Goal: Information Seeking & Learning: Compare options

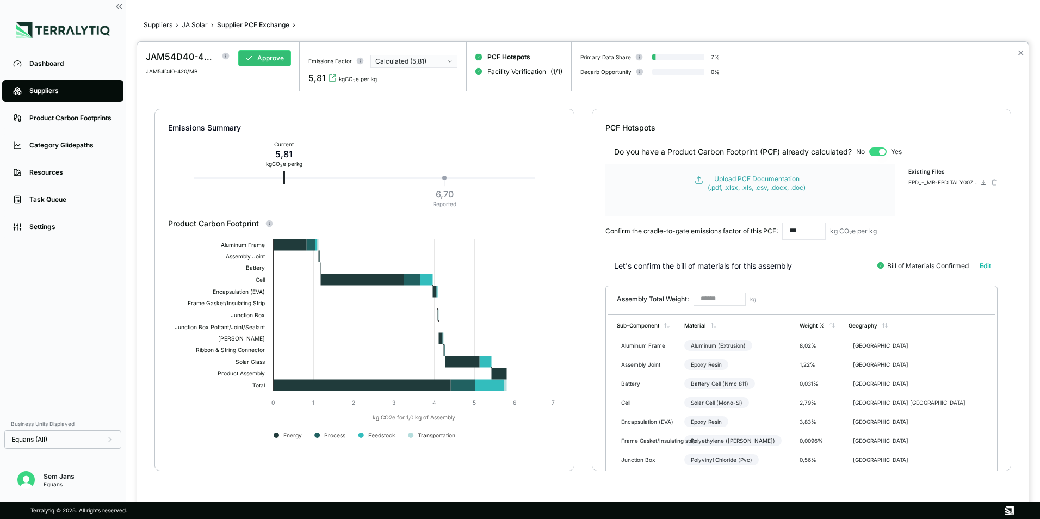
drag, startPoint x: 221, startPoint y: 29, endPoint x: 214, endPoint y: 31, distance: 7.4
click at [219, 30] on div at bounding box center [520, 259] width 1040 height 519
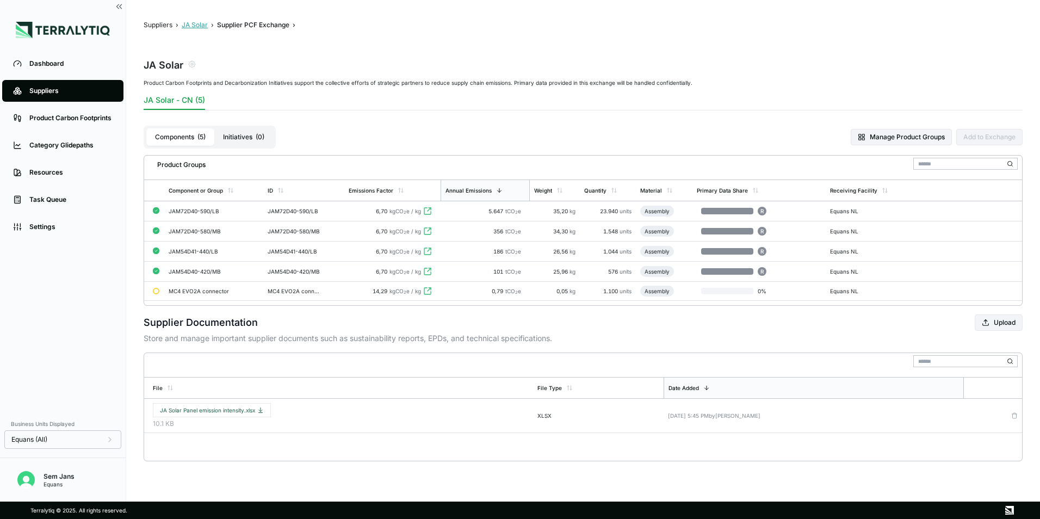
click at [198, 26] on button "JA Solar" at bounding box center [195, 25] width 26 height 9
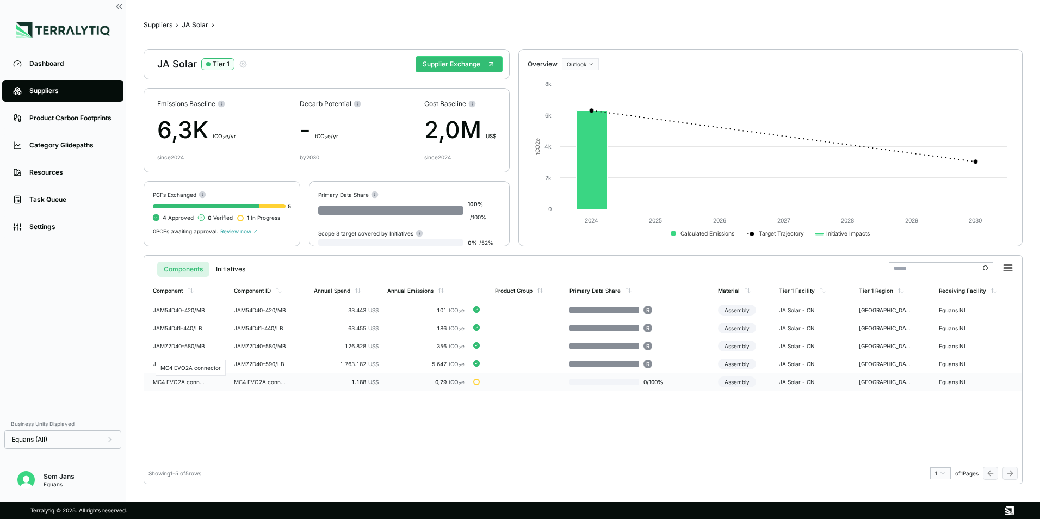
click at [181, 382] on div "MC4 EVO2A connector" at bounding box center [179, 382] width 52 height 7
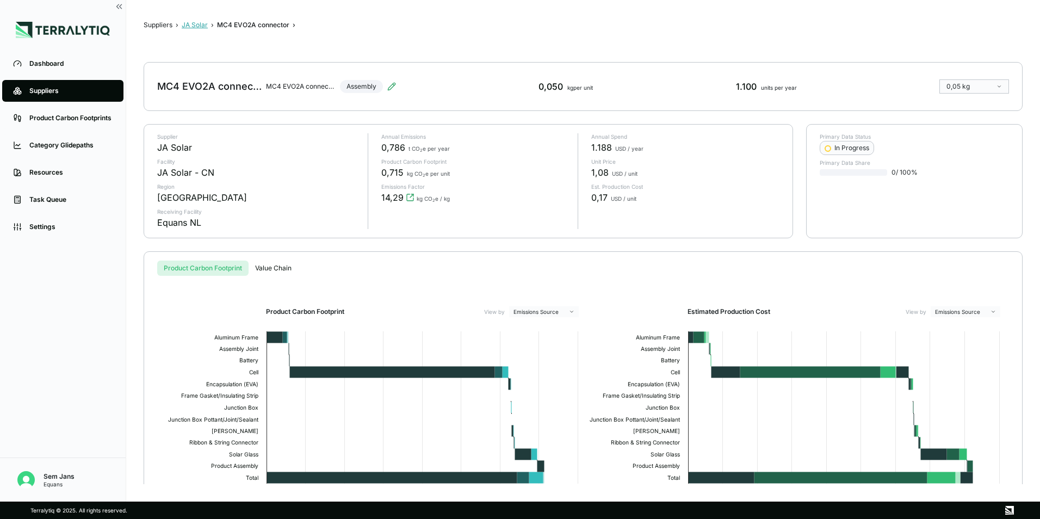
click at [191, 21] on button "JA Solar" at bounding box center [195, 25] width 26 height 9
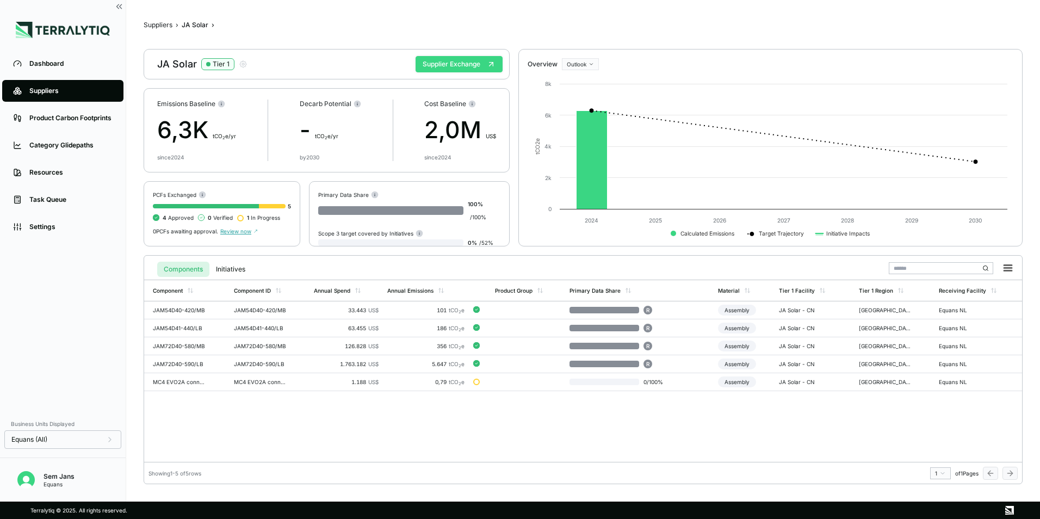
click at [454, 64] on button "Supplier Exchange" at bounding box center [459, 64] width 87 height 16
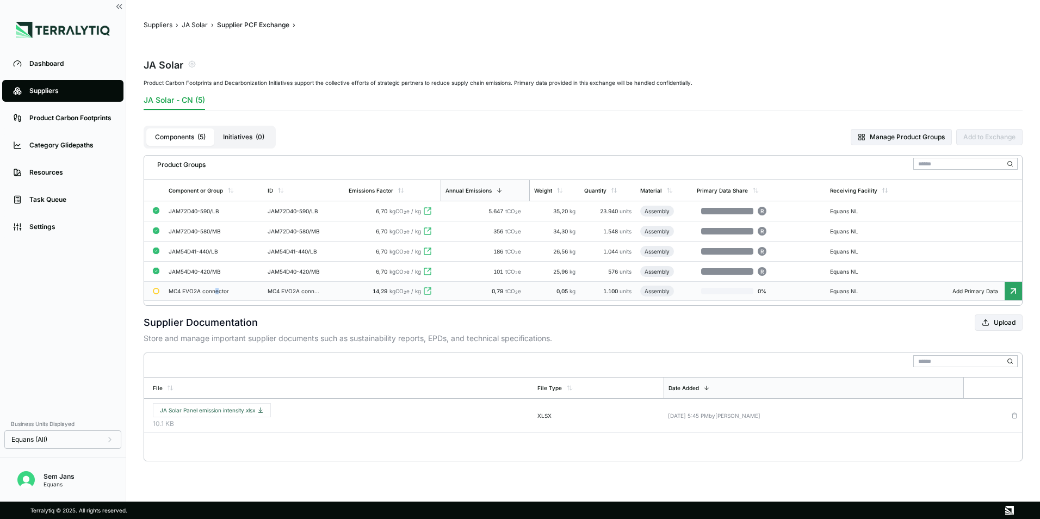
click at [216, 287] on td "MC4 EVO2A connector" at bounding box center [213, 291] width 98 height 19
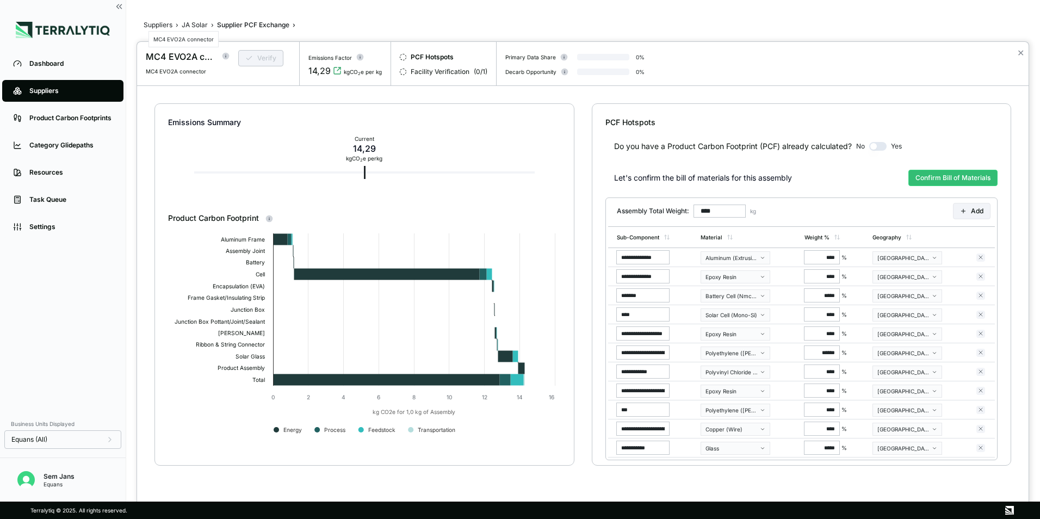
click at [183, 59] on div "MC4 EVO2A connector" at bounding box center [181, 56] width 70 height 13
click at [182, 60] on div "MC4 EVO2A connector" at bounding box center [181, 56] width 70 height 13
copy div "MC4 EVO2A connector"
click at [171, 22] on div at bounding box center [520, 259] width 1040 height 519
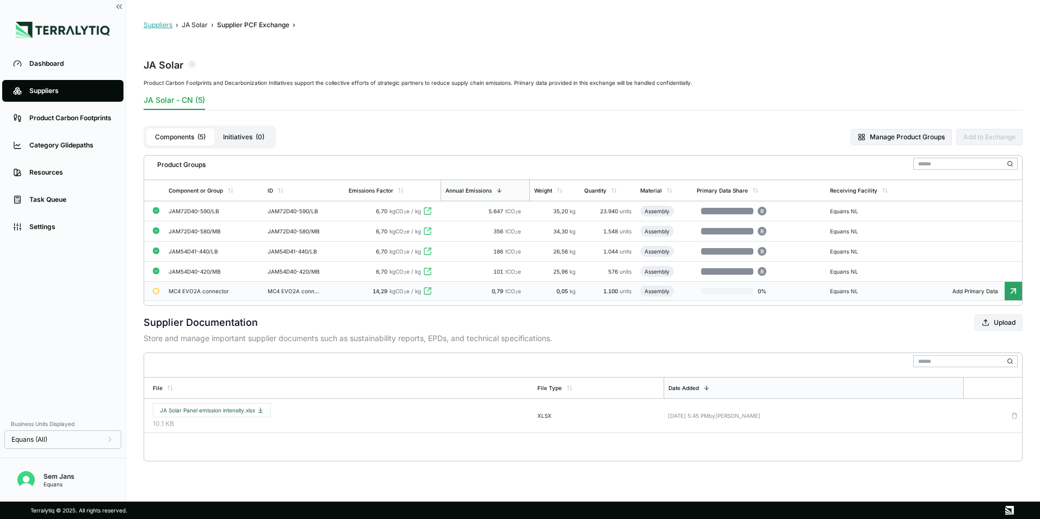
click at [170, 25] on button "Suppliers" at bounding box center [158, 25] width 29 height 9
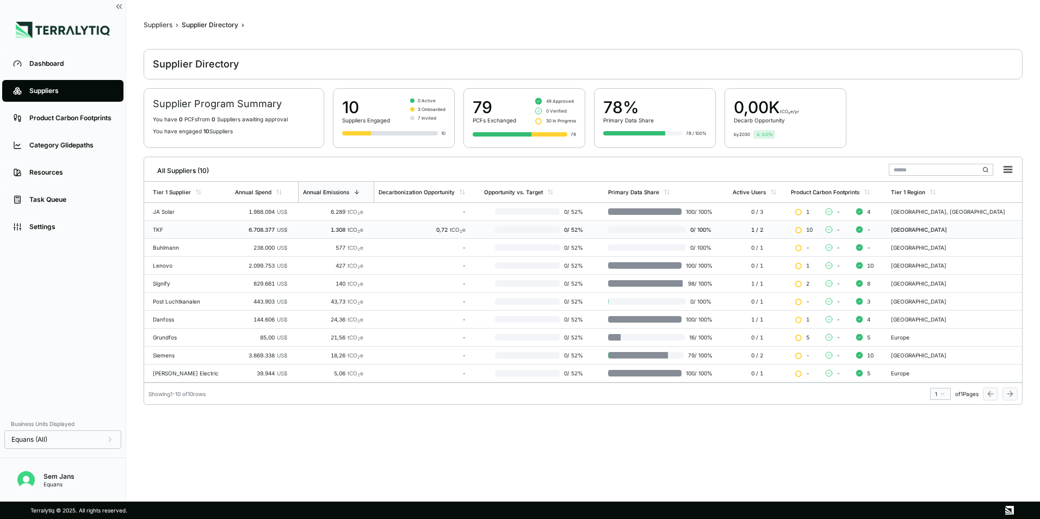
click at [154, 235] on td "TKF" at bounding box center [187, 230] width 87 height 18
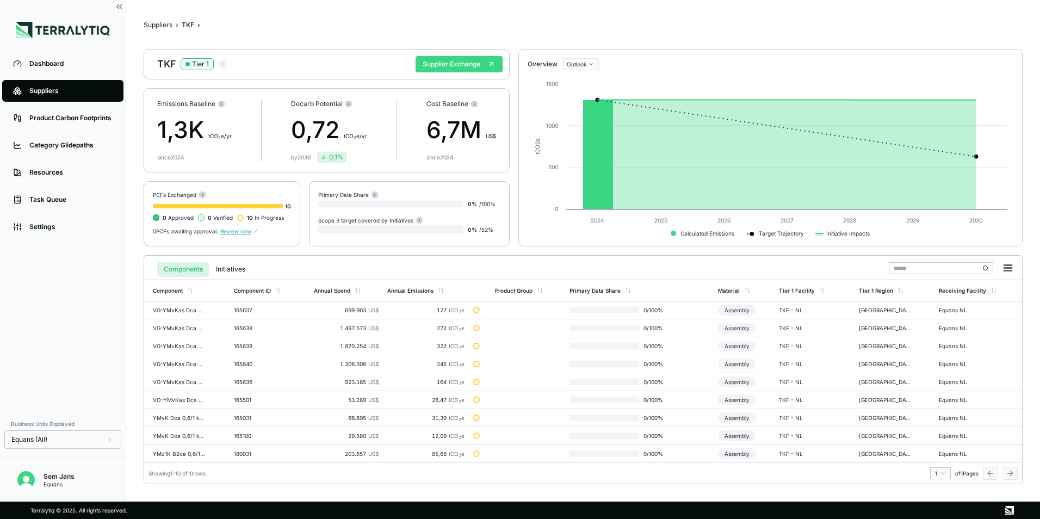
click at [465, 63] on button "Supplier Exchange" at bounding box center [459, 64] width 87 height 16
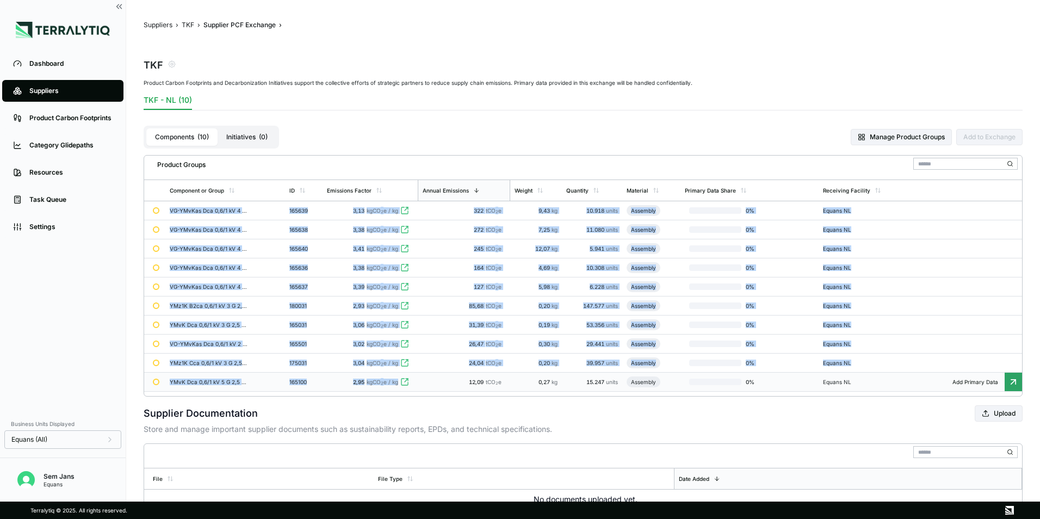
drag, startPoint x: 153, startPoint y: 205, endPoint x: 404, endPoint y: 387, distance: 310.1
click at [404, 387] on tbody "VG-YMvKas Dca 0,6/1 kV 4 x 185 svs + as95 165639 3,13 kgCO 2 e / kg 322 tCO 2 e…" at bounding box center [583, 296] width 878 height 190
copy tbody "VG-YMvKas Dca 0,6/1 kV 4 x 185 svs + as95 165639 3,13 kgCO 2 e / kg 322 tCO 2 e…"
click at [365, 214] on td "3,13 kgCO 2 e / kg" at bounding box center [370, 210] width 95 height 19
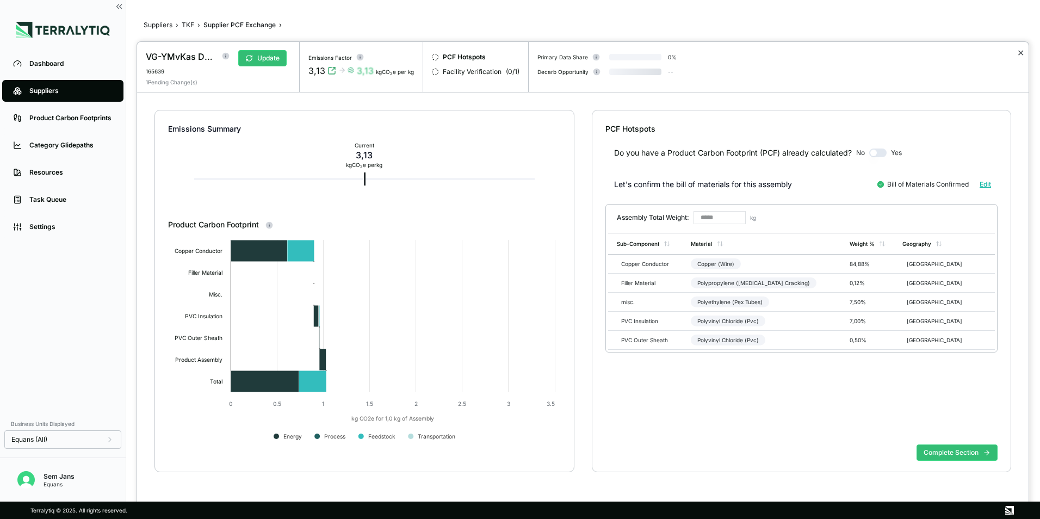
click at [1020, 53] on button "✕" at bounding box center [1021, 52] width 7 height 13
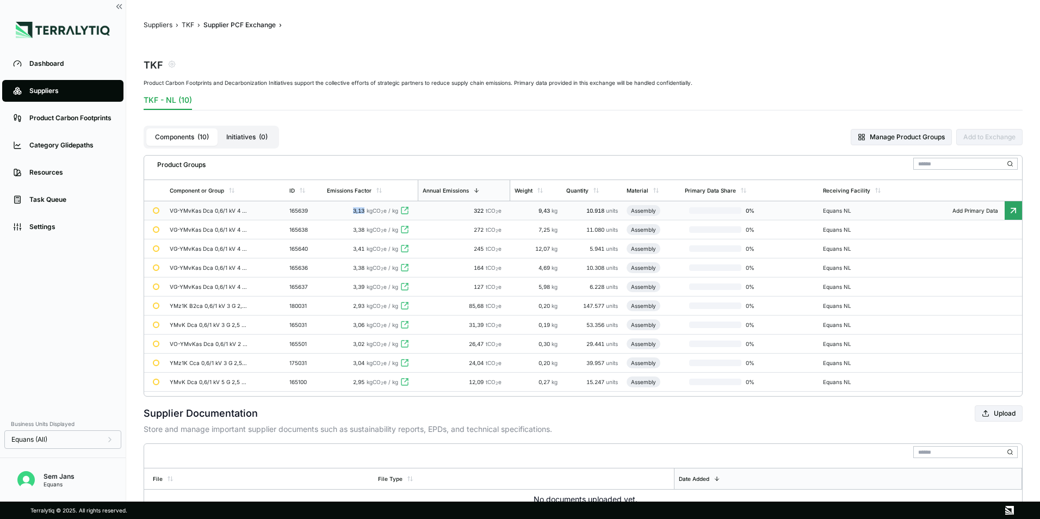
drag, startPoint x: 350, startPoint y: 209, endPoint x: 367, endPoint y: 212, distance: 17.7
click at [367, 212] on div "3,13 kgCO 2 e / kg" at bounding box center [370, 210] width 87 height 7
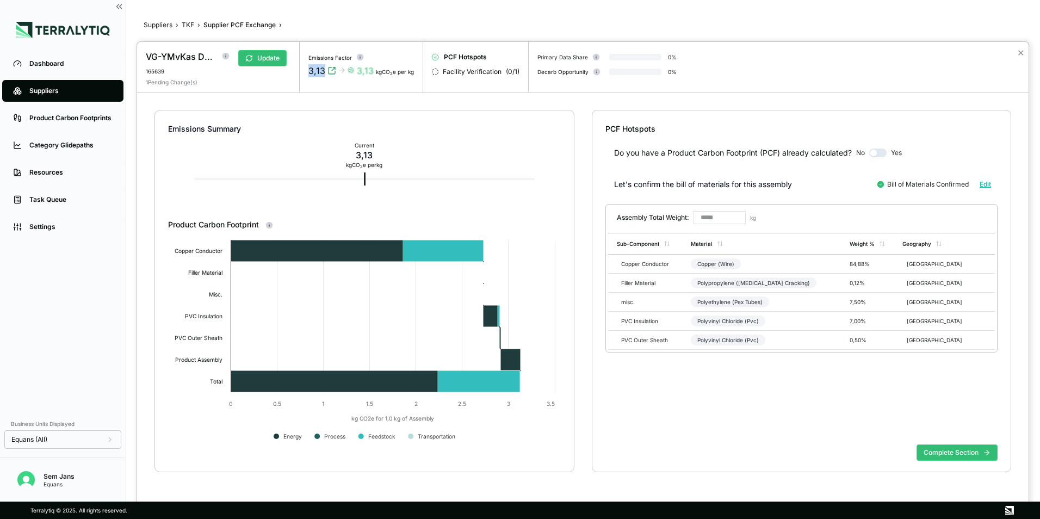
drag, startPoint x: 324, startPoint y: 72, endPoint x: 301, endPoint y: 72, distance: 23.4
click at [301, 72] on div "Emissions Factor 3,13 3,13 kgCO 2 e per kg" at bounding box center [362, 67] width 124 height 50
copy div "3,13"
click at [189, 23] on div at bounding box center [520, 259] width 1040 height 519
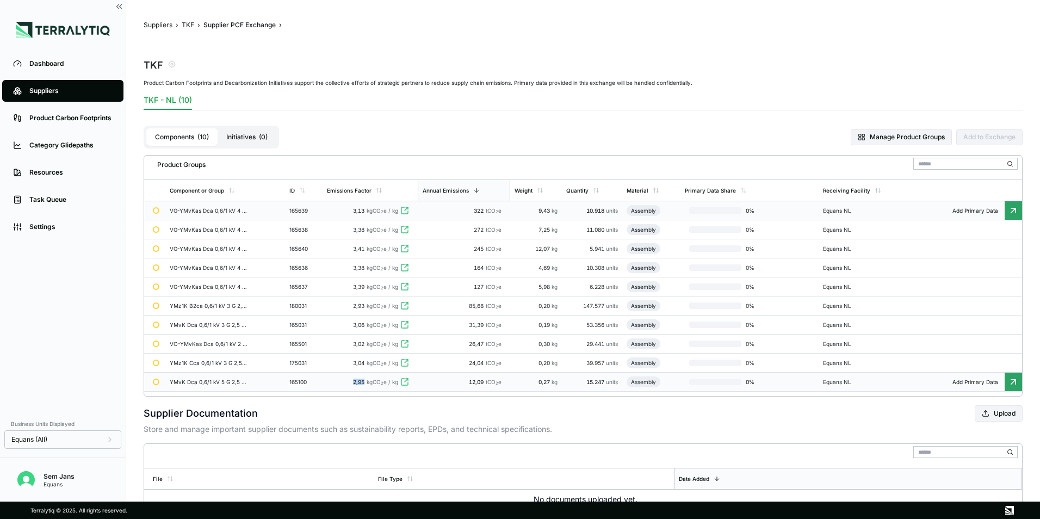
drag, startPoint x: 342, startPoint y: 384, endPoint x: 367, endPoint y: 384, distance: 24.5
click at [367, 384] on div "2,95 kgCO 2 e / kg" at bounding box center [370, 382] width 87 height 7
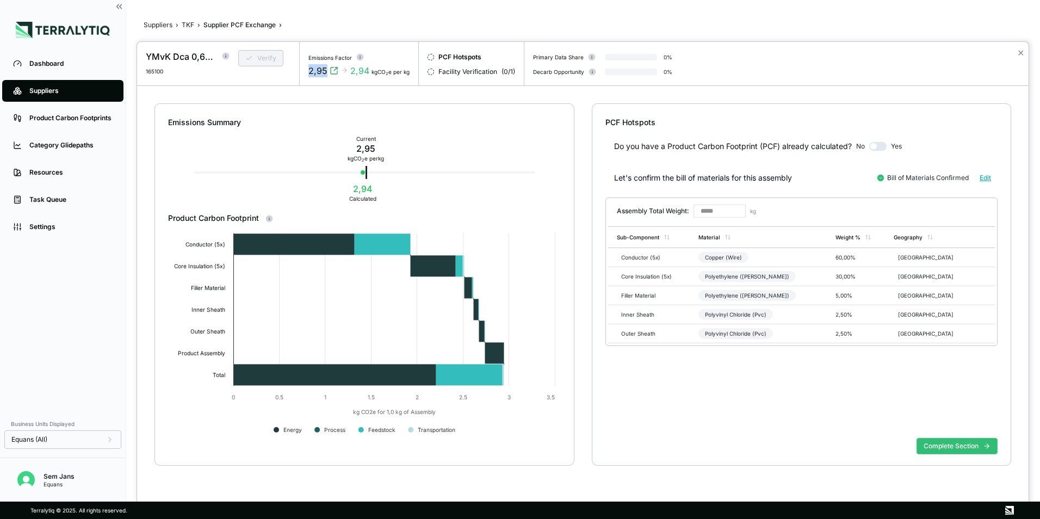
drag, startPoint x: 325, startPoint y: 72, endPoint x: 307, endPoint y: 72, distance: 18.0
click at [307, 72] on div "Emissions Factor 2,95 2,94 kgCO 2 e per kg" at bounding box center [359, 64] width 119 height 44
copy div "2,95"
click at [157, 25] on div at bounding box center [520, 259] width 1040 height 519
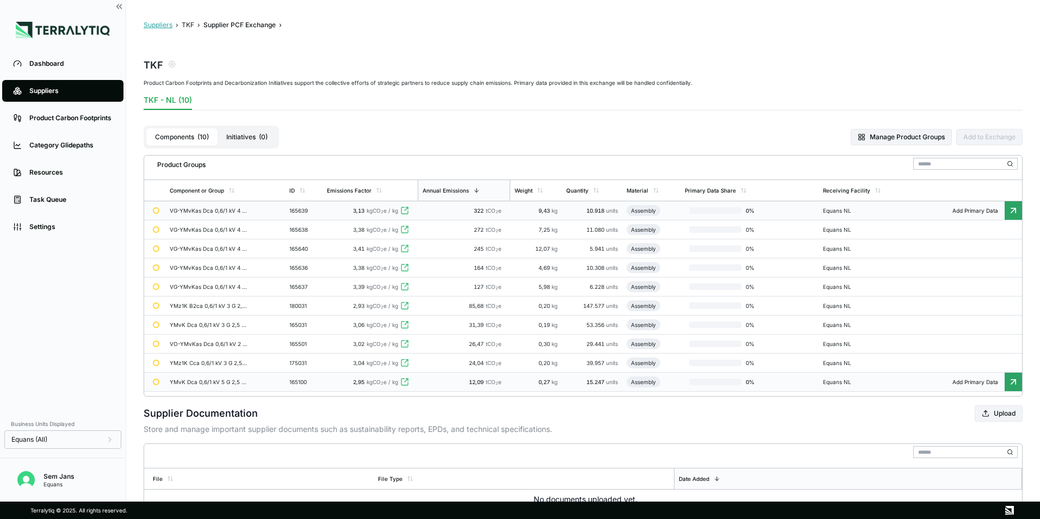
click at [173, 22] on button "Suppliers" at bounding box center [158, 25] width 29 height 9
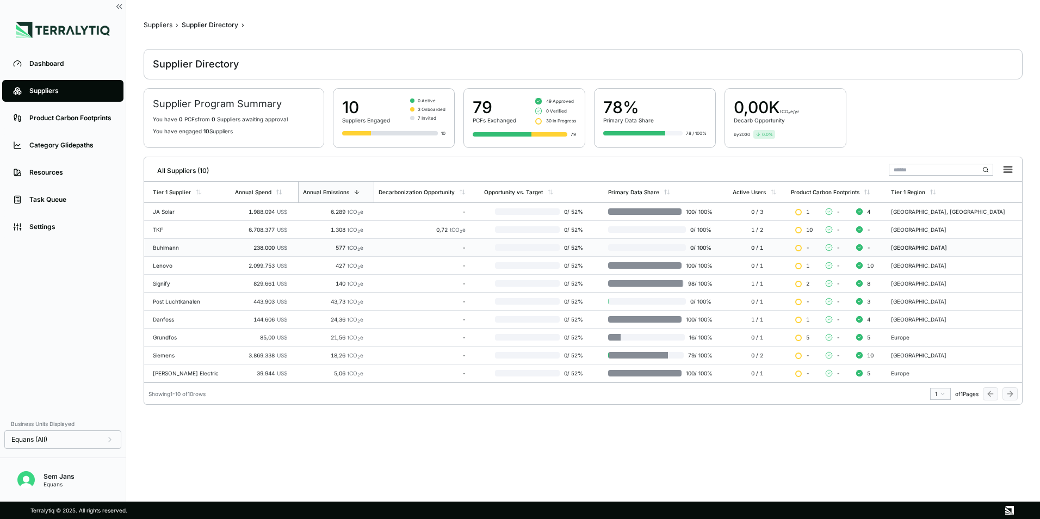
click at [170, 253] on td "Buhlmann" at bounding box center [187, 248] width 87 height 18
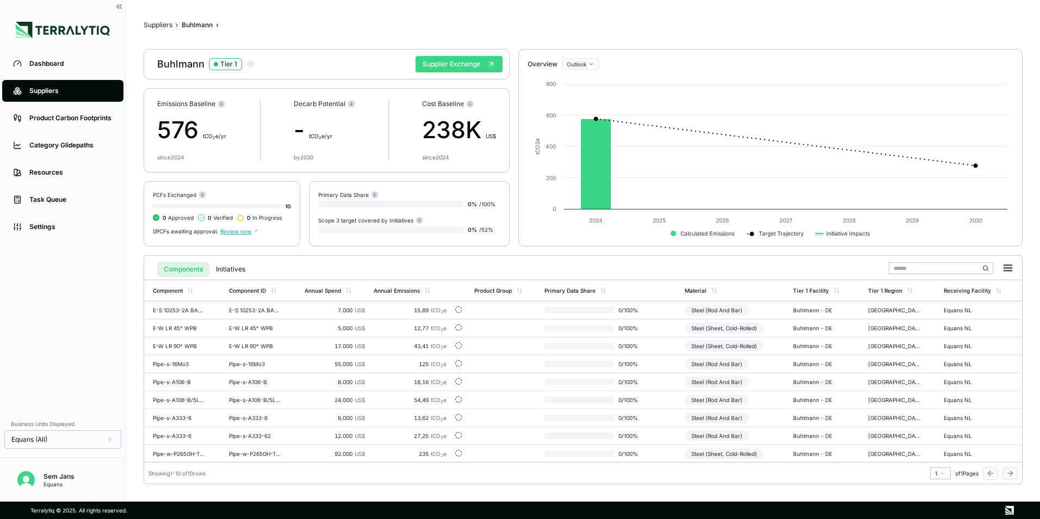
click at [460, 66] on button "Supplier Exchange" at bounding box center [459, 64] width 87 height 16
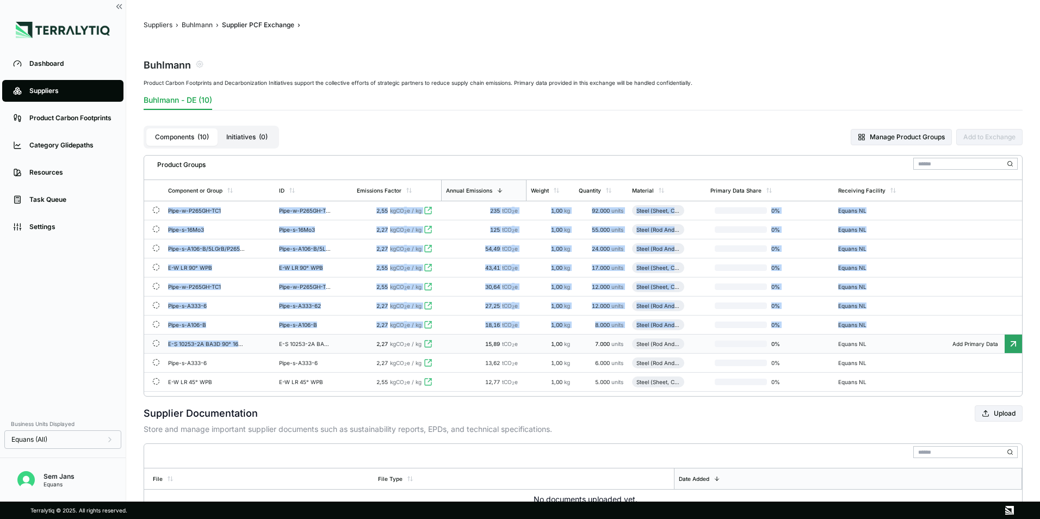
drag, startPoint x: 170, startPoint y: 211, endPoint x: 296, endPoint y: 337, distance: 178.5
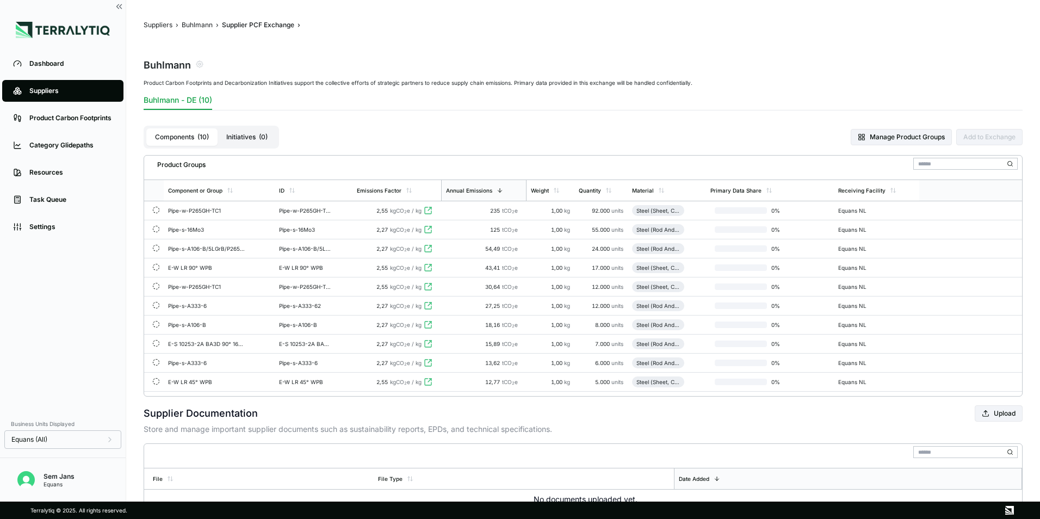
click at [151, 192] on th at bounding box center [154, 191] width 20 height 22
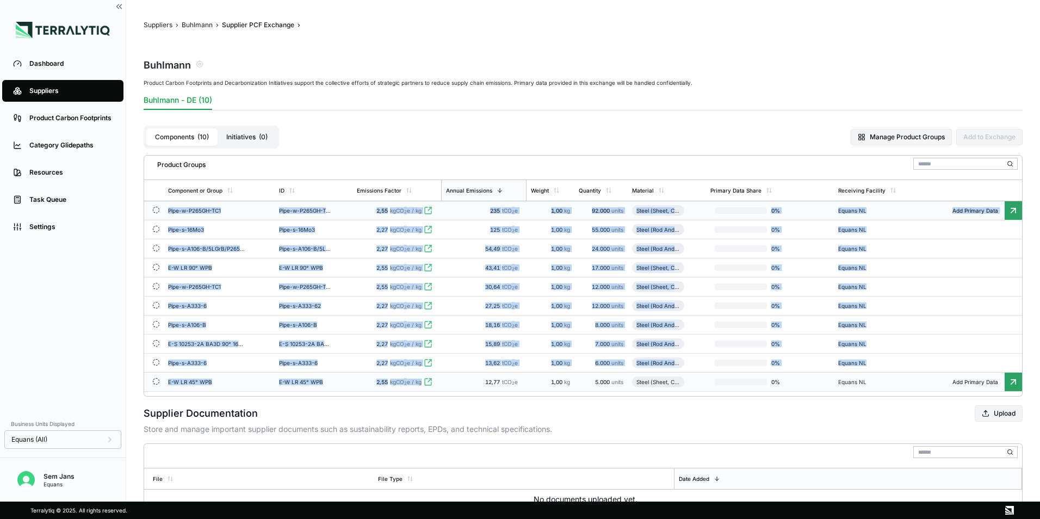
drag, startPoint x: 159, startPoint y: 209, endPoint x: 434, endPoint y: 389, distance: 328.1
copy tbody "Lore-i-D959SI-AM5 Cons-a-E210SE-DO42 9,80 eiUS 6 t / in 496 uTL 8 e 1,06 do 92.…"
click at [200, 21] on button "Buhlmann" at bounding box center [197, 25] width 31 height 9
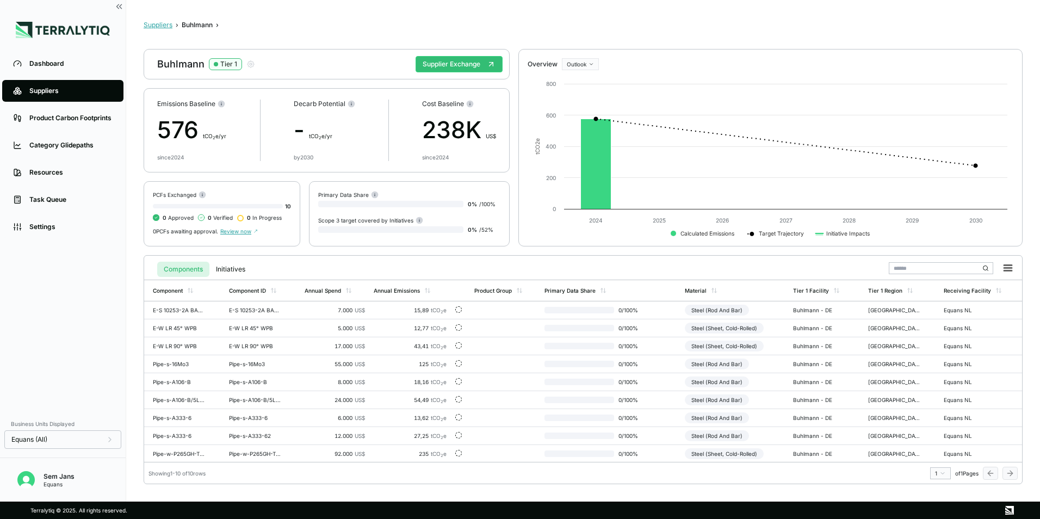
click at [162, 29] on button "Suppliers" at bounding box center [158, 25] width 29 height 9
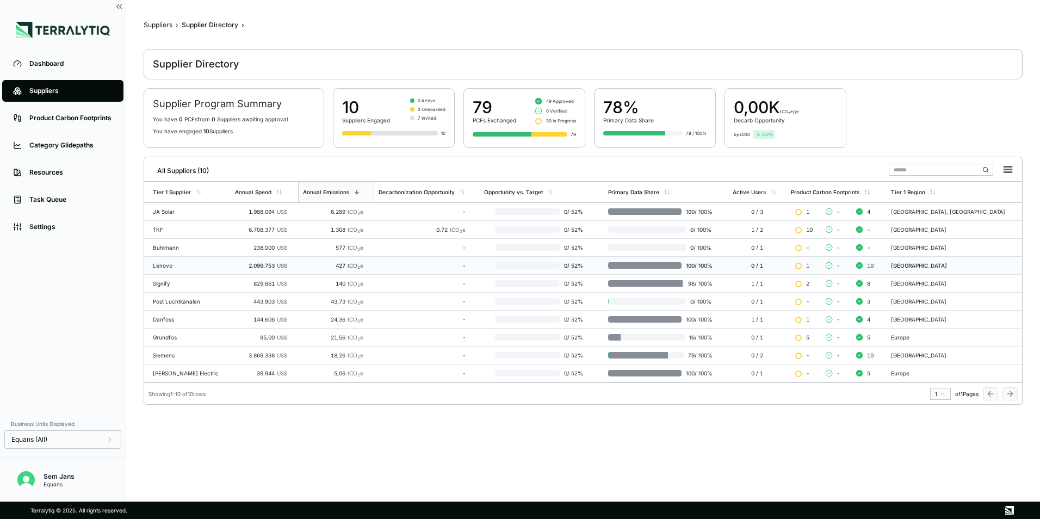
click at [166, 265] on div "Lenovo" at bounding box center [189, 265] width 73 height 7
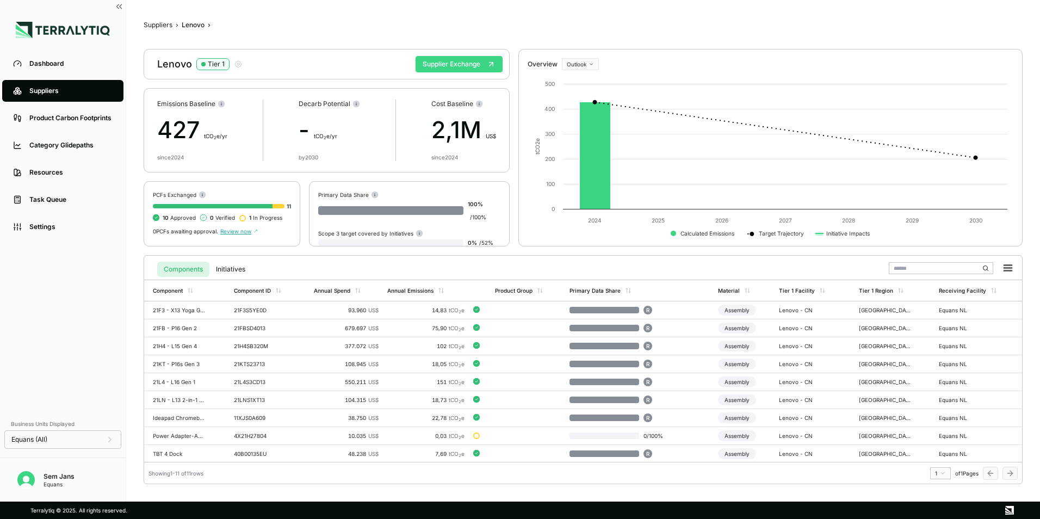
click at [455, 66] on button "Supplier Exchange" at bounding box center [459, 64] width 87 height 16
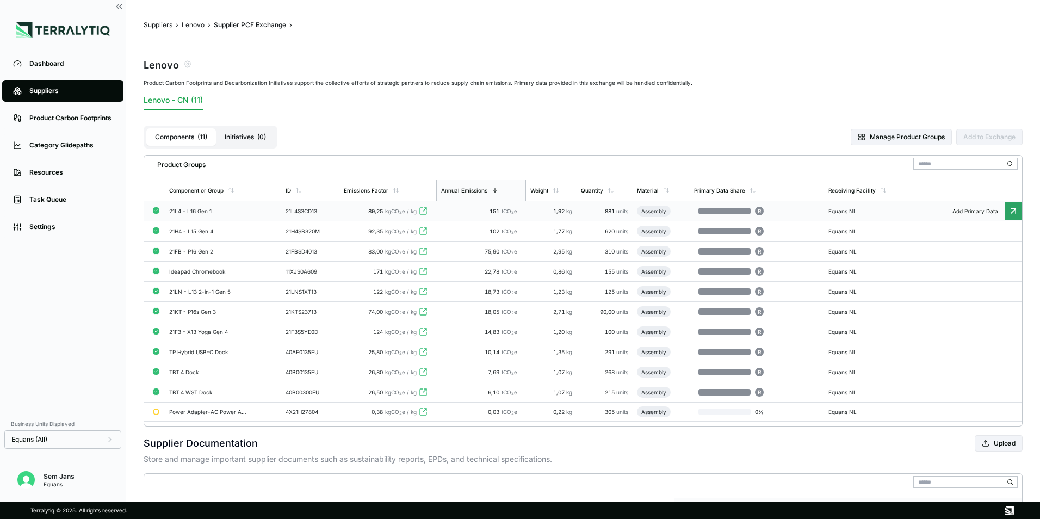
click at [193, 211] on div "21L4 - L16 Gen 1" at bounding box center [208, 211] width 78 height 7
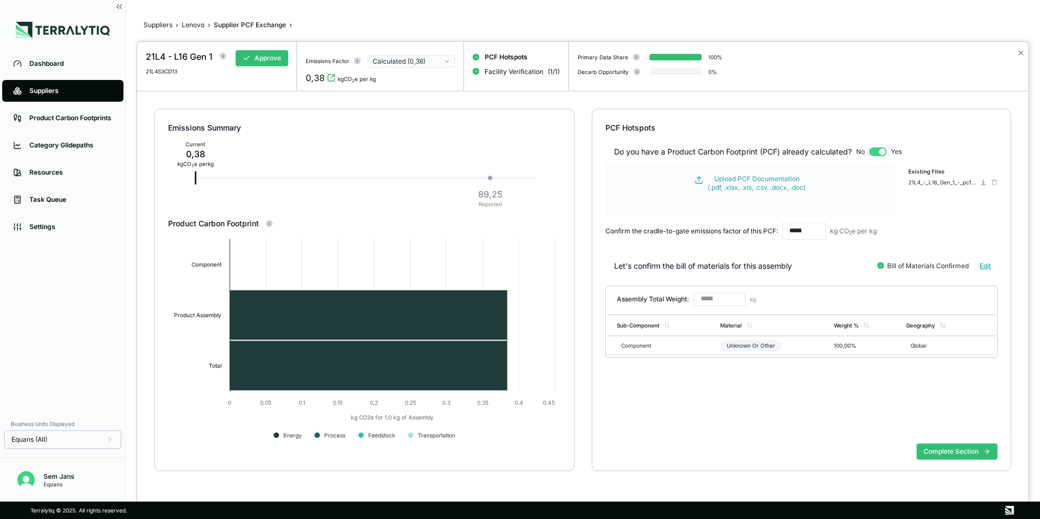
click at [444, 59] on button "Calculated (0,38)" at bounding box center [411, 61] width 87 height 13
click at [381, 131] on div "Emissions Summary" at bounding box center [364, 127] width 393 height 11
drag, startPoint x: 213, startPoint y: 55, endPoint x: 147, endPoint y: 56, distance: 65.8
click at [147, 56] on div "21L4 - L16 Gen 1" at bounding box center [179, 56] width 67 height 13
copy div "21L4 - L16 Gen 1"
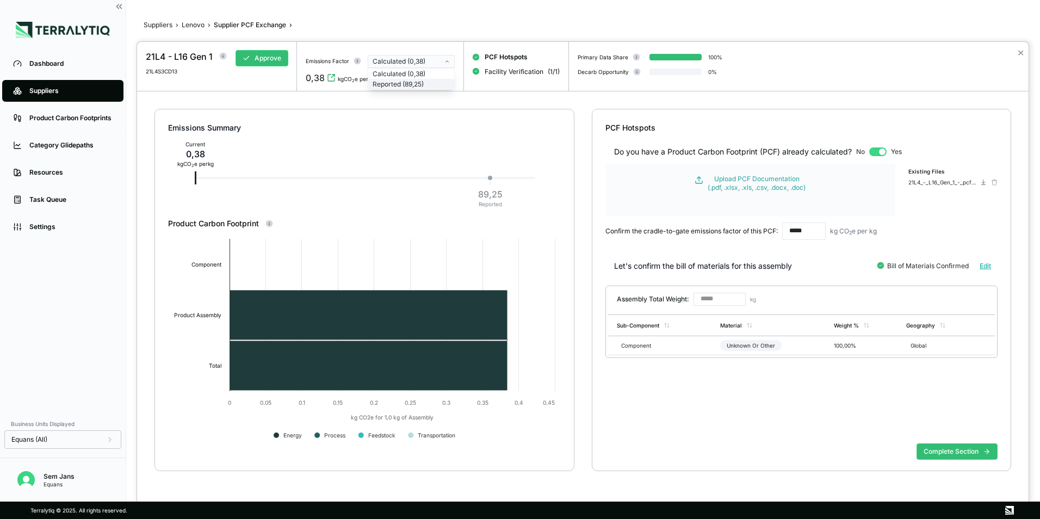
click at [417, 85] on div "Reported (89,25)" at bounding box center [411, 84] width 77 height 9
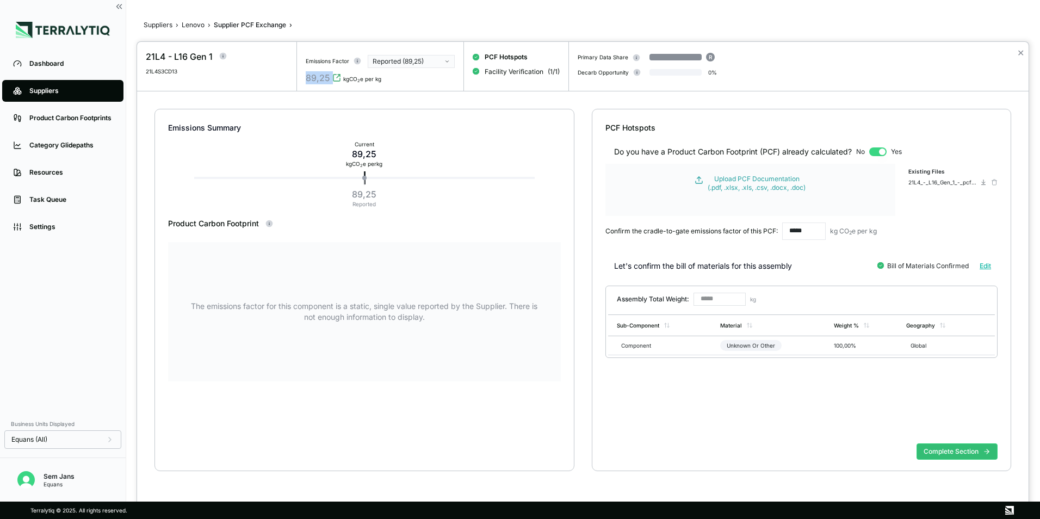
drag, startPoint x: 330, startPoint y: 80, endPoint x: 302, endPoint y: 81, distance: 28.3
click at [302, 81] on div "Emissions Factor Reported (89,25) 89,25 kgCO 2 e per kg" at bounding box center [380, 66] width 167 height 49
copy div "89,25"
click at [358, 81] on sub "2" at bounding box center [359, 80] width 3 height 5
drag, startPoint x: 328, startPoint y: 79, endPoint x: 302, endPoint y: 81, distance: 26.2
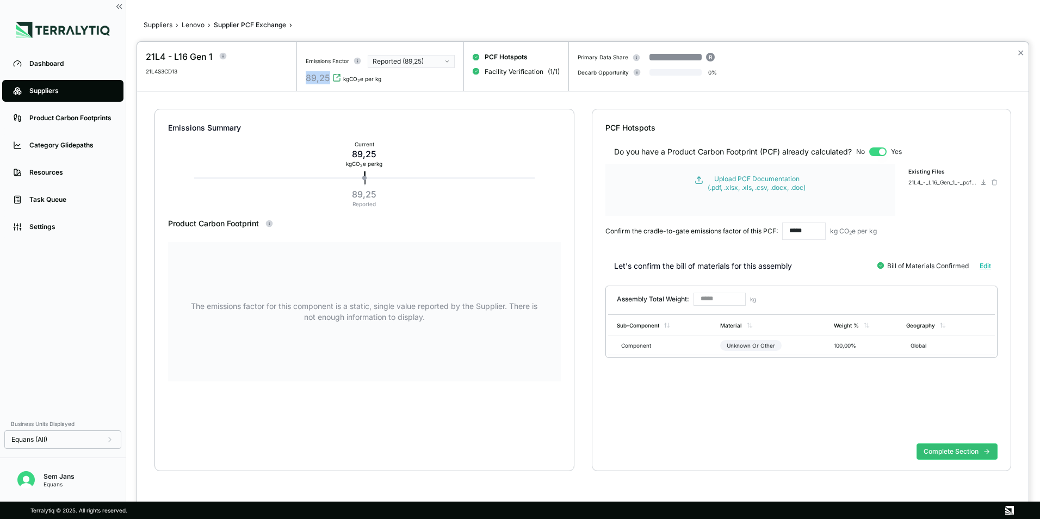
click at [302, 81] on div "Emissions Factor Reported (89,25) 89,25 kgCO 2 e per kg" at bounding box center [380, 66] width 167 height 49
copy div "89,25"
click at [418, 58] on div "Reported (89,25)" at bounding box center [408, 61] width 70 height 9
click at [412, 73] on div "Calculated (0,38)" at bounding box center [411, 74] width 77 height 9
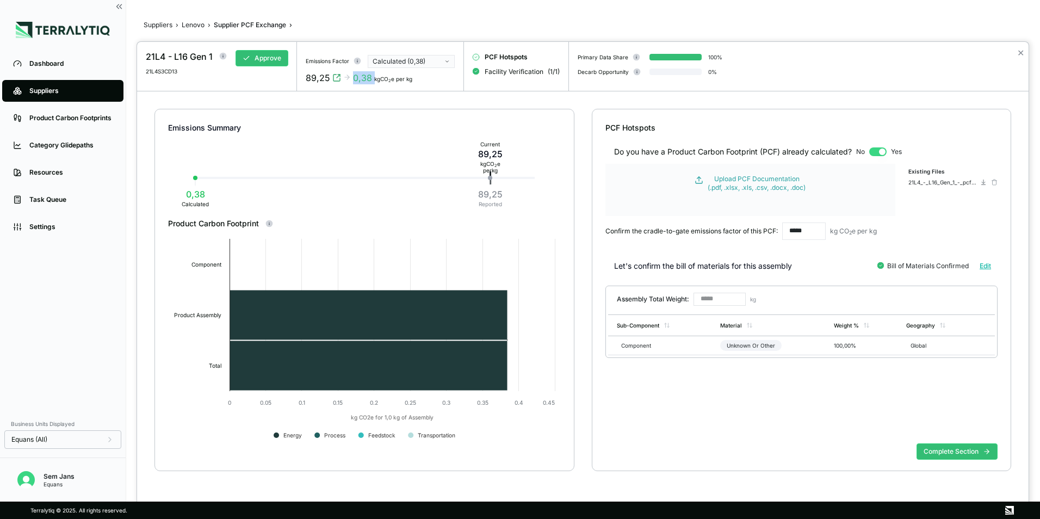
drag, startPoint x: 353, startPoint y: 79, endPoint x: 373, endPoint y: 79, distance: 20.1
click at [373, 79] on div "89,25 0,38 kgCO 2 e per kg" at bounding box center [380, 77] width 149 height 13
copy div "0,38"
click at [195, 30] on div at bounding box center [520, 259] width 1040 height 519
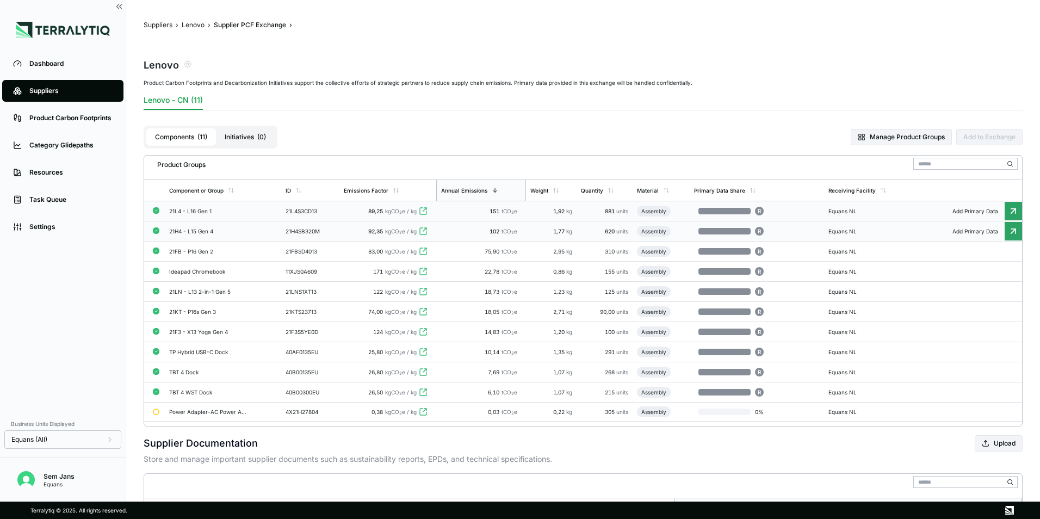
click at [196, 230] on div "21H4 - L15 Gen 4" at bounding box center [208, 231] width 78 height 7
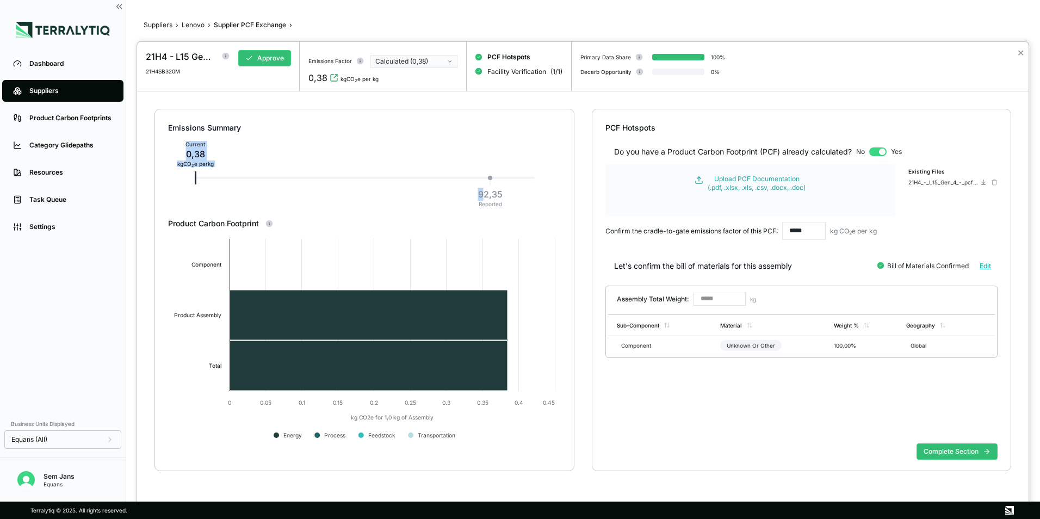
drag, startPoint x: 509, startPoint y: 193, endPoint x: 482, endPoint y: 195, distance: 26.8
click at [482, 195] on div "Emissions Summary Current 0,38 kg CO 2 e per kg 92,35 Reported" at bounding box center [364, 163] width 393 height 109
drag, startPoint x: 482, startPoint y: 195, endPoint x: 519, endPoint y: 201, distance: 37.6
click at [519, 201] on div "Emissions Summary Current 0,38 kg CO 2 e per kg 92,35 Reported" at bounding box center [364, 163] width 393 height 109
drag, startPoint x: 501, startPoint y: 196, endPoint x: 477, endPoint y: 197, distance: 24.0
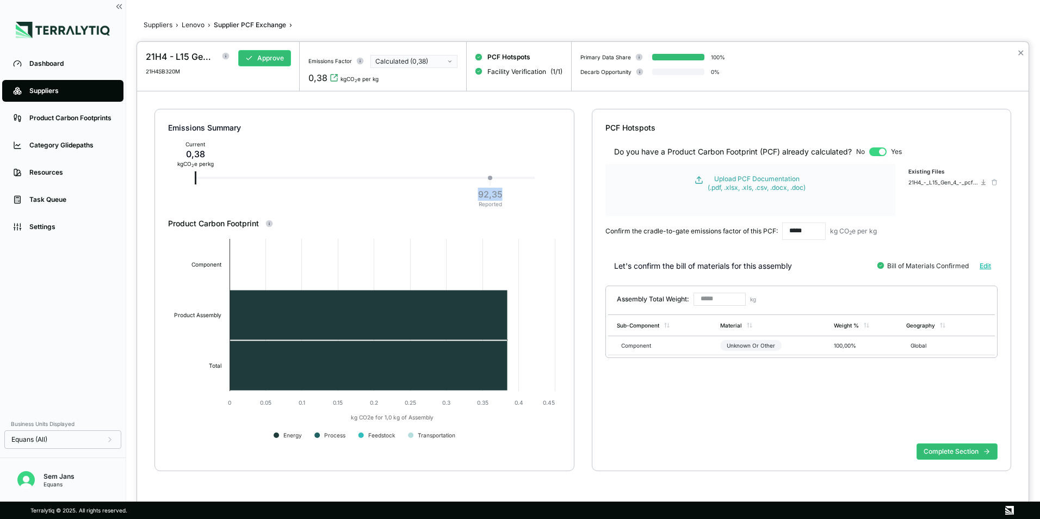
click at [477, 197] on div "92,35 Reported" at bounding box center [490, 198] width 33 height 24
copy div "92,35"
click at [206, 57] on div "21H4 - L15 Gen 4" at bounding box center [181, 56] width 70 height 13
click at [191, 59] on div "21H4 - L15 Gen 4" at bounding box center [181, 56] width 70 height 13
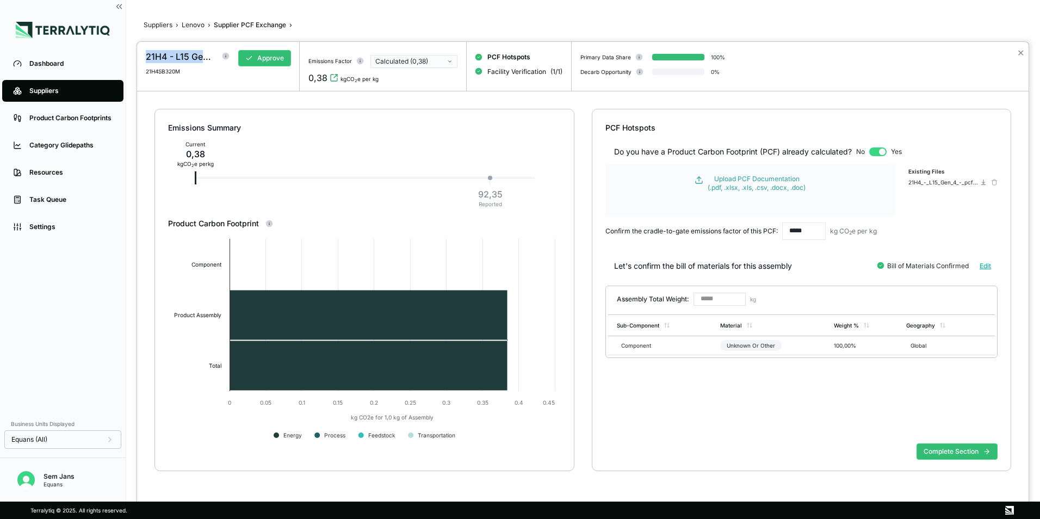
click at [191, 59] on div "21H4 - L15 Gen 4" at bounding box center [181, 56] width 70 height 13
click at [190, 32] on div at bounding box center [520, 259] width 1040 height 519
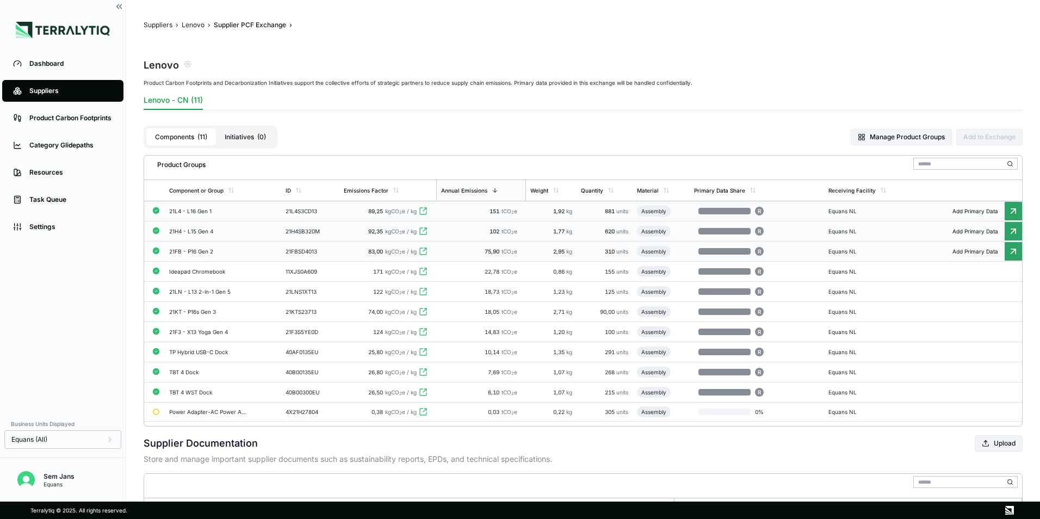
click at [198, 249] on div "21FB - P16 Gen 2" at bounding box center [208, 251] width 78 height 7
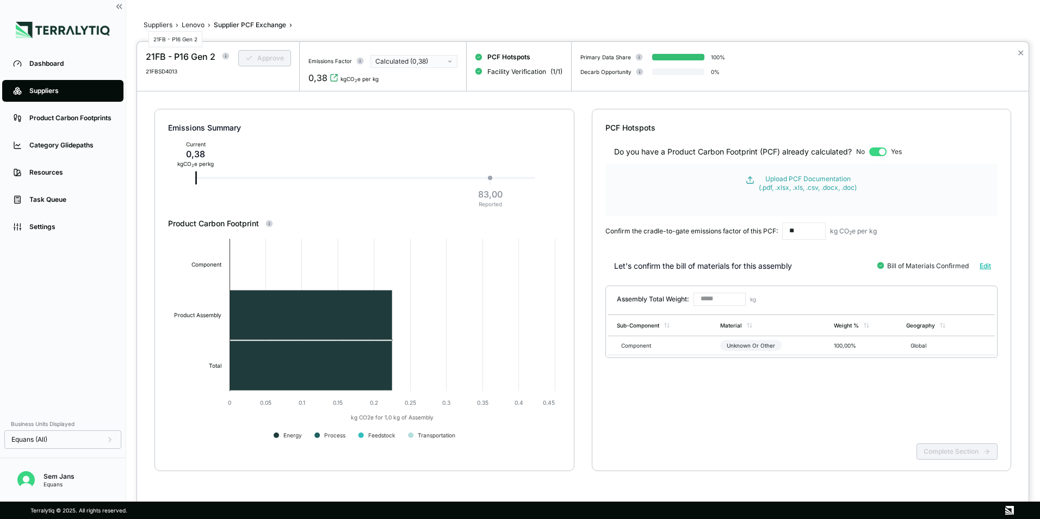
click at [184, 58] on div "21FB - P16 Gen 2" at bounding box center [181, 56] width 70 height 13
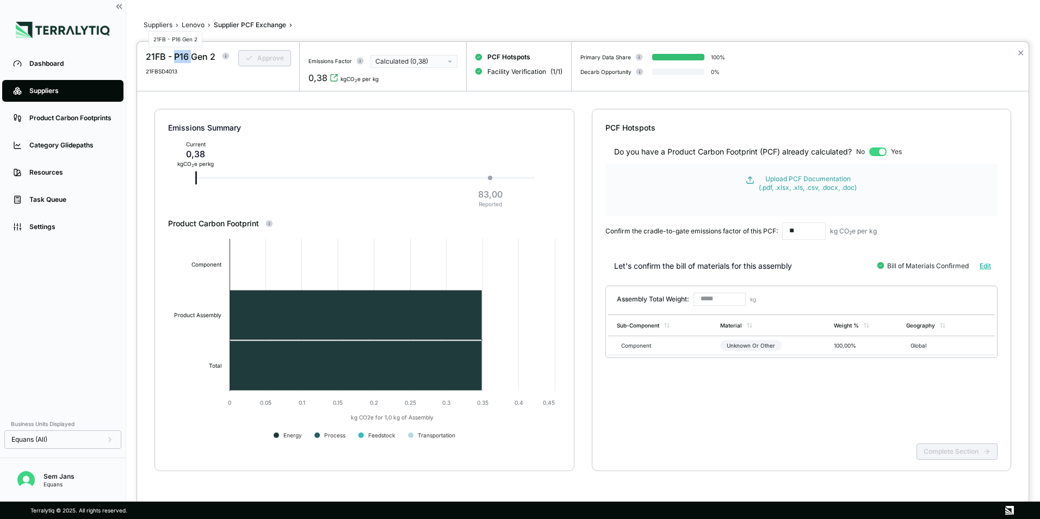
click at [184, 58] on div "21FB - P16 Gen 2" at bounding box center [181, 56] width 70 height 13
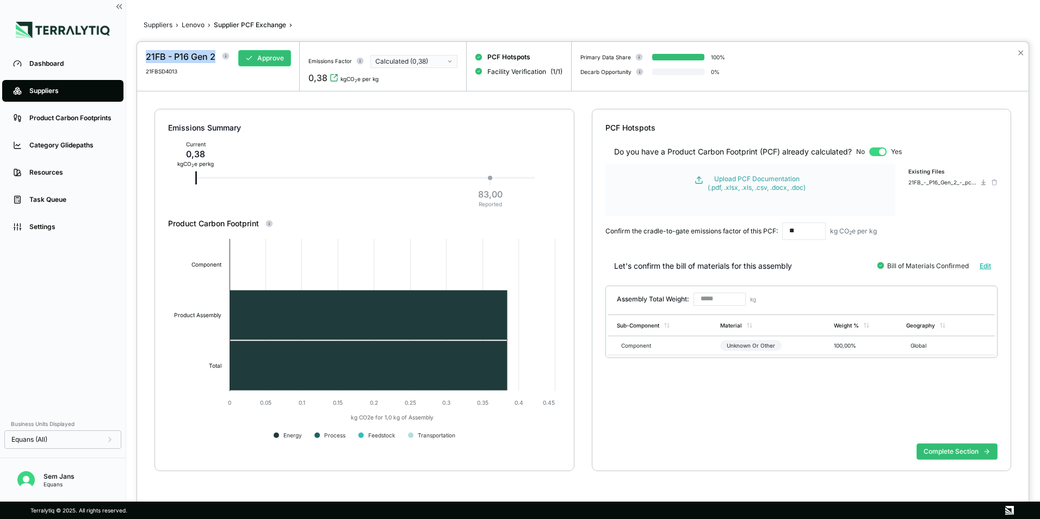
click at [430, 61] on div "Calculated (0,38)" at bounding box center [410, 61] width 70 height 9
click at [421, 82] on div "Reported (83,00)" at bounding box center [413, 84] width 77 height 9
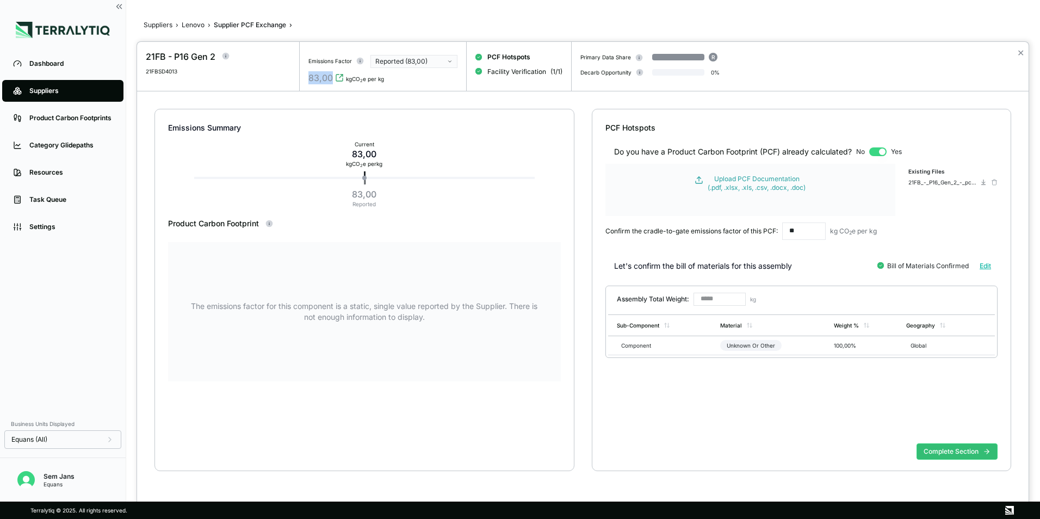
drag, startPoint x: 331, startPoint y: 79, endPoint x: 307, endPoint y: 78, distance: 23.9
click at [307, 78] on div "Emissions Factor Reported (83,00) 83,00 kgCO 2 e per kg" at bounding box center [383, 66] width 167 height 49
click at [195, 24] on div at bounding box center [520, 259] width 1040 height 519
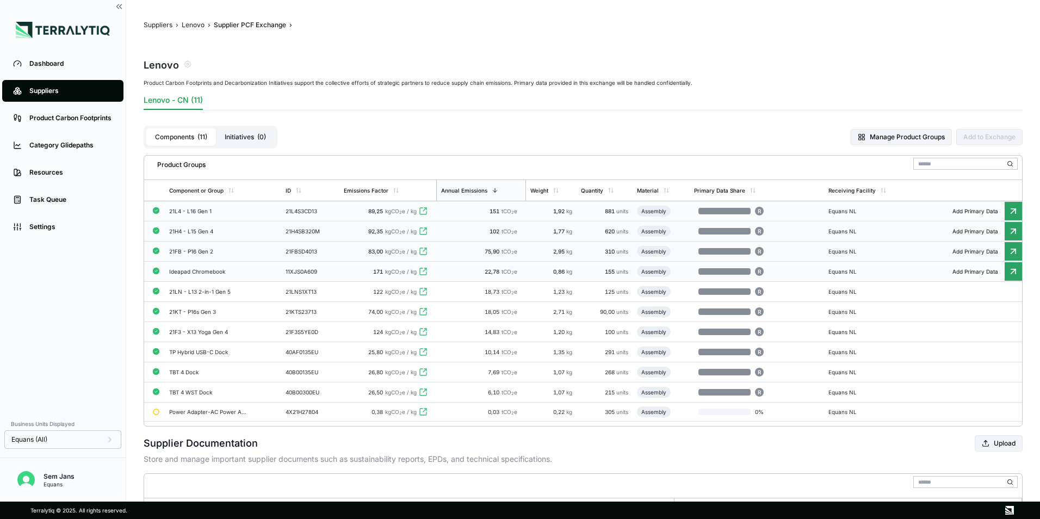
click at [207, 270] on div "Ideapad Chromebook" at bounding box center [208, 271] width 78 height 7
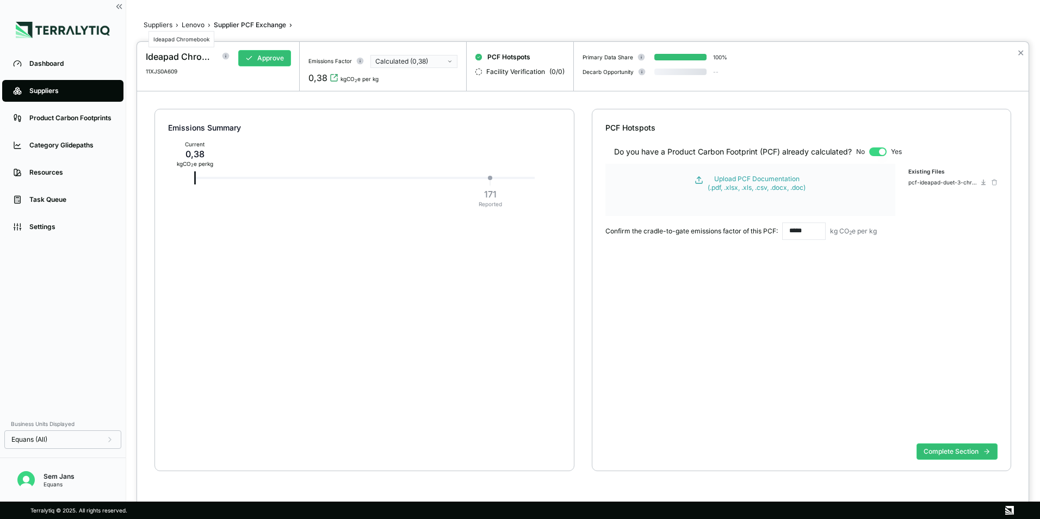
click at [168, 56] on div "Ideapad Chromebook" at bounding box center [181, 56] width 70 height 13
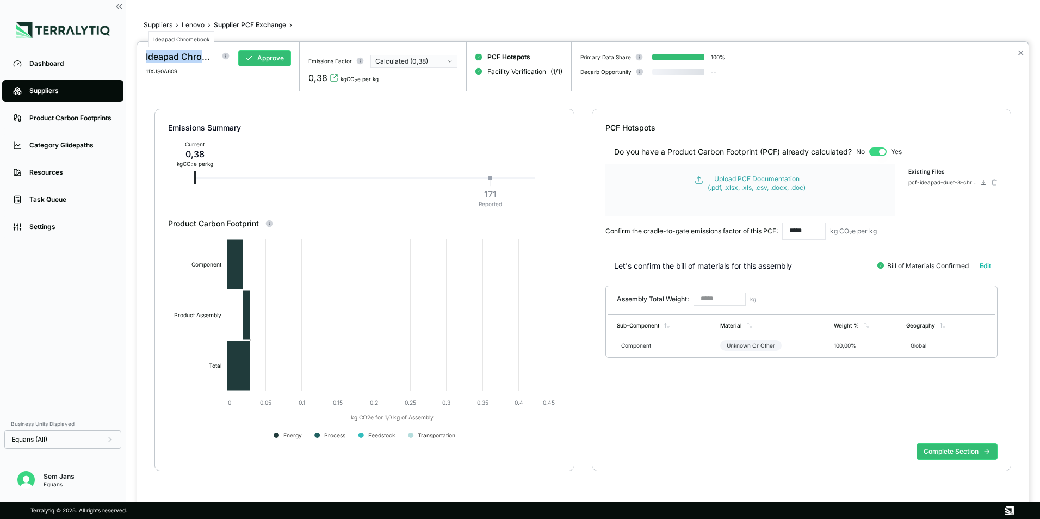
click at [168, 56] on div "Ideapad Chromebook" at bounding box center [181, 56] width 70 height 13
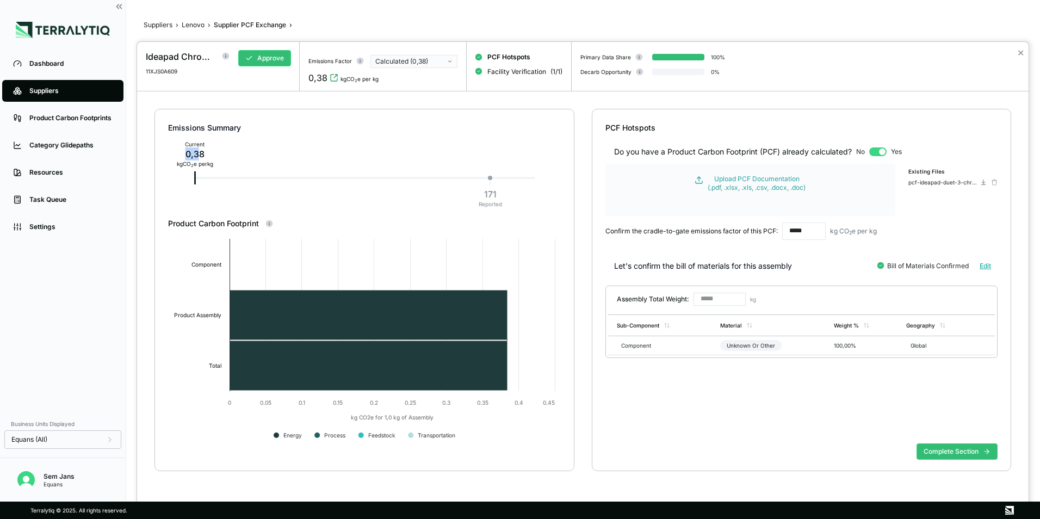
drag, startPoint x: 200, startPoint y: 151, endPoint x: 183, endPoint y: 151, distance: 16.9
click at [183, 151] on div "0,38" at bounding box center [195, 153] width 36 height 13
drag, startPoint x: 183, startPoint y: 151, endPoint x: 217, endPoint y: 151, distance: 33.2
click at [217, 151] on div "Emissions Summary Current 0,38 kg CO 2 e per kg 171 Reported" at bounding box center [364, 163] width 393 height 109
click at [520, 199] on div "Emissions Summary Current 0,38 kg CO 2 e per kg 171 Reported" at bounding box center [364, 163] width 393 height 109
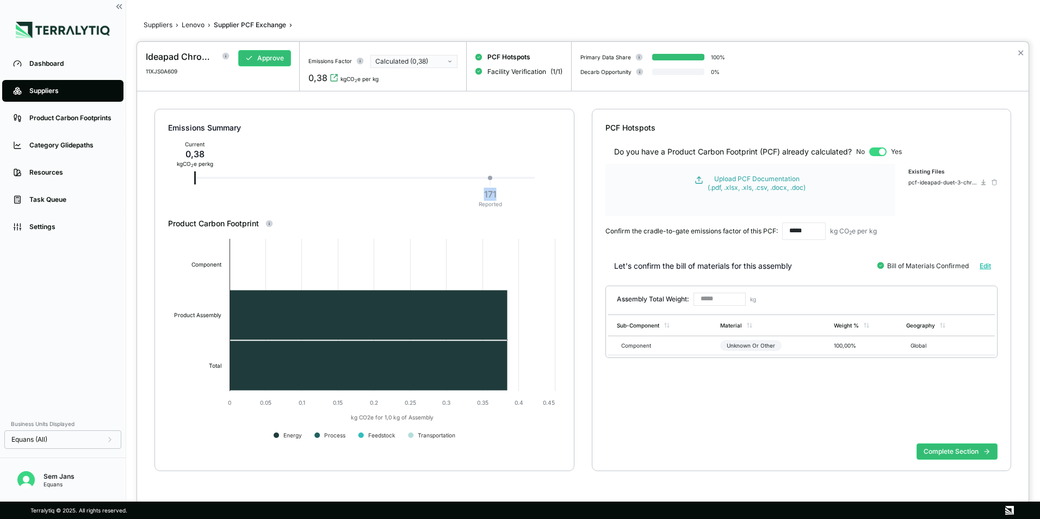
drag, startPoint x: 500, startPoint y: 194, endPoint x: 485, endPoint y: 193, distance: 14.7
click at [485, 193] on div "171 Reported" at bounding box center [491, 198] width 32 height 24
click at [193, 22] on div at bounding box center [520, 259] width 1040 height 519
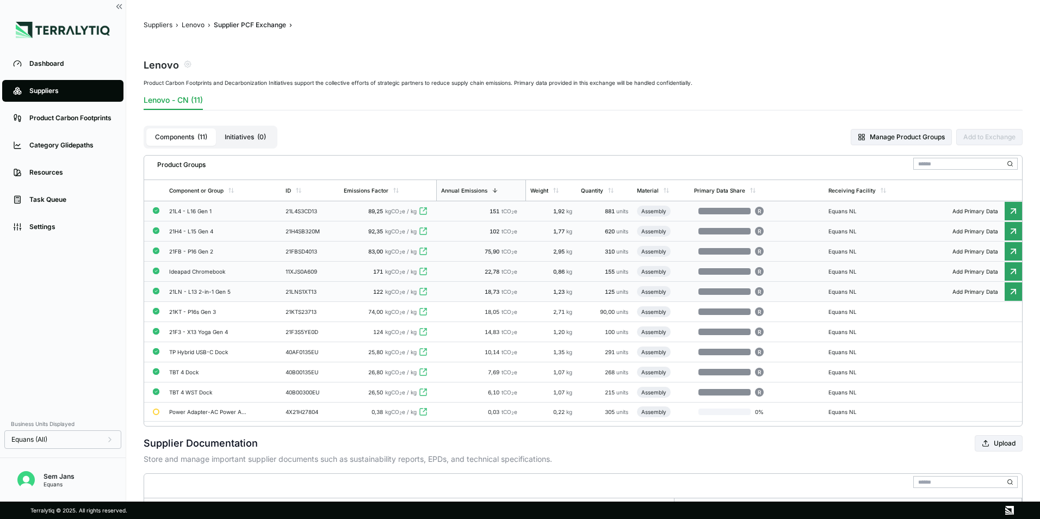
click at [215, 291] on div "21LN - L13 2-in-1 Gen 5" at bounding box center [208, 291] width 78 height 7
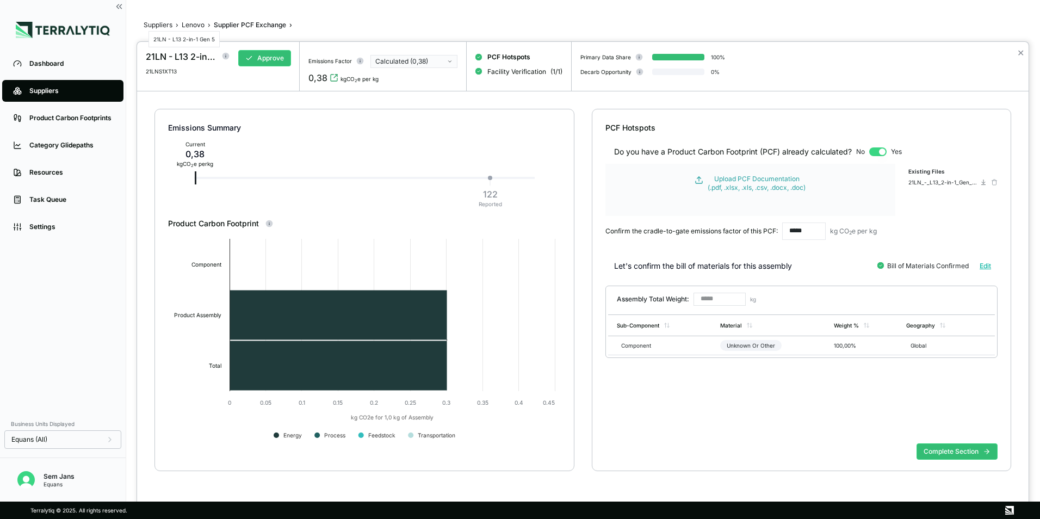
click at [186, 57] on div "21LN - L13 2-in-1 Gen 5" at bounding box center [181, 56] width 70 height 13
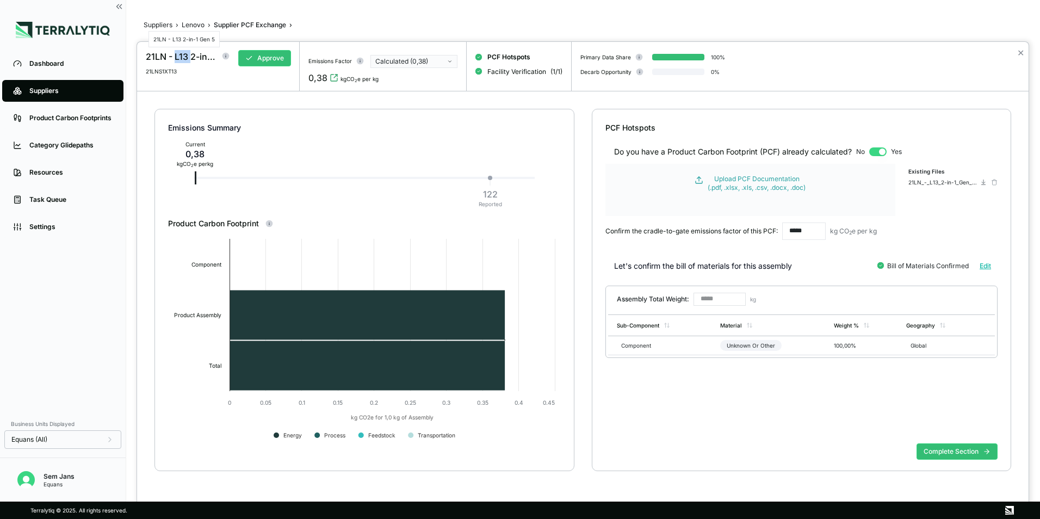
click at [186, 57] on div "21LN - L13 2-in-1 Gen 5" at bounding box center [181, 56] width 70 height 13
click at [502, 189] on div "122 Reported" at bounding box center [491, 198] width 32 height 24
drag, startPoint x: 496, startPoint y: 196, endPoint x: 483, endPoint y: 196, distance: 13.1
click at [483, 196] on div "122" at bounding box center [490, 194] width 23 height 13
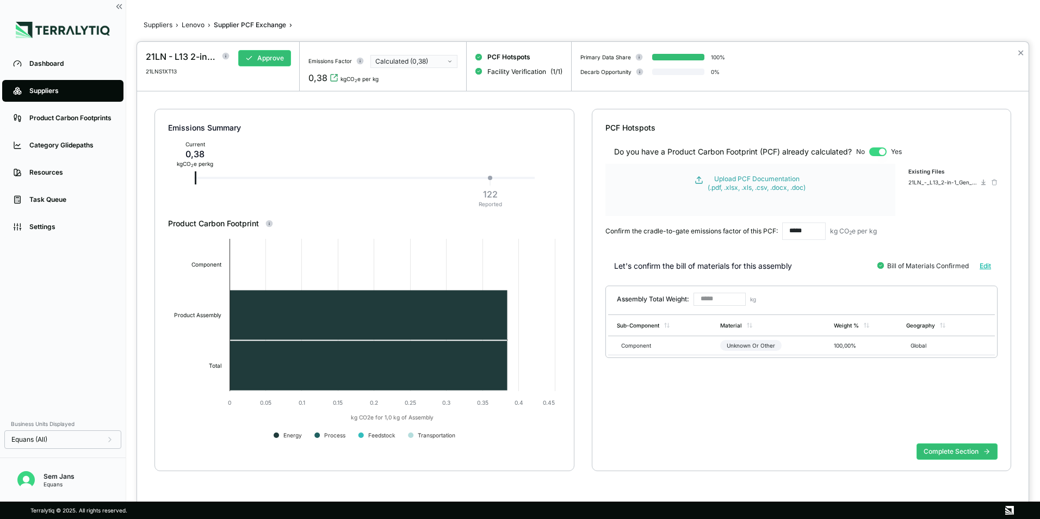
click at [186, 26] on div at bounding box center [520, 259] width 1040 height 519
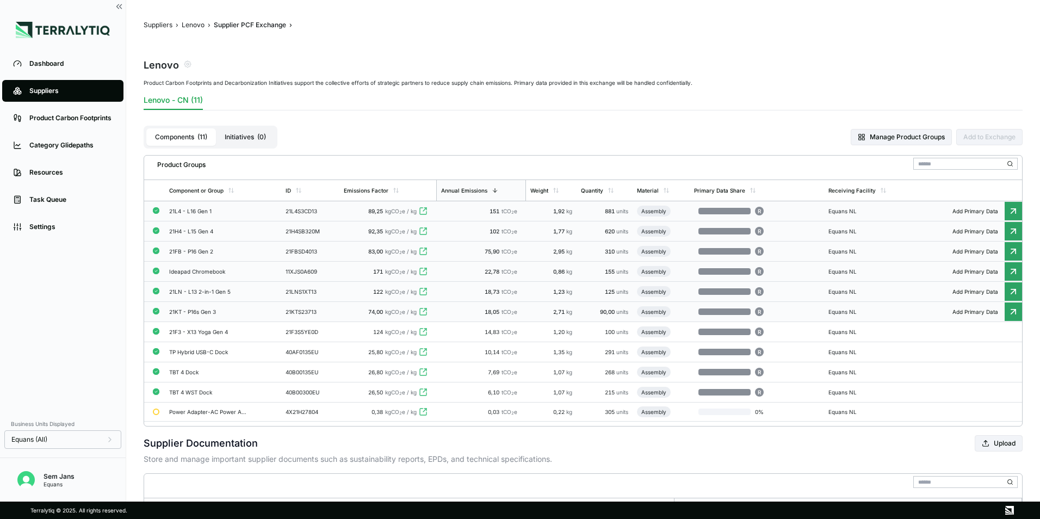
click at [204, 307] on td "21KT - P16s Gen 3" at bounding box center [223, 312] width 117 height 20
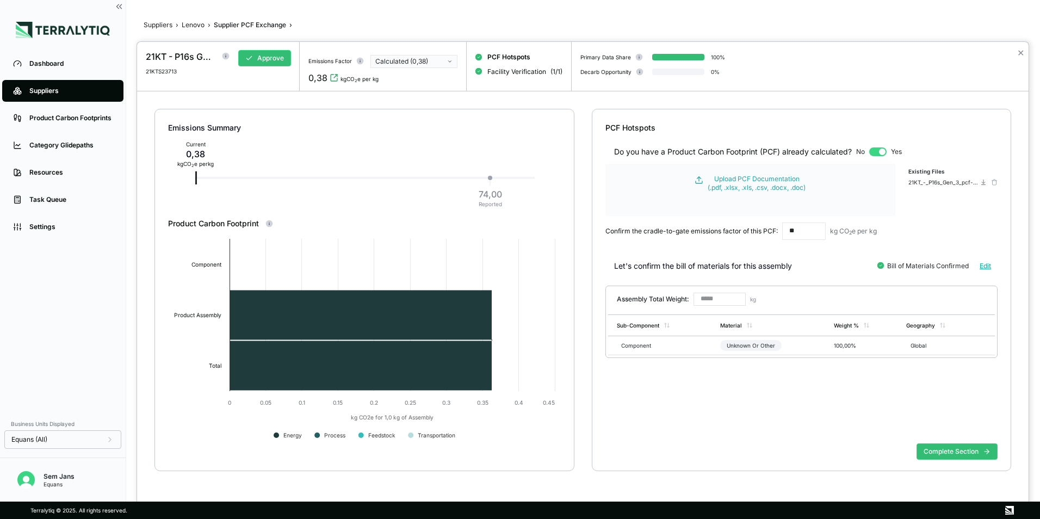
click at [523, 196] on div "Emissions Summary Current 0,38 kg CO 2 e per kg 74,00 Reported" at bounding box center [364, 163] width 393 height 109
drag, startPoint x: 496, startPoint y: 200, endPoint x: 480, endPoint y: 193, distance: 16.8
click at [480, 193] on div "Emissions Summary Current 0,38 kg CO 2 e per kg 74,00 Reported" at bounding box center [364, 163] width 393 height 109
click at [480, 193] on div "74,00" at bounding box center [490, 194] width 23 height 13
drag, startPoint x: 480, startPoint y: 193, endPoint x: 522, endPoint y: 191, distance: 42.0
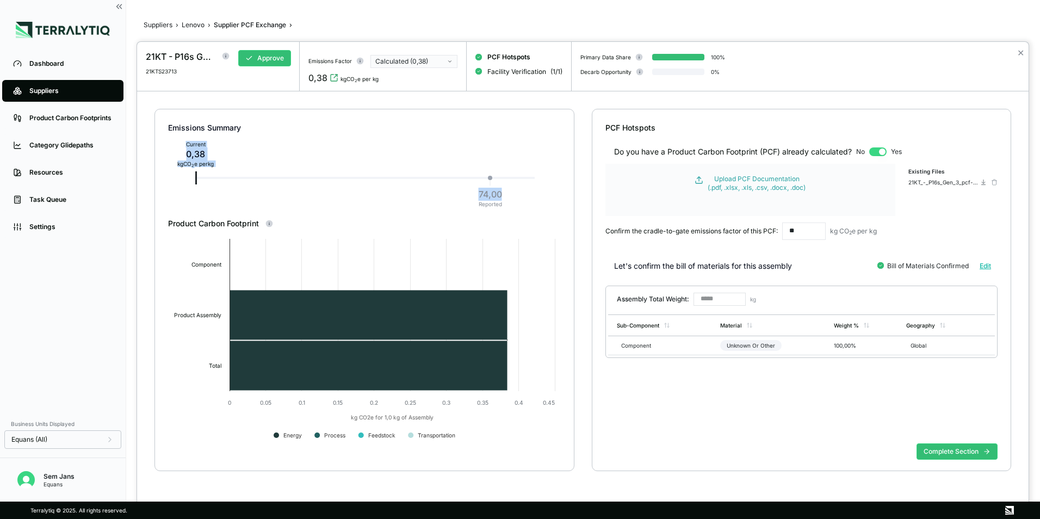
click at [522, 191] on div "Emissions Summary Current 0,38 kg CO 2 e per kg 74,00 Reported" at bounding box center [364, 163] width 393 height 109
drag, startPoint x: 500, startPoint y: 197, endPoint x: 476, endPoint y: 198, distance: 23.9
click at [476, 198] on div "74,00 Reported" at bounding box center [491, 198] width 32 height 24
click at [185, 54] on div "21KT - P16s Gen 3" at bounding box center [181, 56] width 70 height 13
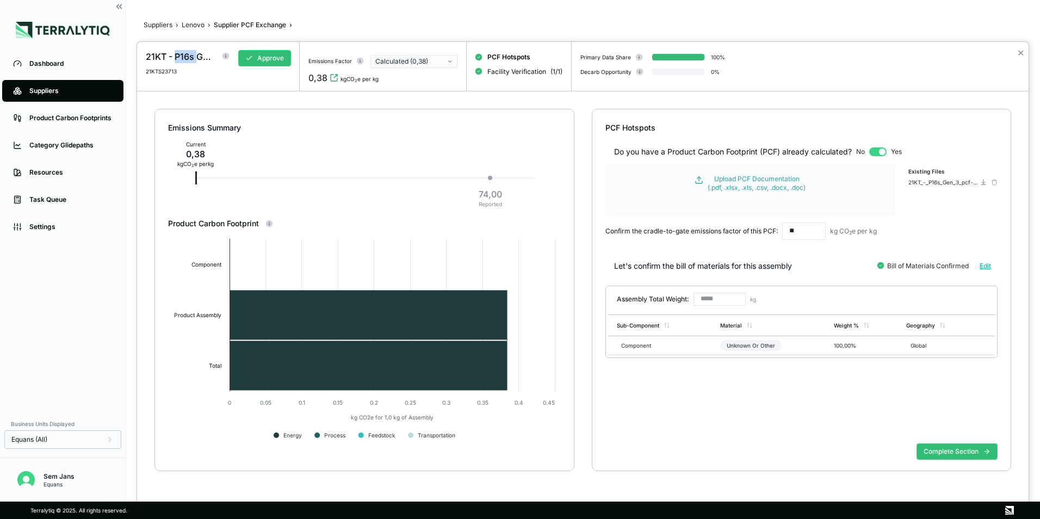
click at [185, 54] on div "21KT - P16s Gen 3" at bounding box center [181, 56] width 70 height 13
click at [194, 24] on div at bounding box center [520, 259] width 1040 height 519
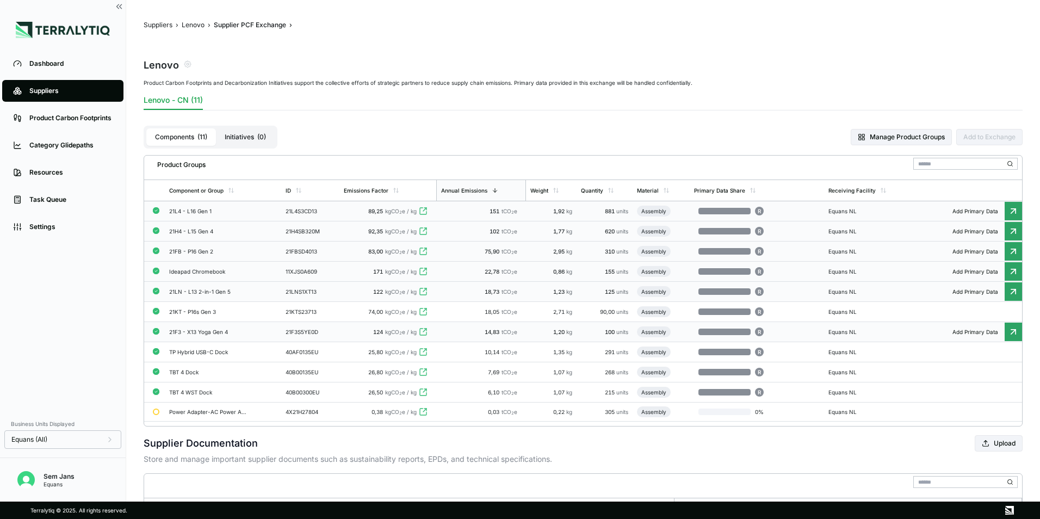
click at [217, 335] on div "21F3 - X13 Yoga Gen 4" at bounding box center [208, 332] width 78 height 7
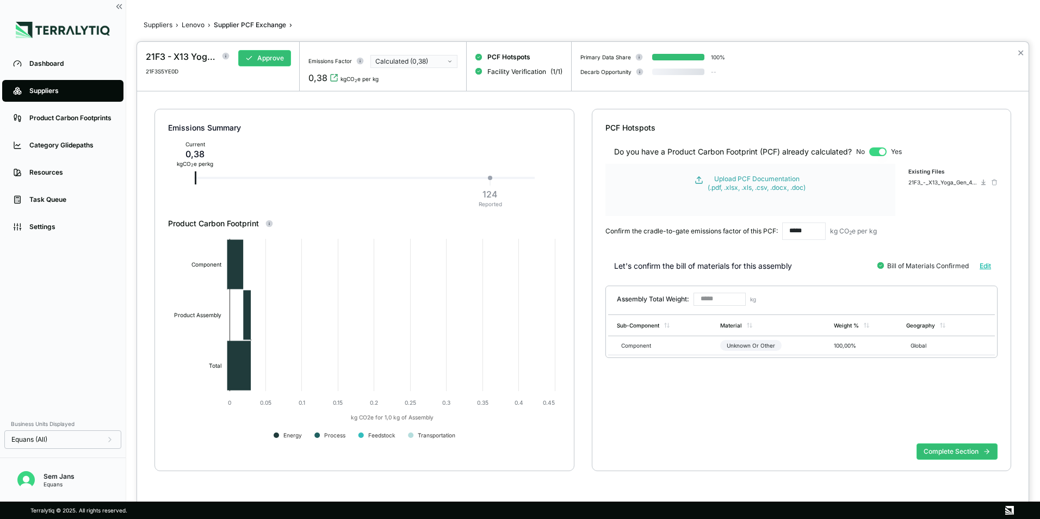
click at [188, 51] on div "21F3 - X13 Yoga Gen 4" at bounding box center [181, 56] width 70 height 13
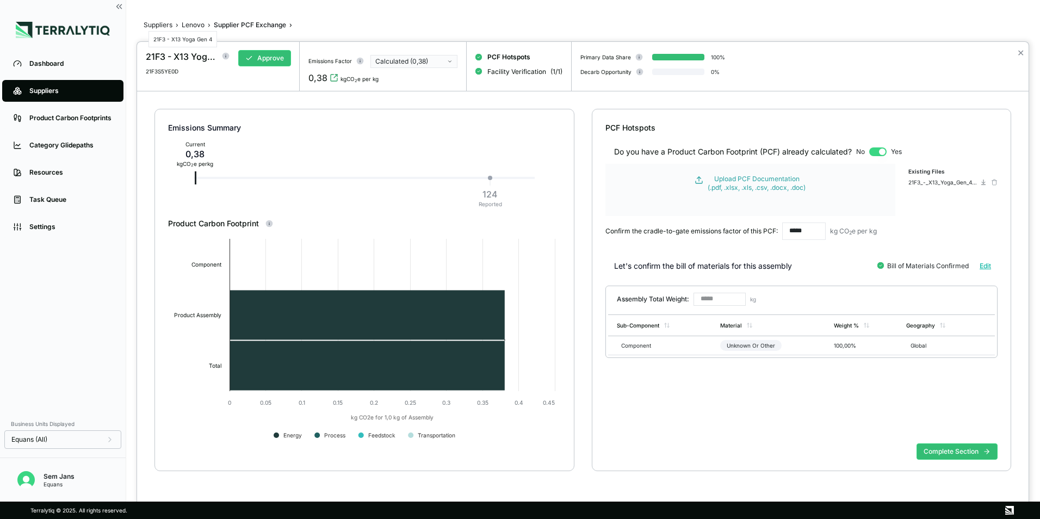
click at [194, 55] on div "21F3 - X13 Yoga Gen 4" at bounding box center [181, 56] width 70 height 13
click at [498, 192] on div "124" at bounding box center [490, 194] width 23 height 13
click at [497, 193] on div "124" at bounding box center [490, 194] width 23 height 13
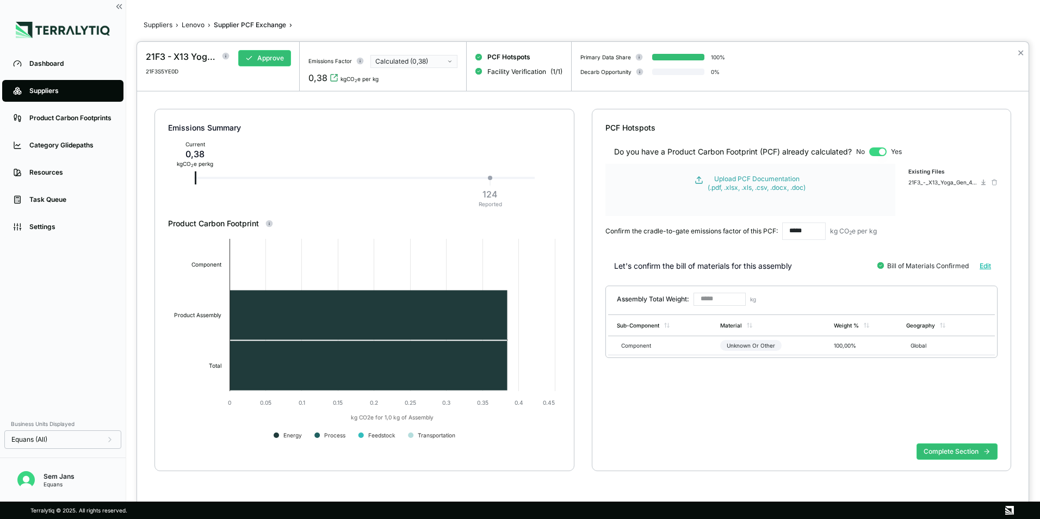
click at [496, 193] on div "124" at bounding box center [490, 194] width 23 height 13
click at [493, 194] on div "124" at bounding box center [490, 194] width 23 height 13
click at [445, 63] on div "Calculated (0,38)" at bounding box center [410, 61] width 70 height 9
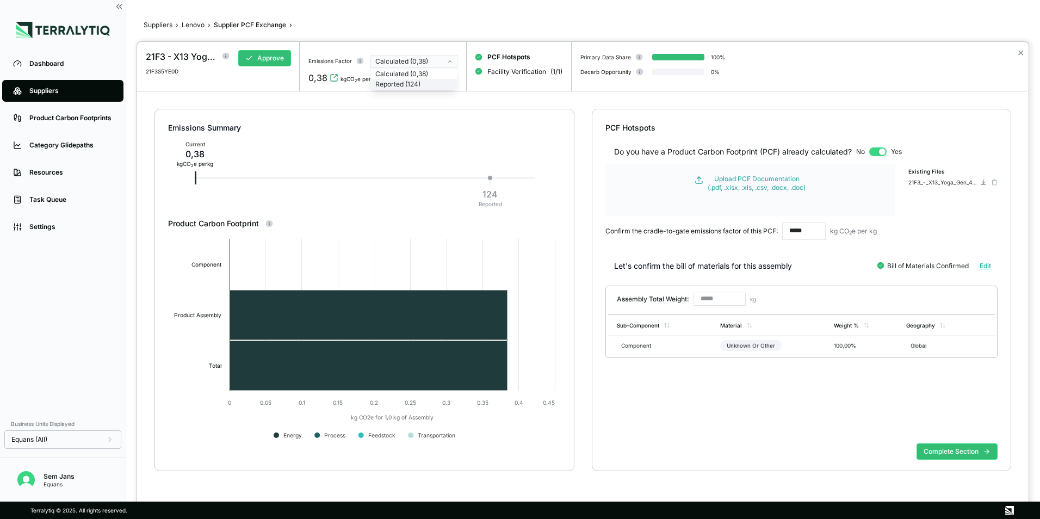
click at [428, 82] on div "Reported (124)" at bounding box center [413, 84] width 77 height 9
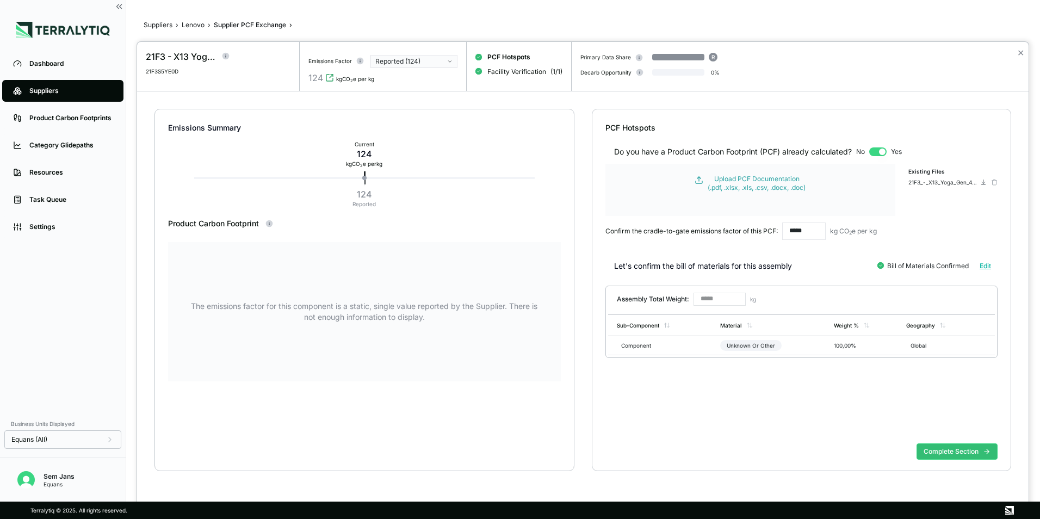
click at [194, 22] on div at bounding box center [520, 259] width 1040 height 519
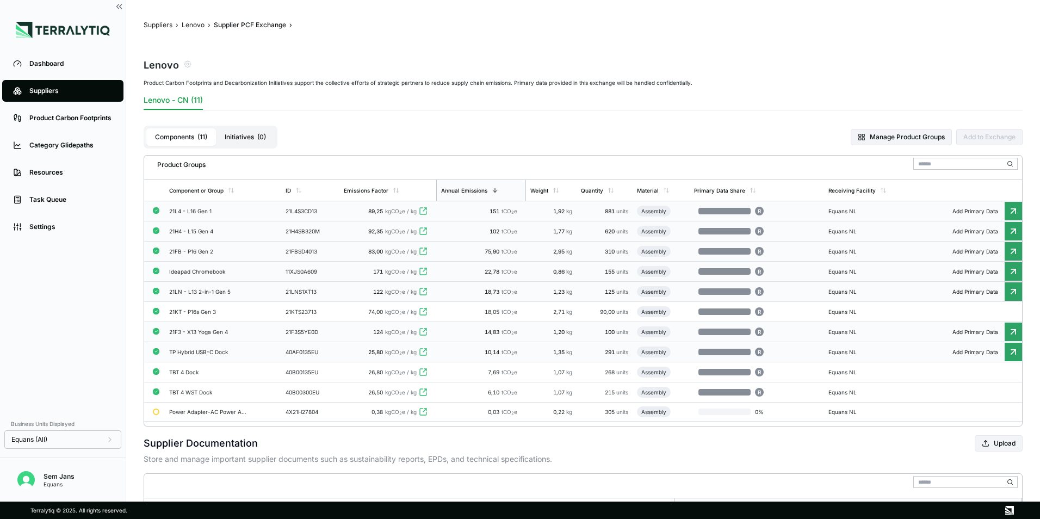
click at [213, 354] on div "TP Hybrid USB-C Dock" at bounding box center [208, 352] width 78 height 7
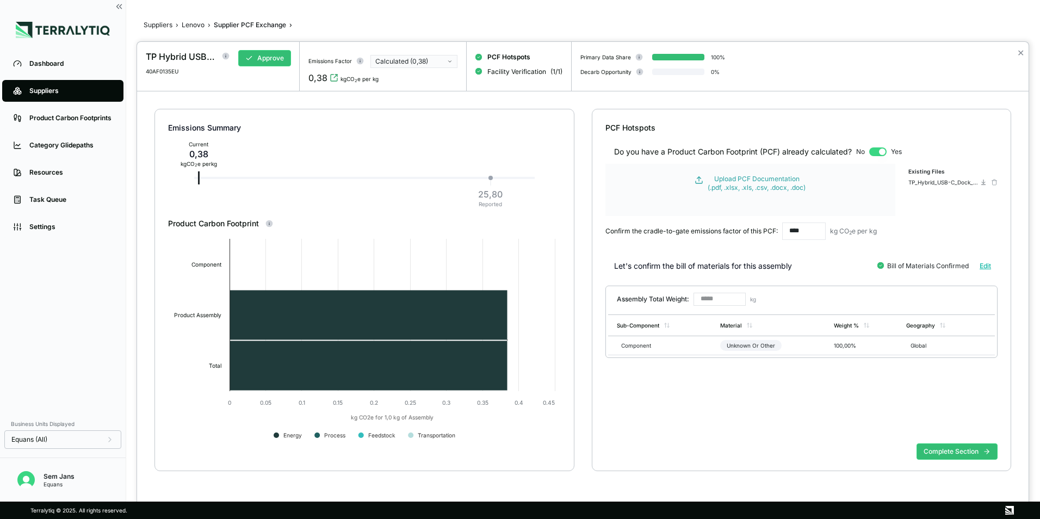
click at [172, 45] on div "TP Hybrid USB-C Dock 40AF0135EU Approve" at bounding box center [218, 58] width 145 height 33
click at [176, 56] on div "TP Hybrid USB-C Dock" at bounding box center [181, 56] width 70 height 13
click at [487, 192] on div "25,80" at bounding box center [490, 194] width 24 height 13
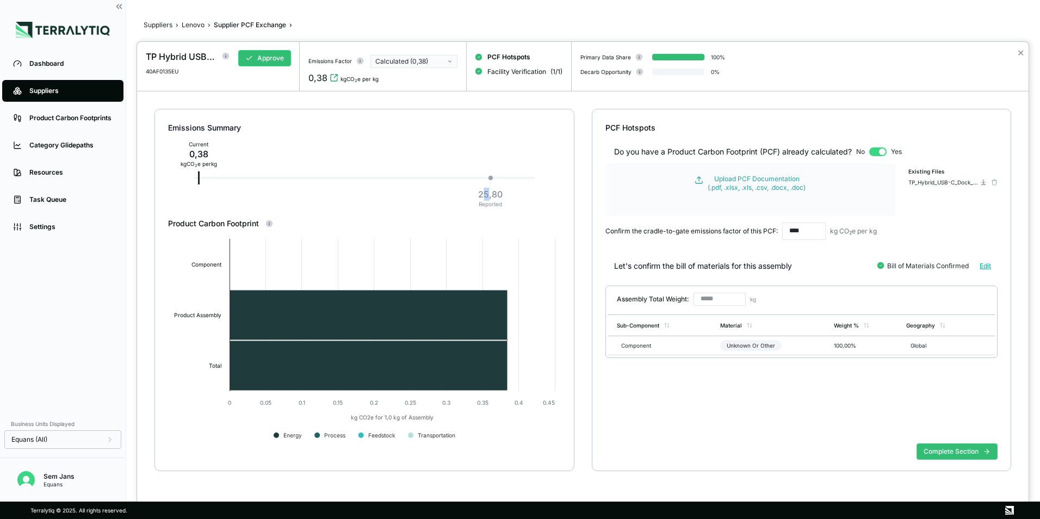
click at [487, 192] on div "25,80" at bounding box center [490, 194] width 24 height 13
click at [488, 192] on div "25,80" at bounding box center [490, 194] width 24 height 13
click at [198, 27] on div at bounding box center [520, 259] width 1040 height 519
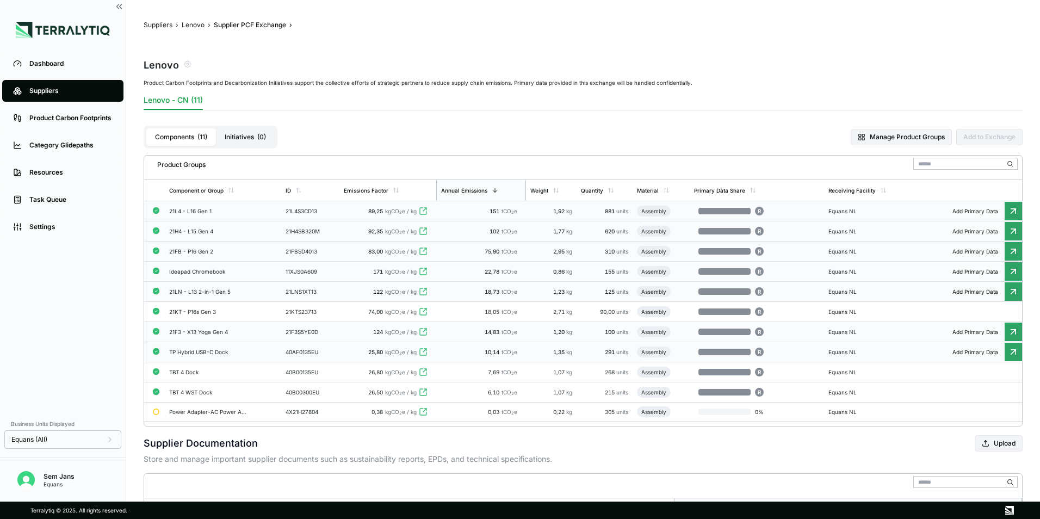
click at [184, 373] on div "TBT 4 Dock" at bounding box center [208, 372] width 78 height 7
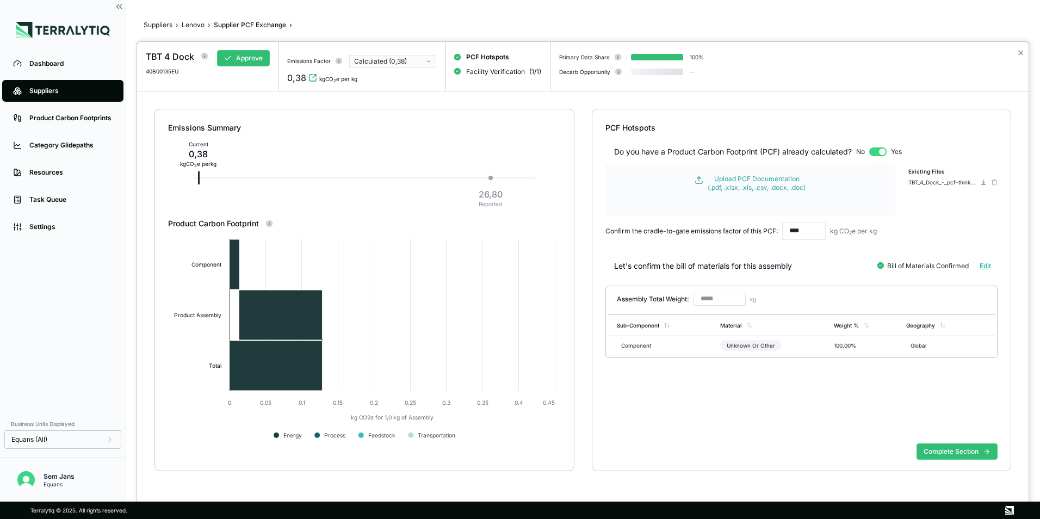
click at [173, 55] on div "TBT 4 Dock" at bounding box center [170, 56] width 48 height 13
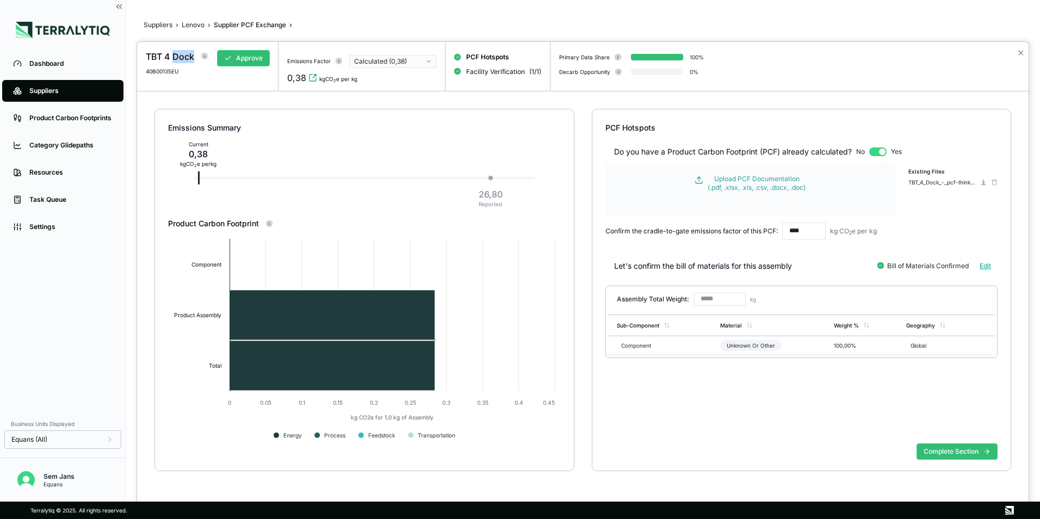
click at [173, 55] on div "TBT 4 Dock" at bounding box center [170, 56] width 48 height 13
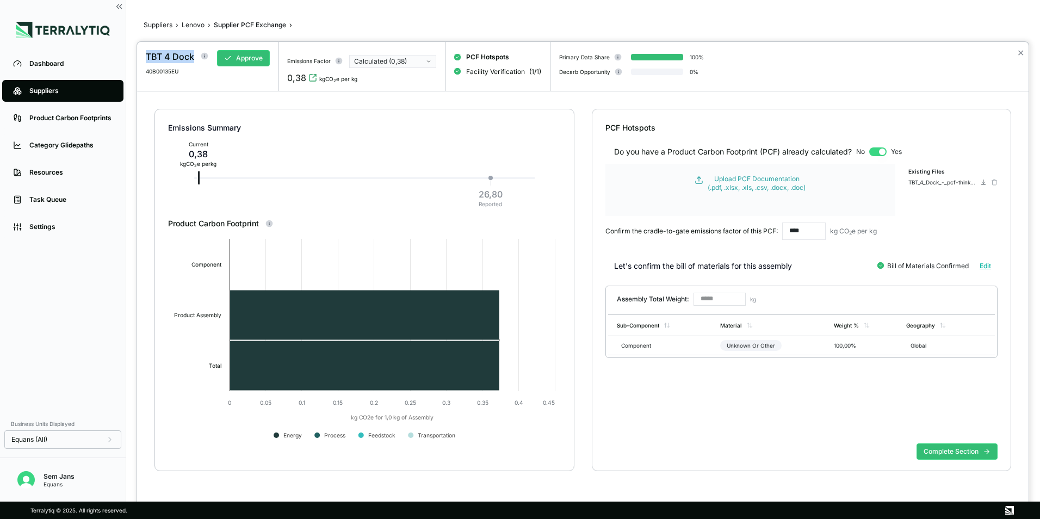
click at [173, 55] on div "TBT 4 Dock" at bounding box center [170, 56] width 48 height 13
click at [495, 192] on div "26,80" at bounding box center [491, 194] width 24 height 13
click at [496, 193] on div "26,80" at bounding box center [491, 194] width 24 height 13
click at [496, 194] on div "26,80" at bounding box center [491, 194] width 24 height 13
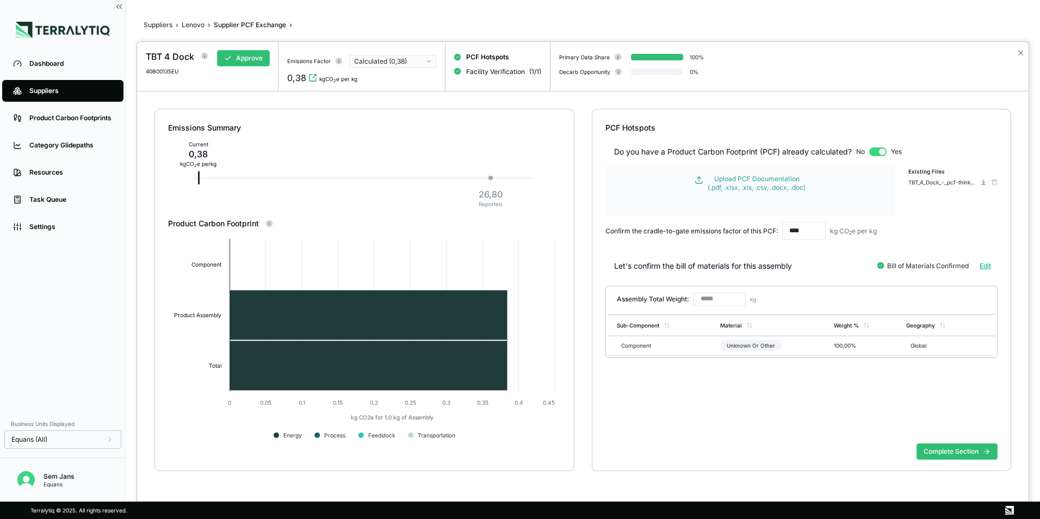
click at [198, 25] on div at bounding box center [520, 259] width 1040 height 519
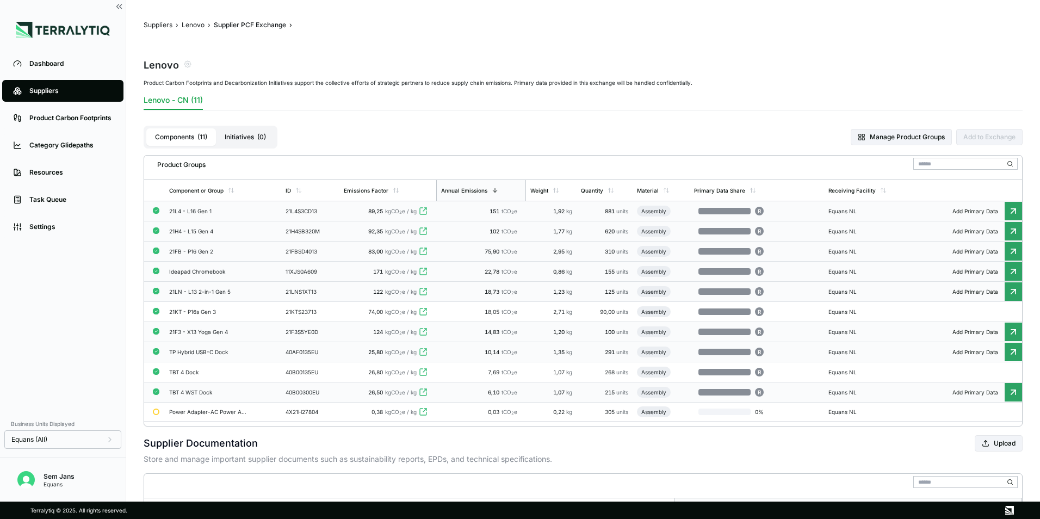
click at [182, 393] on div "TBT 4 WST Dock" at bounding box center [208, 392] width 78 height 7
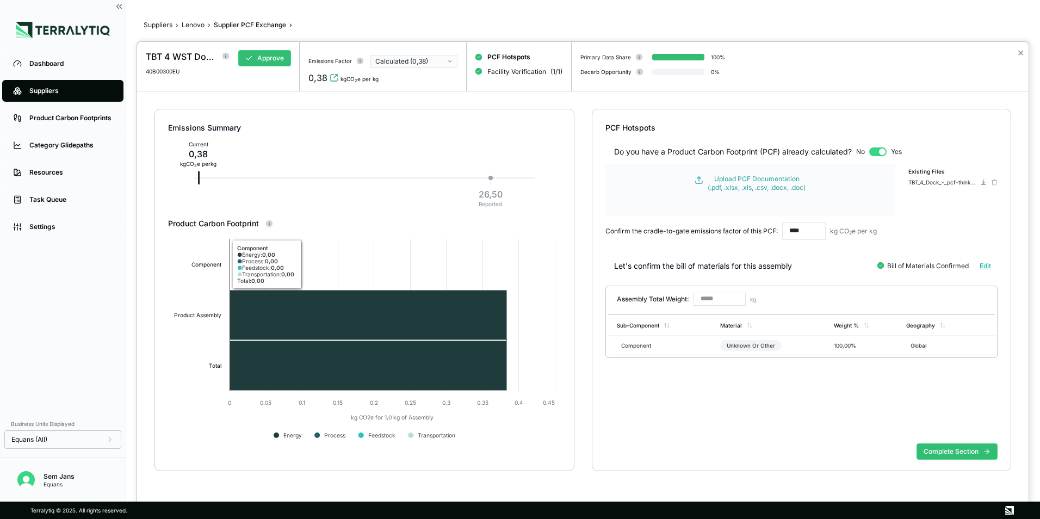
click at [497, 192] on div "26,50" at bounding box center [491, 194] width 24 height 13
click at [202, 153] on div "0,38" at bounding box center [198, 153] width 36 height 13
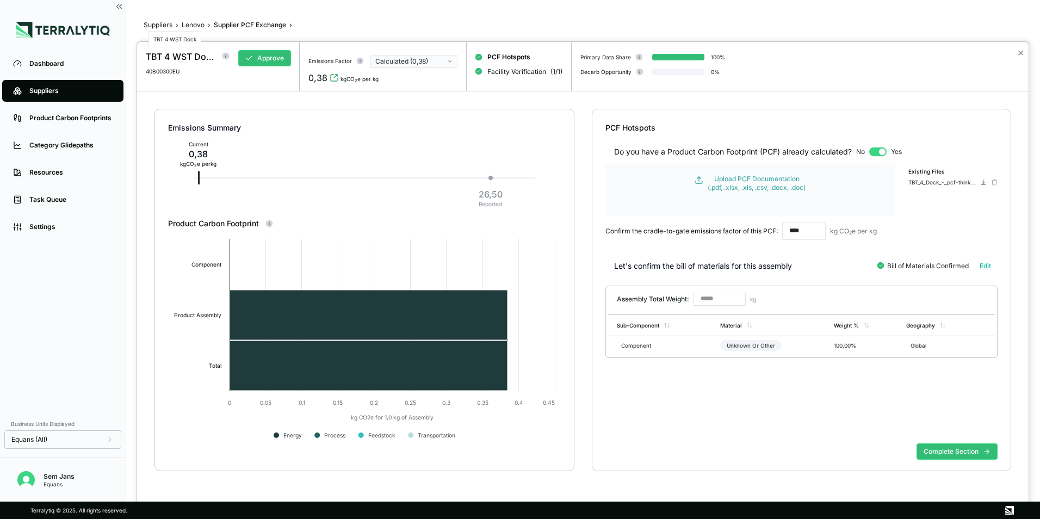
click at [169, 55] on div "TBT 4 WST Dock" at bounding box center [181, 56] width 70 height 13
click at [184, 25] on div at bounding box center [520, 259] width 1040 height 519
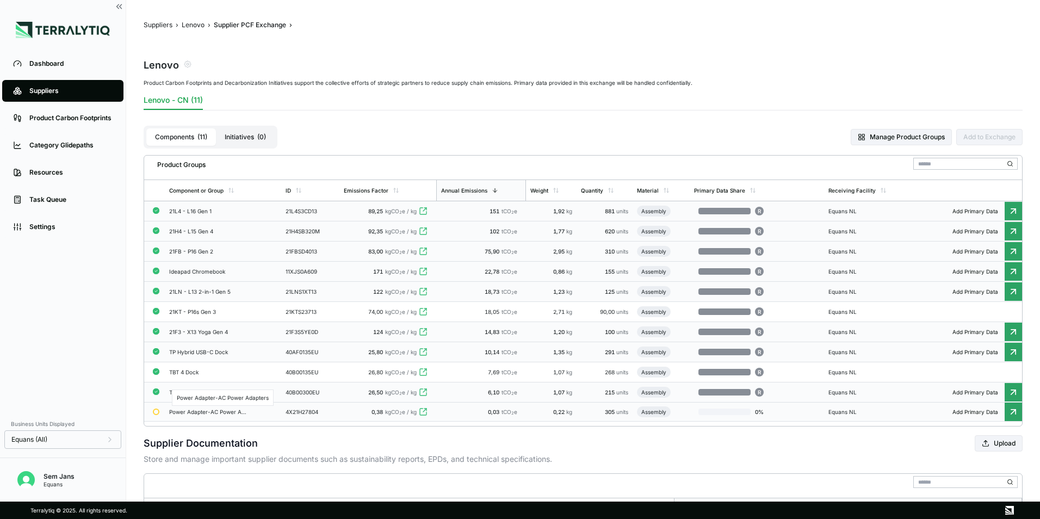
click at [209, 411] on div "Power Adapter-AC Power Adapters" at bounding box center [208, 412] width 78 height 7
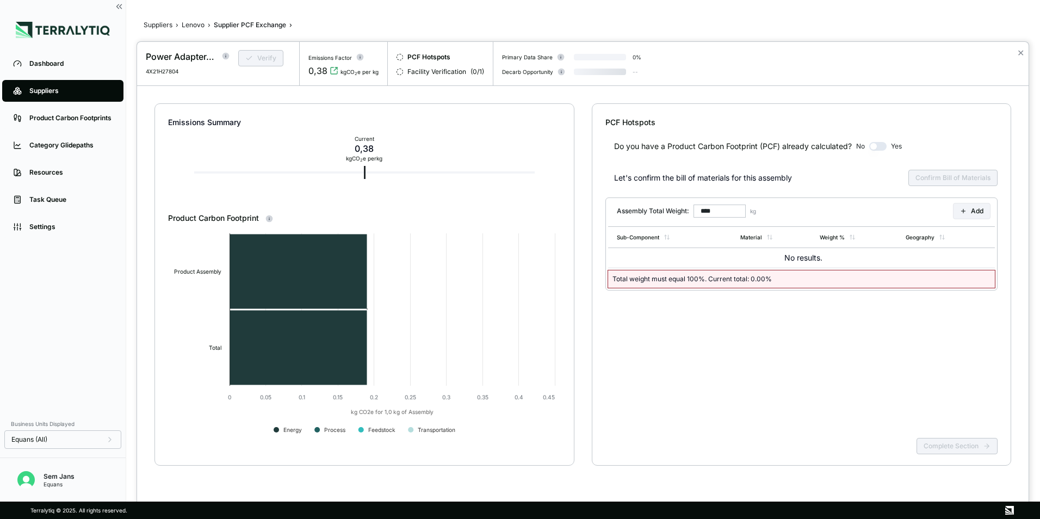
click at [184, 59] on div "Power Adapter-AC Power Adapters" at bounding box center [181, 56] width 70 height 13
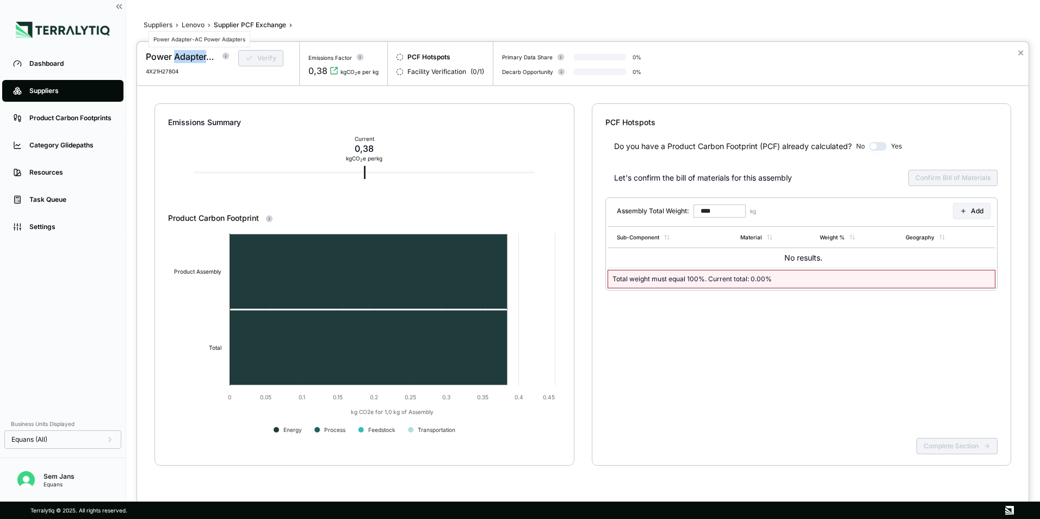
click at [184, 59] on div "Power Adapter-AC Power Adapters" at bounding box center [181, 56] width 70 height 13
click at [163, 22] on div at bounding box center [520, 259] width 1040 height 519
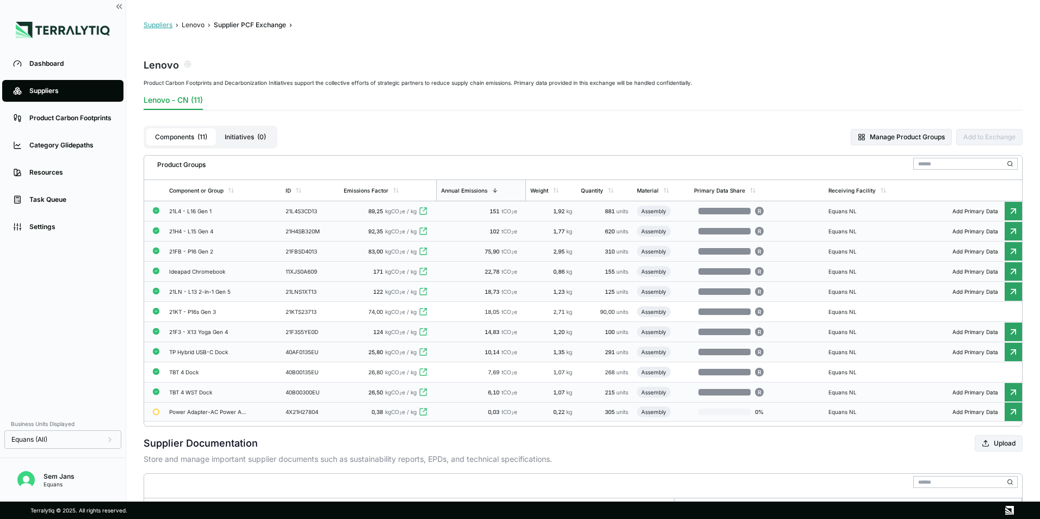
click at [155, 25] on button "Suppliers" at bounding box center [158, 25] width 29 height 9
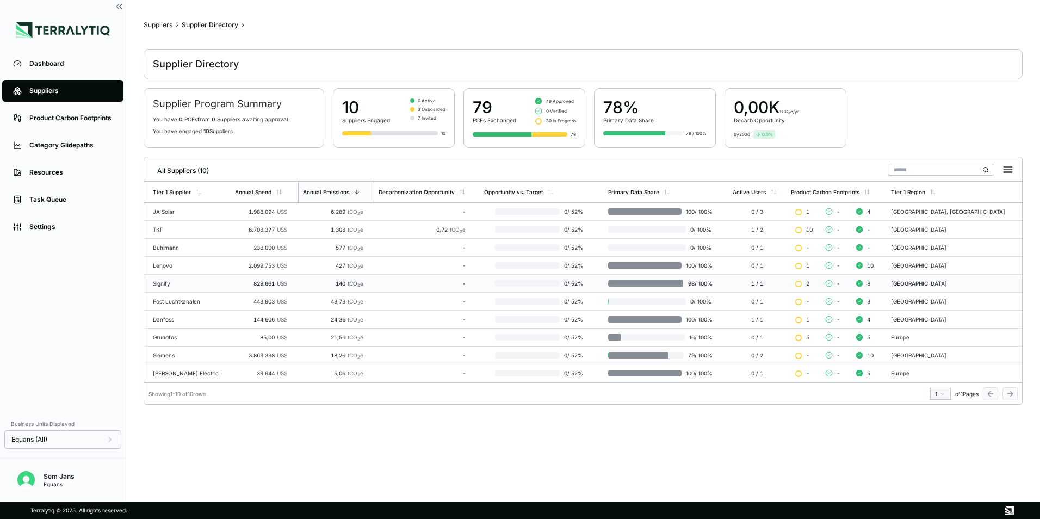
click at [161, 286] on div "Signify" at bounding box center [189, 283] width 73 height 7
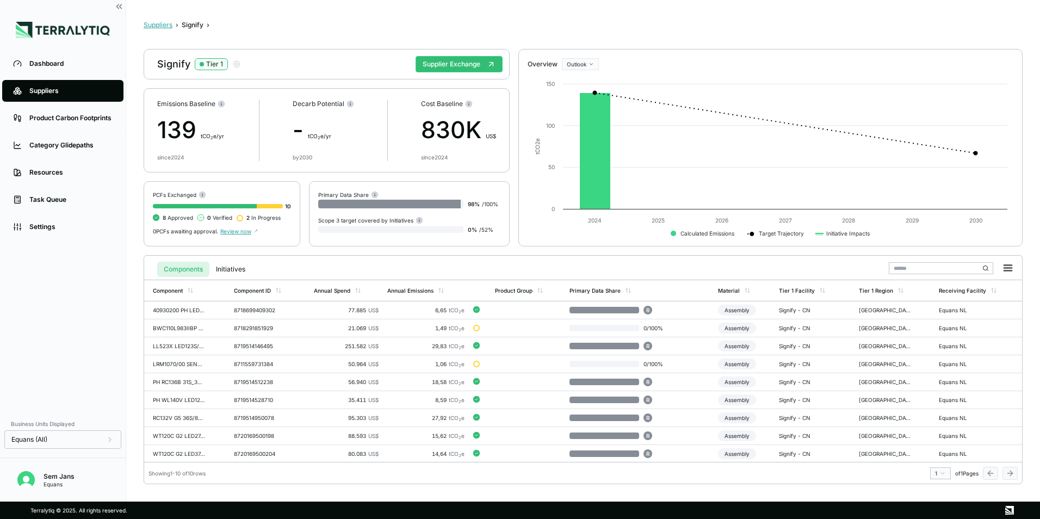
click at [157, 23] on button "Suppliers" at bounding box center [158, 25] width 29 height 9
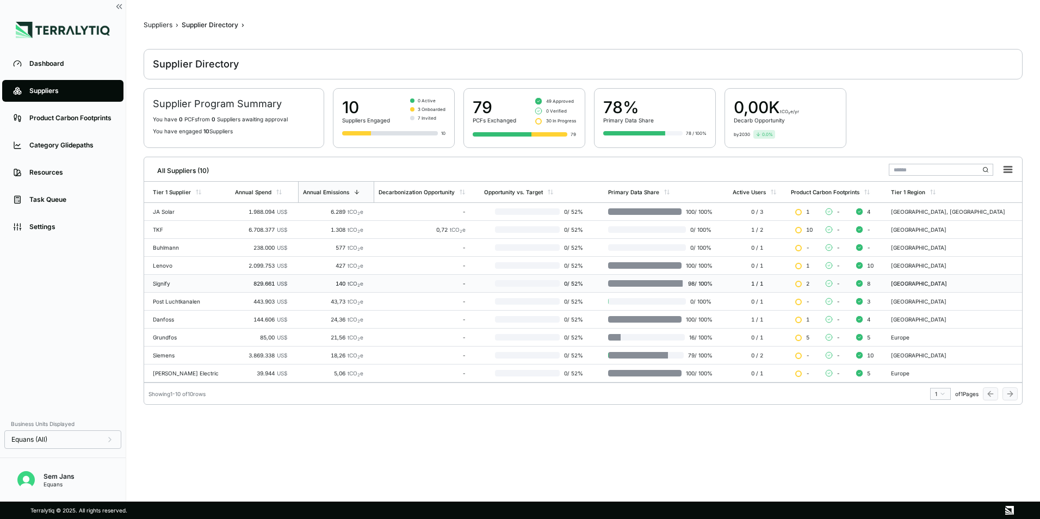
click at [166, 285] on div "Signify" at bounding box center [189, 283] width 73 height 7
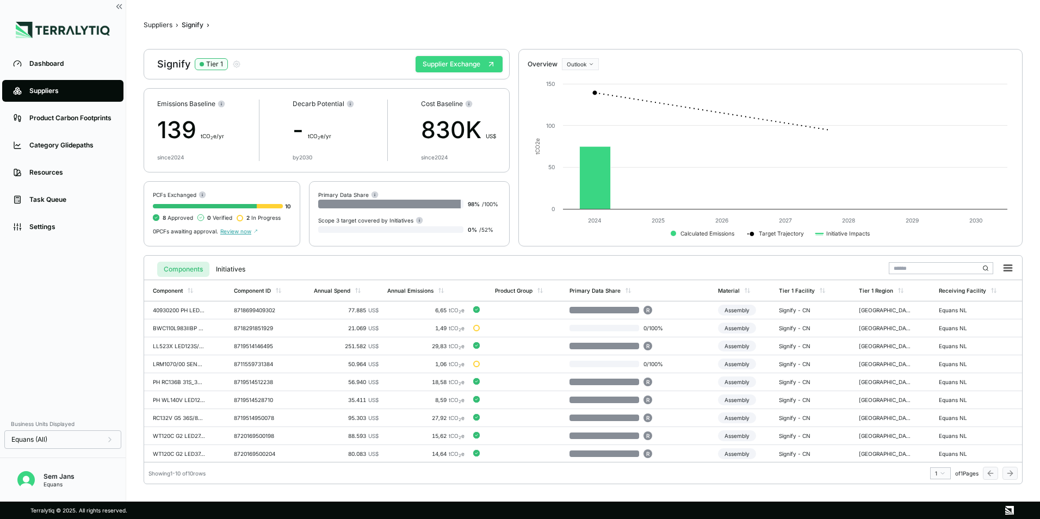
click at [436, 57] on div "Signify Tier 1 Supplier Exchange" at bounding box center [327, 64] width 366 height 30
drag, startPoint x: 436, startPoint y: 57, endPoint x: 430, endPoint y: 70, distance: 14.1
click at [430, 70] on button "Supplier Exchange" at bounding box center [459, 64] width 87 height 16
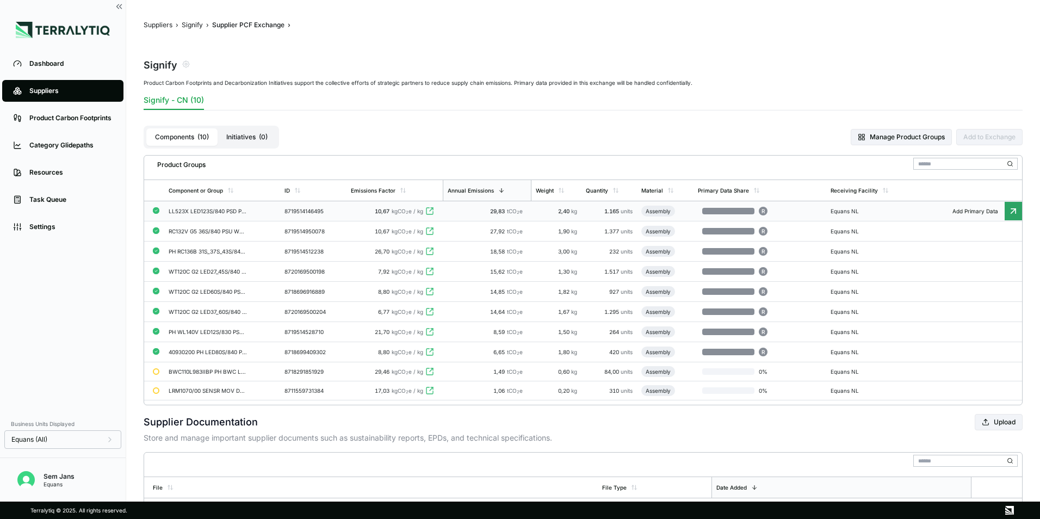
click at [358, 213] on div "10,67 kgCO 2 e / kg" at bounding box center [395, 211] width 88 height 7
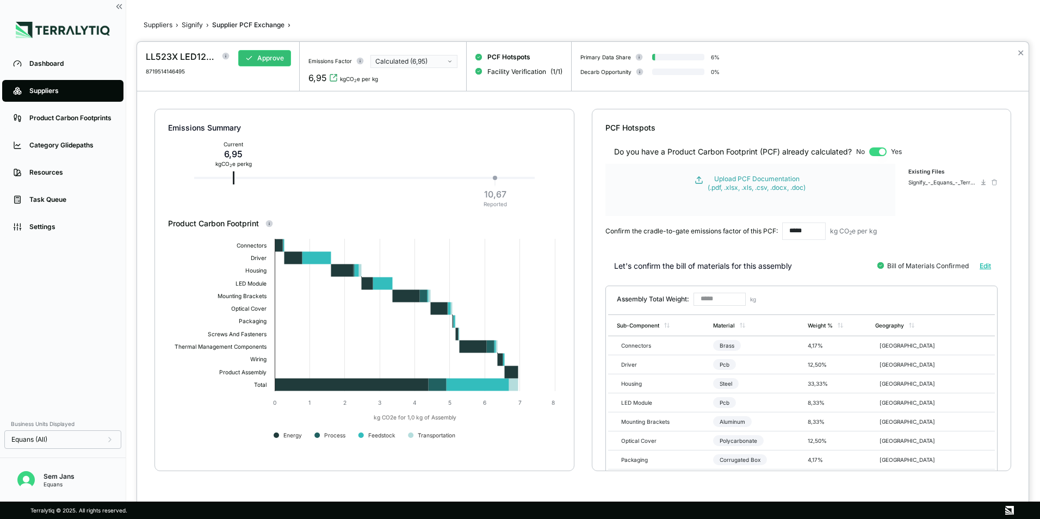
click at [198, 23] on div at bounding box center [520, 259] width 1040 height 519
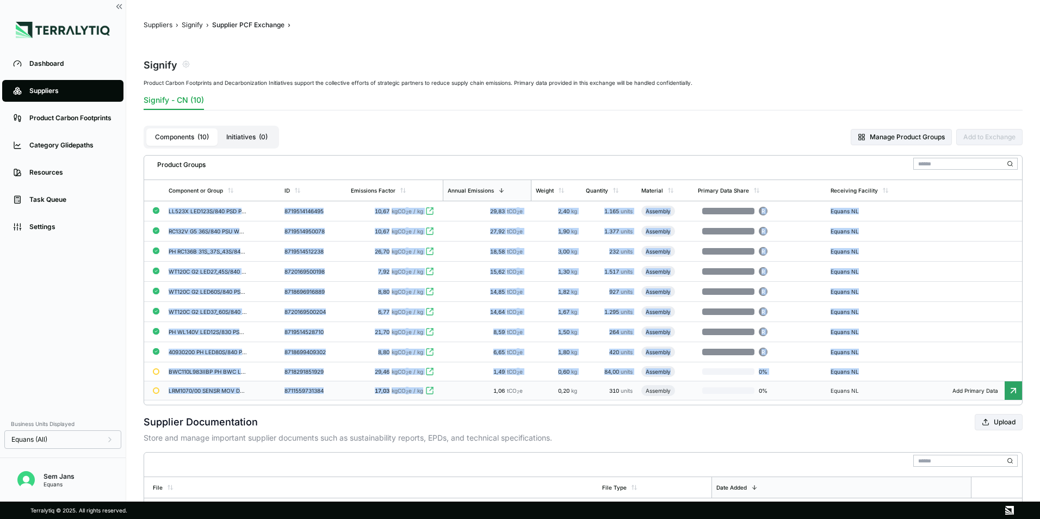
drag, startPoint x: 169, startPoint y: 209, endPoint x: 426, endPoint y: 392, distance: 315.2
click at [426, 392] on tbody "LL523X LED123S/840 PSD PCO 7 VLC WH XA 8719514146495 10,67 kgCO 2 e / kg 29,83 …" at bounding box center [583, 300] width 878 height 199
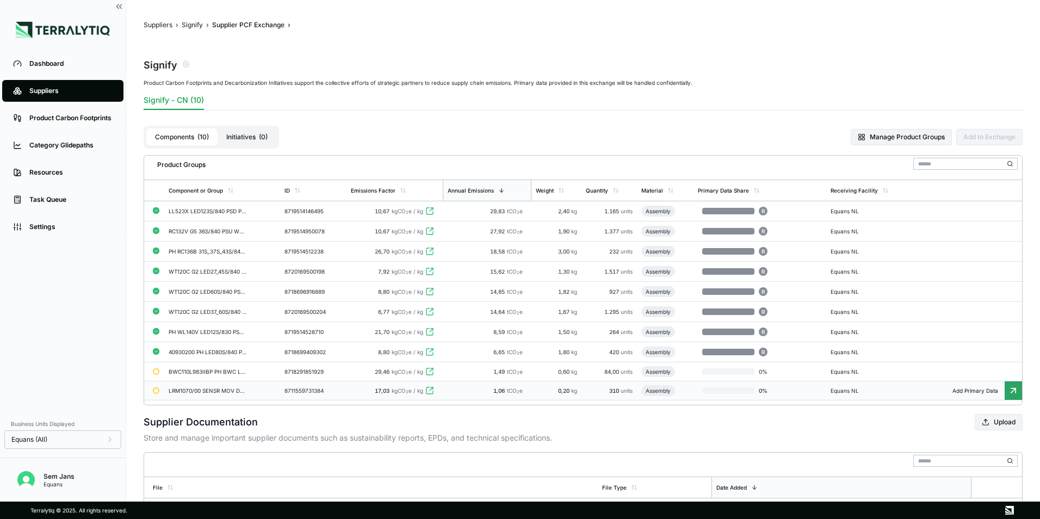
click at [405, 398] on td "17,03 kgCO 2 e / kg" at bounding box center [395, 390] width 96 height 19
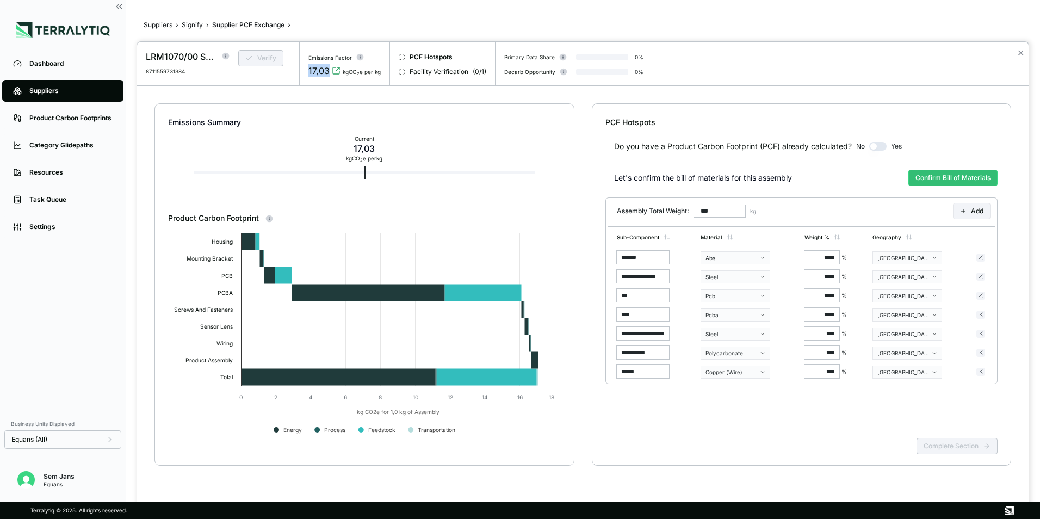
drag, startPoint x: 309, startPoint y: 71, endPoint x: 328, endPoint y: 71, distance: 19.6
click at [328, 71] on div "17,03" at bounding box center [319, 70] width 21 height 13
click at [195, 22] on div at bounding box center [520, 259] width 1040 height 519
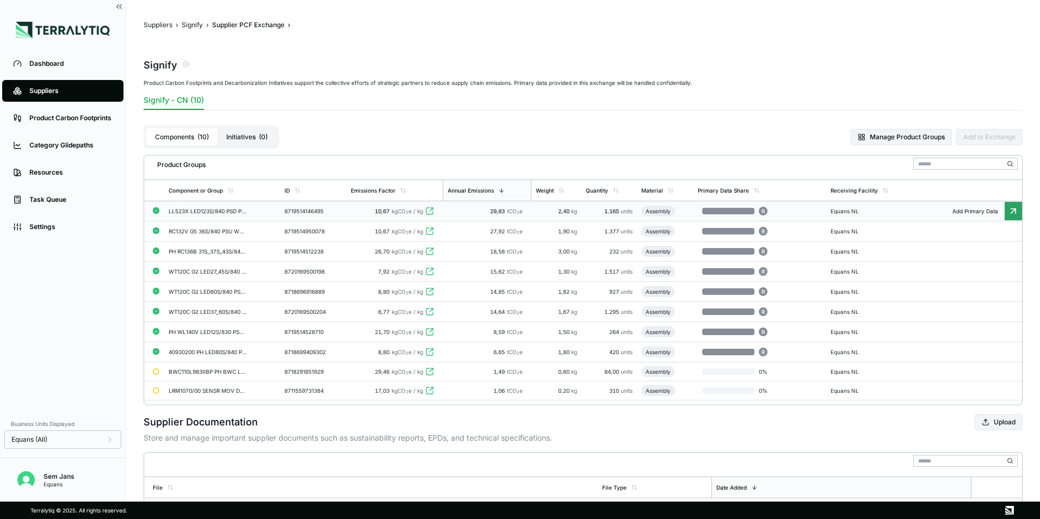
click at [238, 213] on div "LL523X LED123S/840 PSD PCO 7 VLC WH XA" at bounding box center [208, 211] width 78 height 7
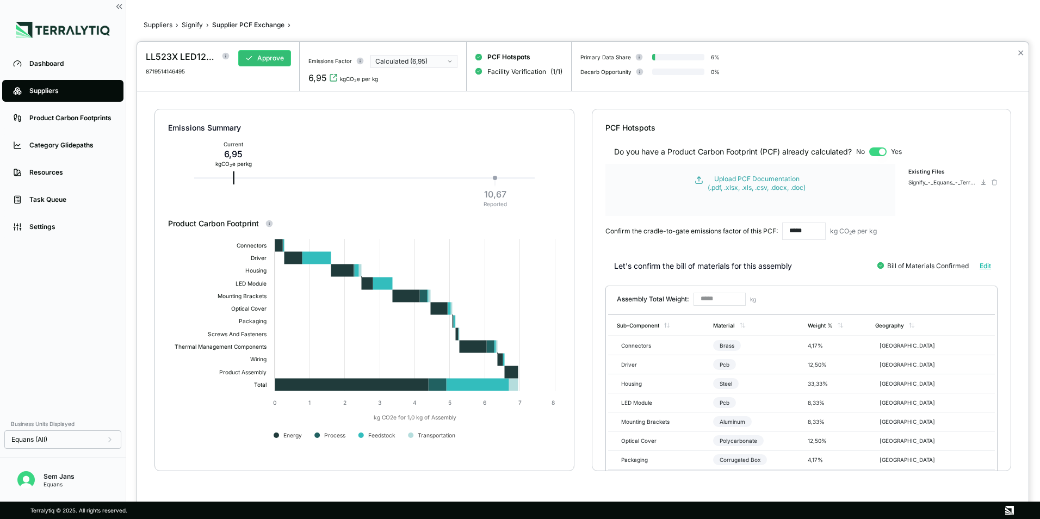
click at [399, 63] on div "Calculated (6,95)" at bounding box center [410, 61] width 70 height 9
click at [322, 77] on div "6,95" at bounding box center [318, 77] width 19 height 13
drag, startPoint x: 325, startPoint y: 78, endPoint x: 305, endPoint y: 79, distance: 20.1
click at [305, 79] on div "Emissions Factor Calculated (6,95) 6,95 kgCO 2 e per kg" at bounding box center [383, 66] width 167 height 49
click at [194, 23] on div at bounding box center [520, 259] width 1040 height 519
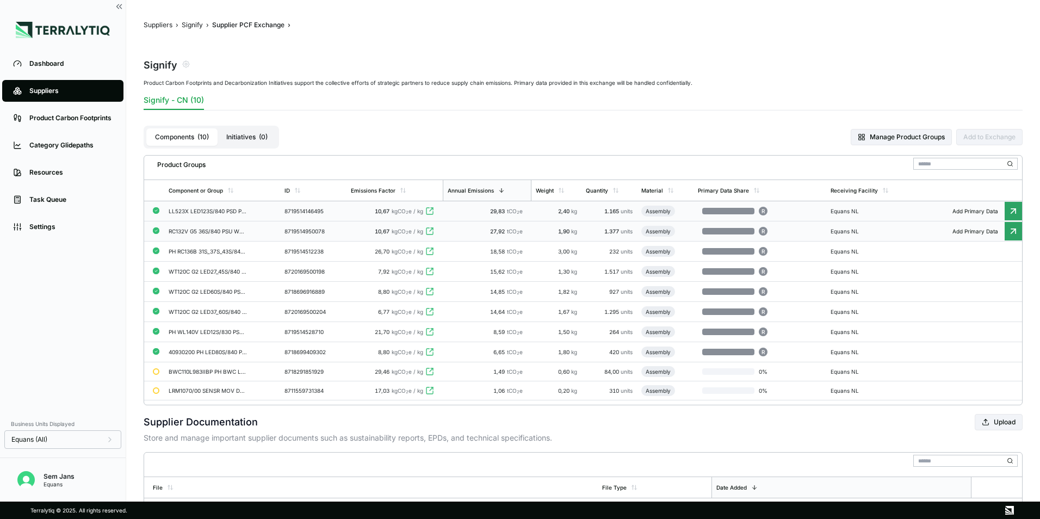
click at [183, 225] on td "RC132V G5 36S/840 PSU W30L120 OC" at bounding box center [222, 231] width 116 height 20
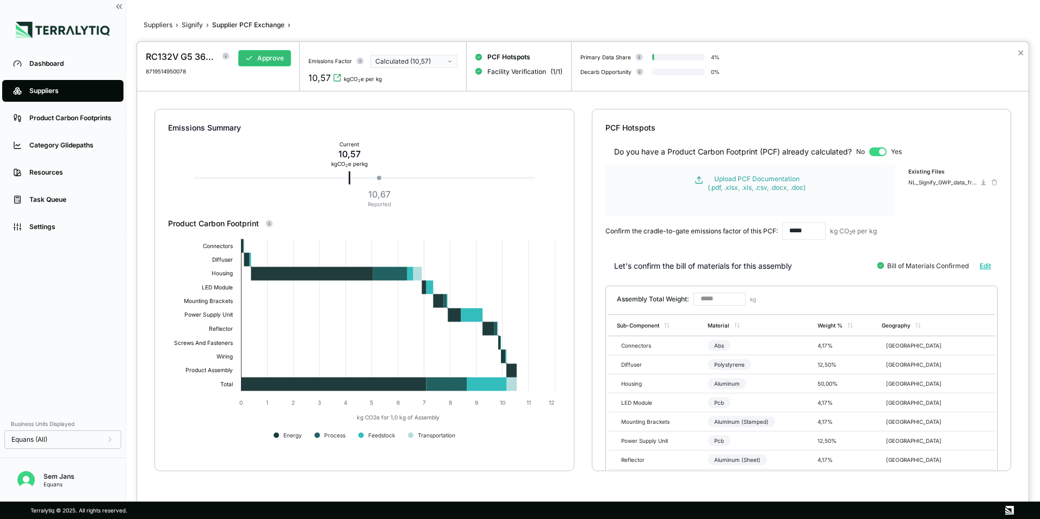
click at [414, 59] on div "Calculated (10,57)" at bounding box center [410, 61] width 70 height 9
drag, startPoint x: 469, startPoint y: 109, endPoint x: 445, endPoint y: 109, distance: 23.4
click at [469, 109] on div "Emissions Summary Current 10,57 kg CO 2 e per kg 10,67 Reported Product Carbon …" at bounding box center [365, 290] width 420 height 362
drag, startPoint x: 329, startPoint y: 79, endPoint x: 310, endPoint y: 83, distance: 19.0
click at [310, 83] on div "10,57" at bounding box center [320, 77] width 22 height 13
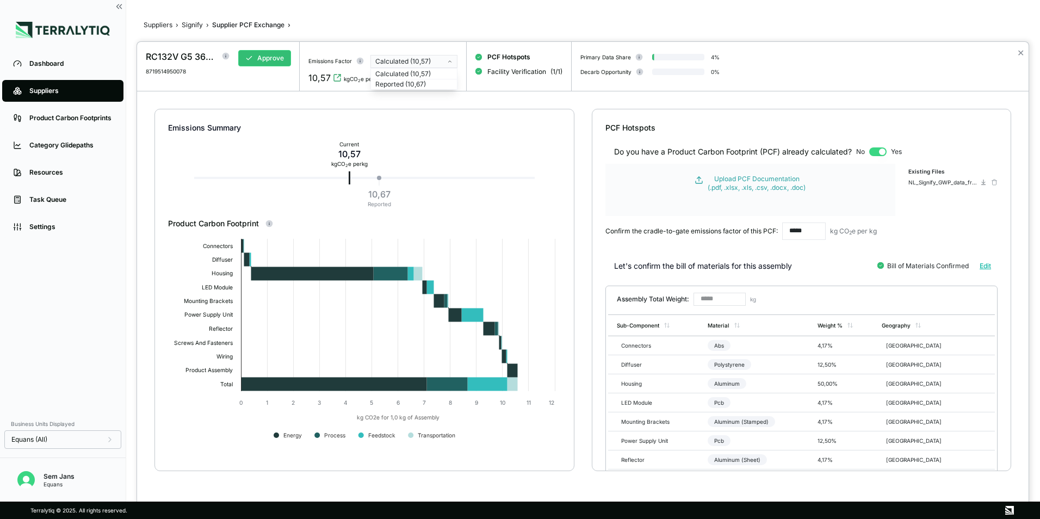
click at [195, 26] on div at bounding box center [520, 259] width 1040 height 519
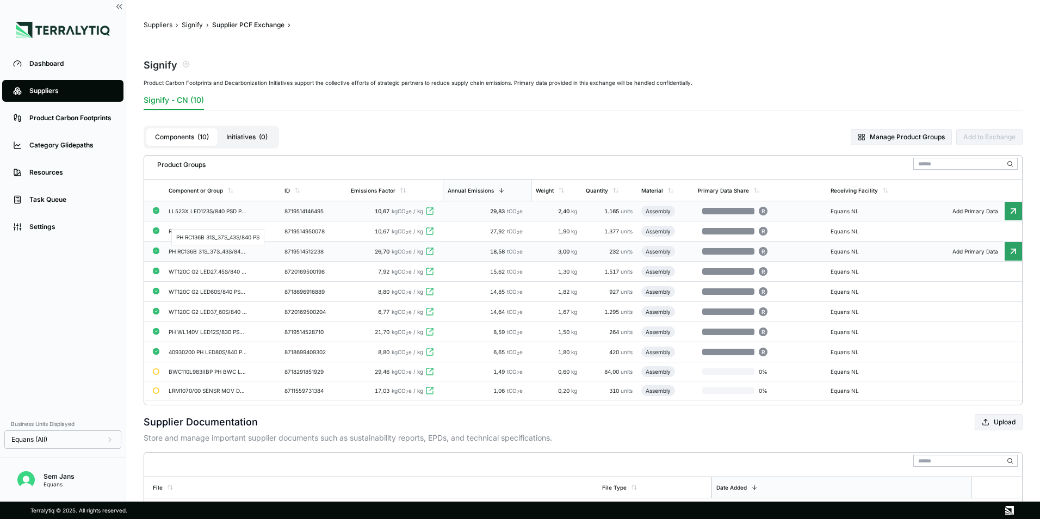
click at [204, 248] on div "PH RC136B 31S_37S_43S/840 PS" at bounding box center [208, 251] width 78 height 7
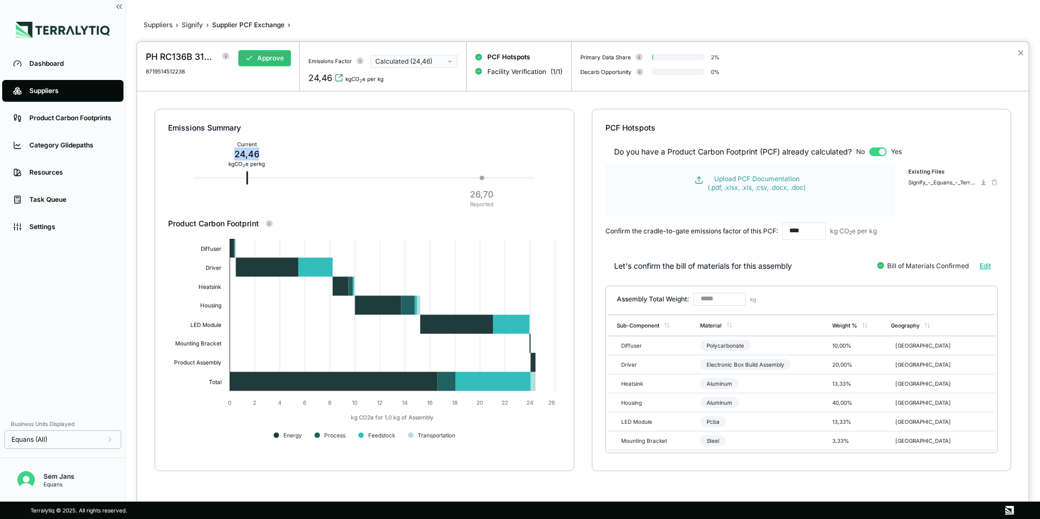
drag, startPoint x: 262, startPoint y: 157, endPoint x: 233, endPoint y: 152, distance: 29.8
click at [233, 152] on div "24,46" at bounding box center [247, 153] width 36 height 13
click at [195, 26] on div at bounding box center [520, 259] width 1040 height 519
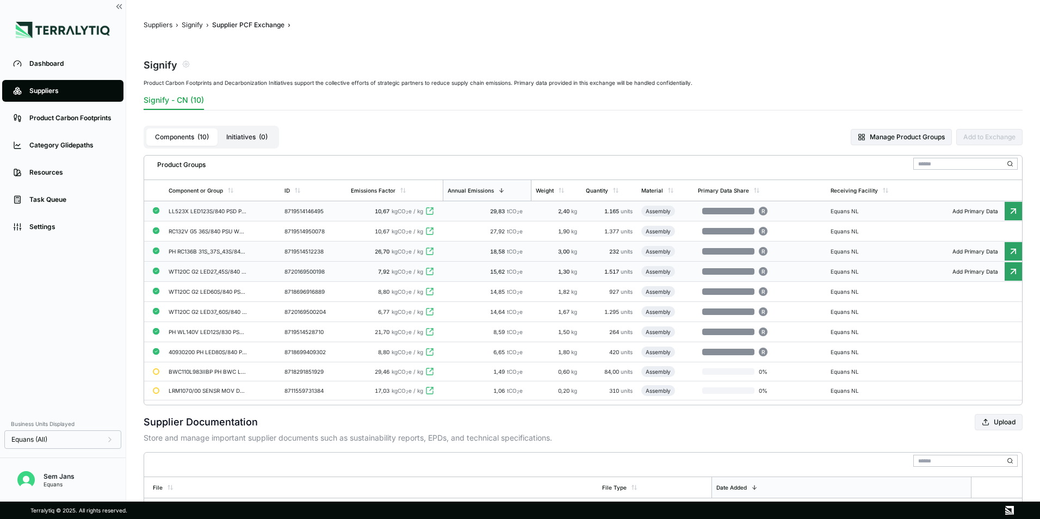
click at [201, 275] on td "WT120C G2 LED27_45S/840 PSU L1200" at bounding box center [222, 272] width 116 height 20
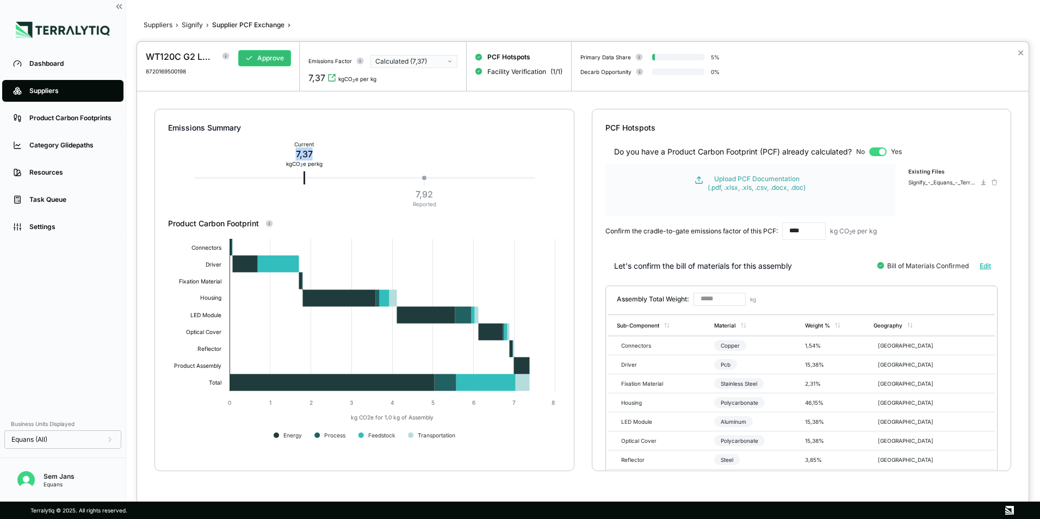
drag, startPoint x: 316, startPoint y: 149, endPoint x: 292, endPoint y: 154, distance: 25.1
click at [292, 154] on div "7,37" at bounding box center [304, 153] width 36 height 13
click at [187, 21] on div at bounding box center [520, 259] width 1040 height 519
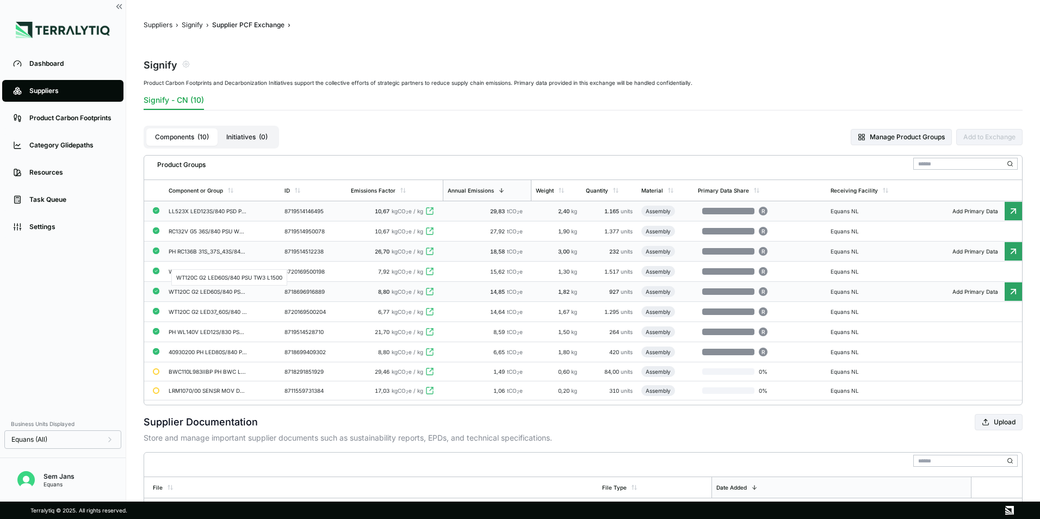
click at [204, 292] on div "WT120C G2 LED60S/840 PSU TW3 L1500" at bounding box center [208, 291] width 78 height 7
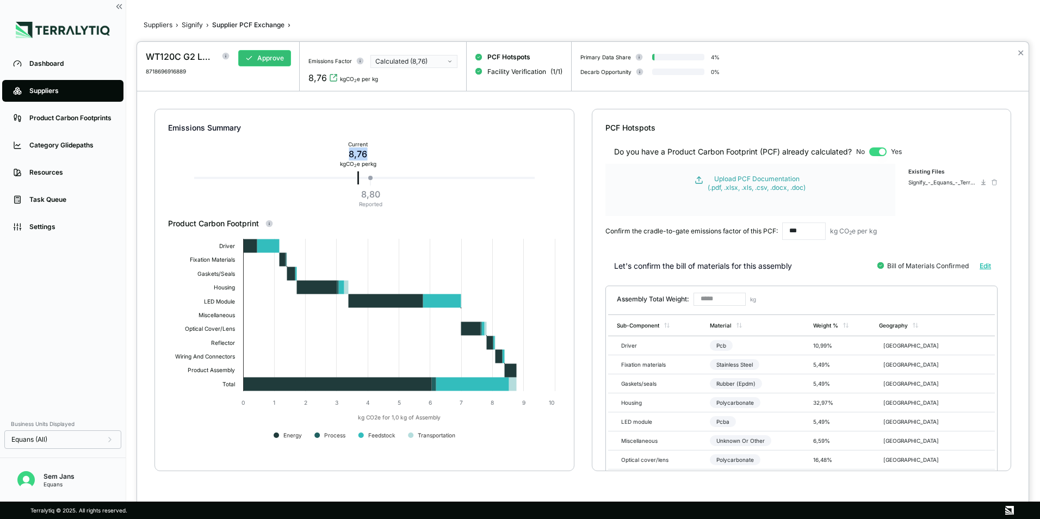
drag, startPoint x: 373, startPoint y: 159, endPoint x: 348, endPoint y: 156, distance: 24.8
click at [348, 156] on div "8,76" at bounding box center [358, 153] width 36 height 13
click at [186, 27] on div at bounding box center [520, 259] width 1040 height 519
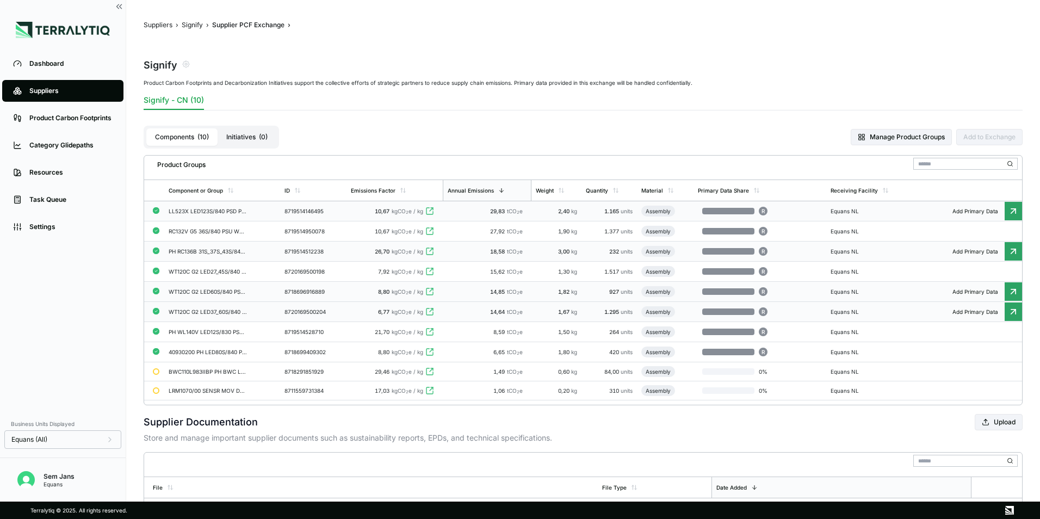
click at [199, 317] on td "WT120C G2 LED37_60S/840 PSU L1500" at bounding box center [222, 312] width 116 height 20
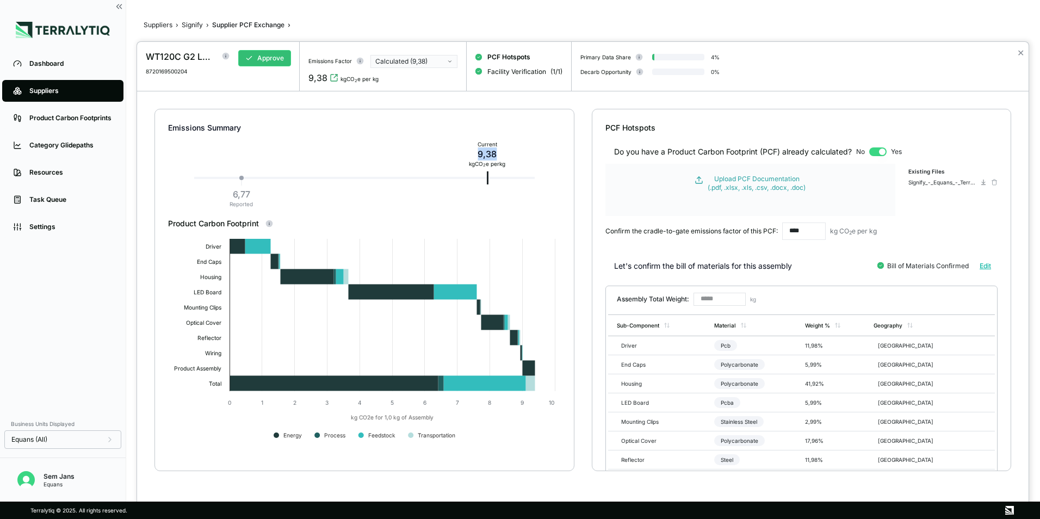
drag, startPoint x: 501, startPoint y: 154, endPoint x: 479, endPoint y: 157, distance: 22.5
click at [479, 157] on div "9,38" at bounding box center [487, 153] width 36 height 13
click at [194, 24] on div at bounding box center [520, 259] width 1040 height 519
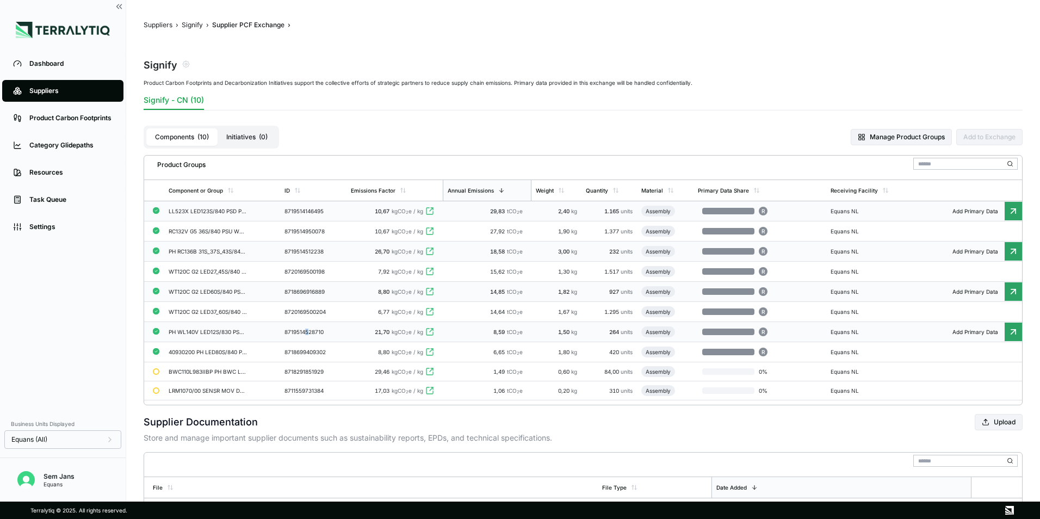
click at [308, 330] on div "8719514528710" at bounding box center [311, 332] width 52 height 7
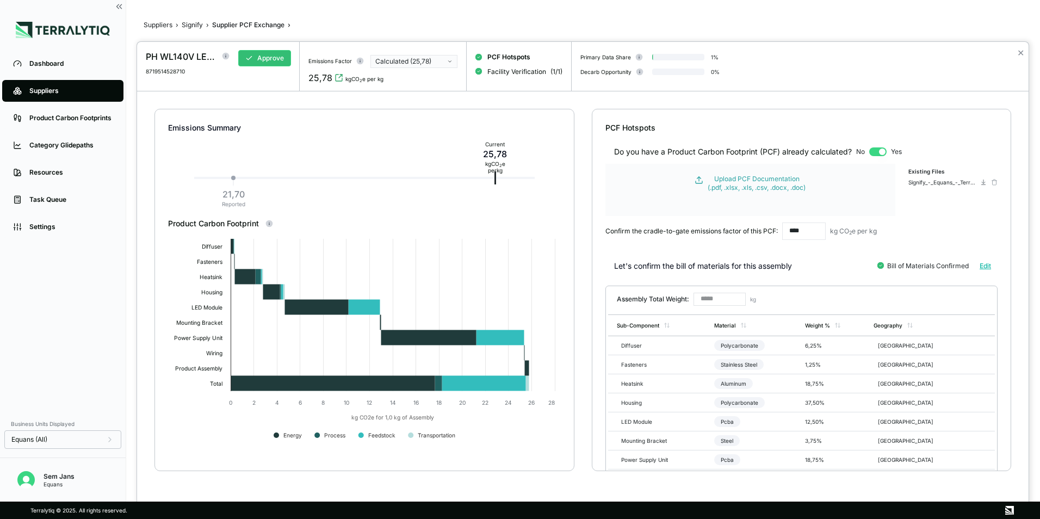
click at [515, 158] on div "Emissions Summary Current 25,78 kg CO 2 e per kg 21,70 Reported" at bounding box center [364, 163] width 393 height 109
drag, startPoint x: 508, startPoint y: 153, endPoint x: 478, endPoint y: 155, distance: 30.0
click at [478, 155] on div "Current 25,78 kg CO 2 e per kg" at bounding box center [495, 157] width 39 height 37
click at [176, 27] on div at bounding box center [520, 259] width 1040 height 519
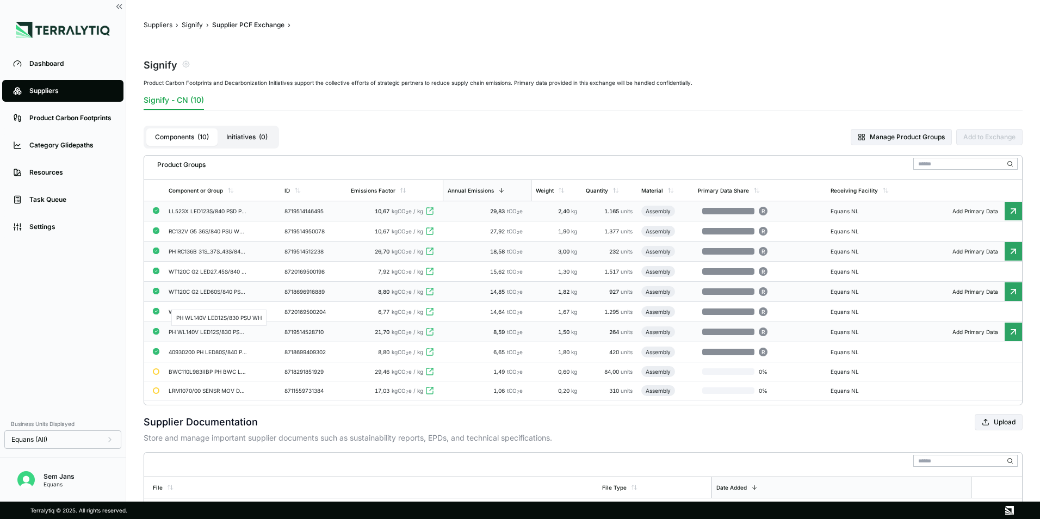
click at [204, 330] on div "PH WL140V LED12S/830 PSU WH" at bounding box center [208, 332] width 78 height 7
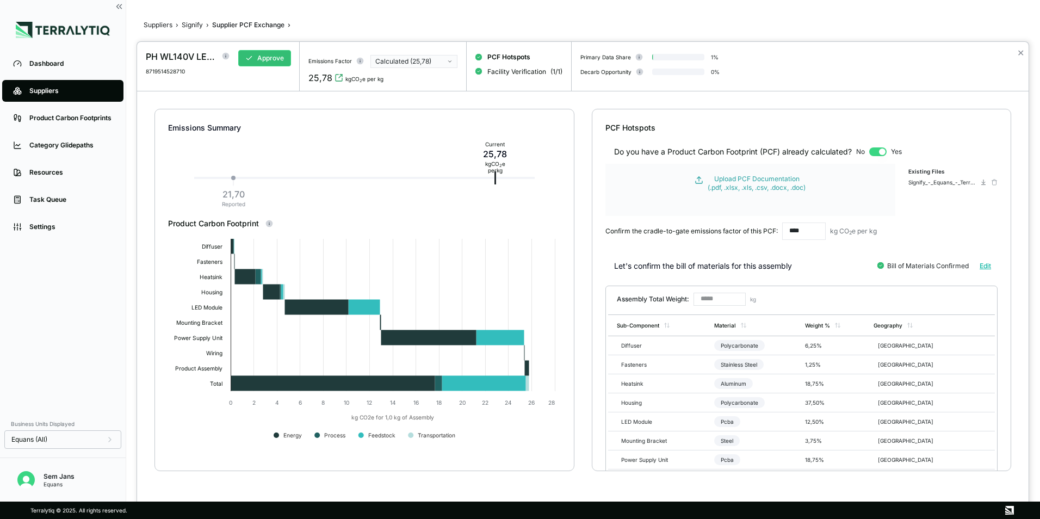
click at [190, 26] on div at bounding box center [520, 259] width 1040 height 519
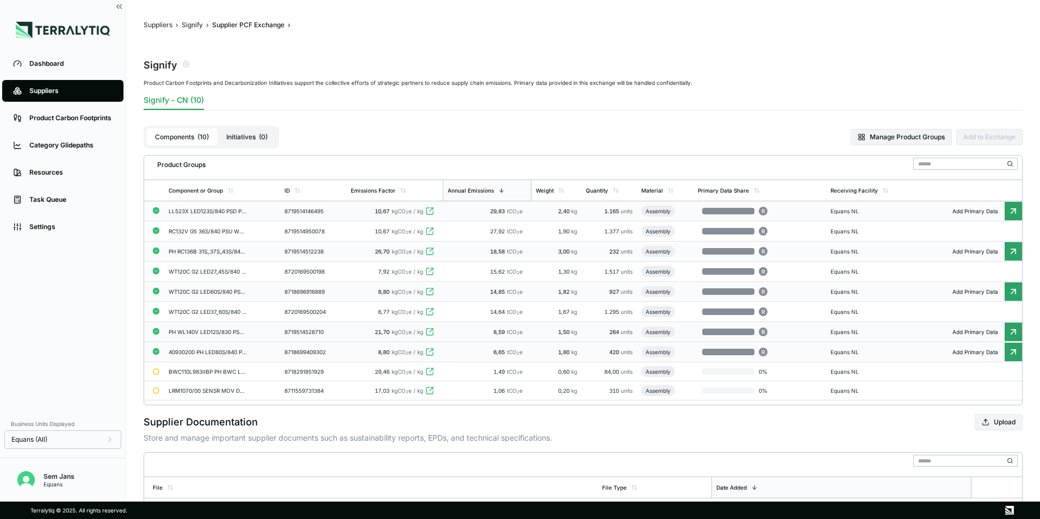
click at [193, 349] on div "40930200 PH LED80S/840 PSU TW3 L1500" at bounding box center [208, 352] width 78 height 7
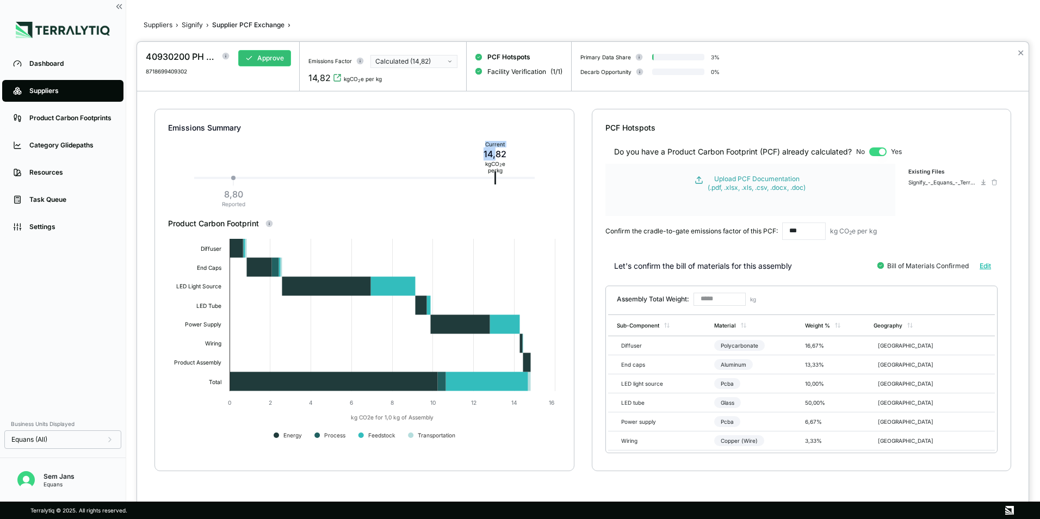
drag, startPoint x: 519, startPoint y: 158, endPoint x: 498, endPoint y: 159, distance: 20.1
click at [498, 159] on div "Emissions Summary Current 14,82 kg CO 2 e per kg 8,80 Reported" at bounding box center [364, 163] width 393 height 109
drag, startPoint x: 498, startPoint y: 159, endPoint x: 512, endPoint y: 157, distance: 13.2
click at [510, 158] on div "14,82" at bounding box center [495, 153] width 30 height 13
drag, startPoint x: 512, startPoint y: 153, endPoint x: 478, endPoint y: 155, distance: 34.4
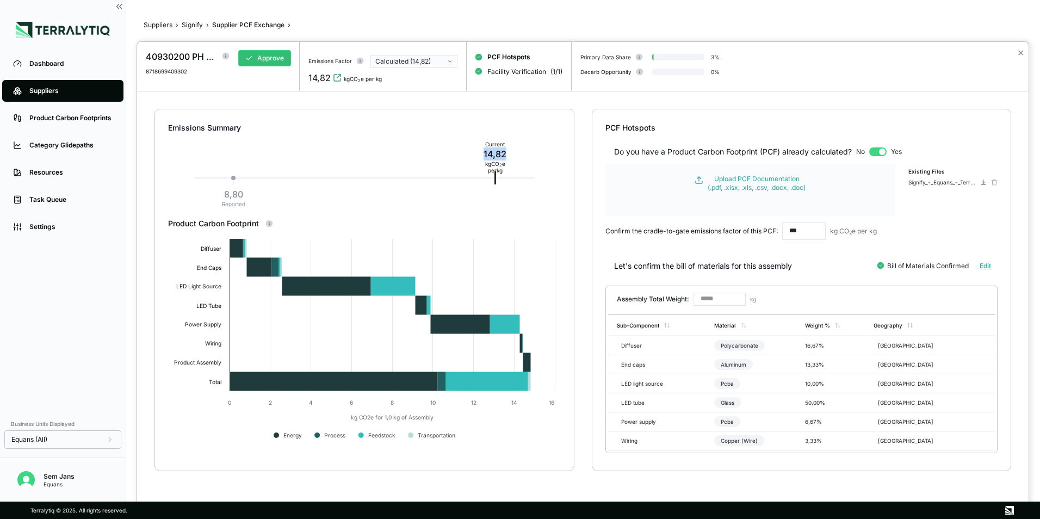
click at [478, 155] on div "Current 14,82 kg CO 2 e per kg" at bounding box center [495, 157] width 39 height 37
click at [195, 27] on div at bounding box center [520, 259] width 1040 height 519
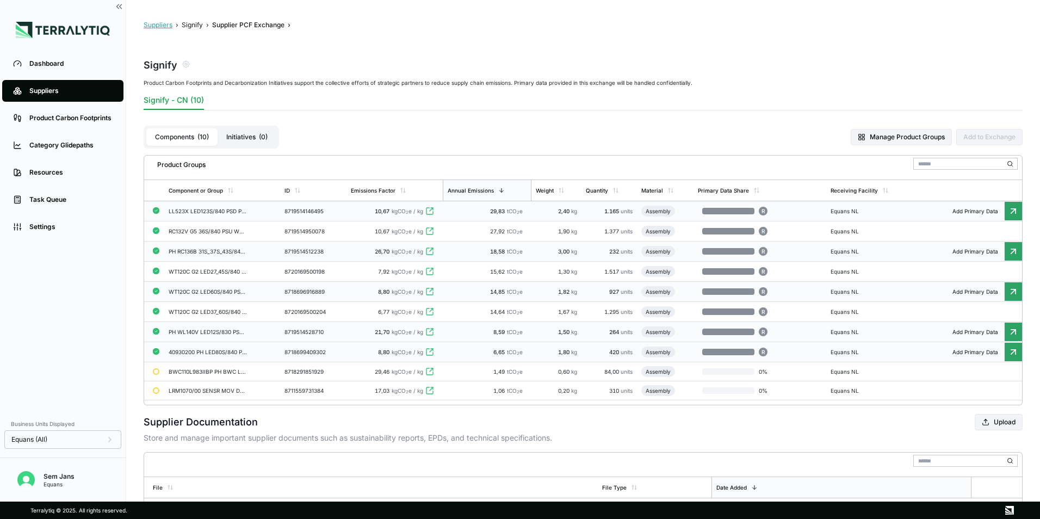
click at [152, 23] on button "Suppliers" at bounding box center [158, 25] width 29 height 9
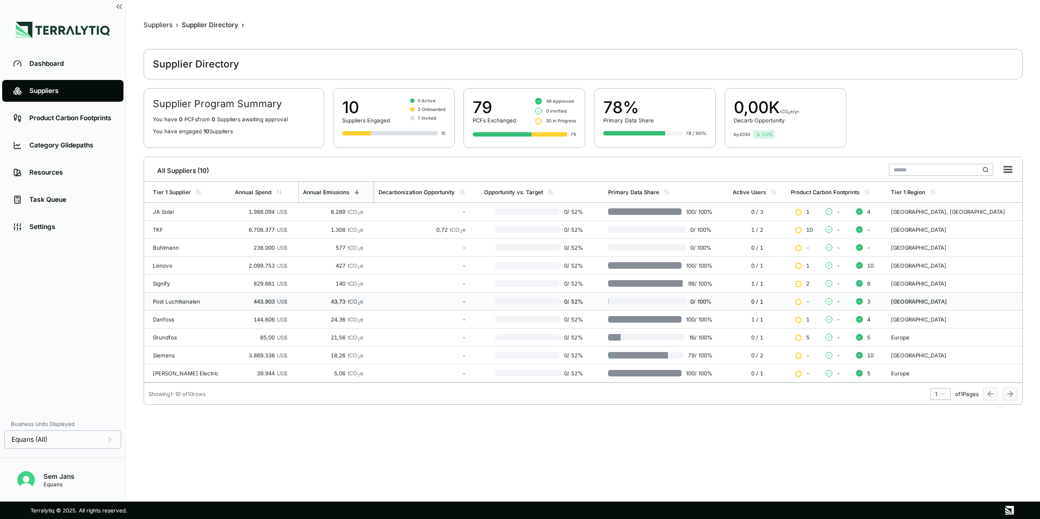
click at [190, 305] on td "Post Luchtkanalen" at bounding box center [187, 302] width 87 height 18
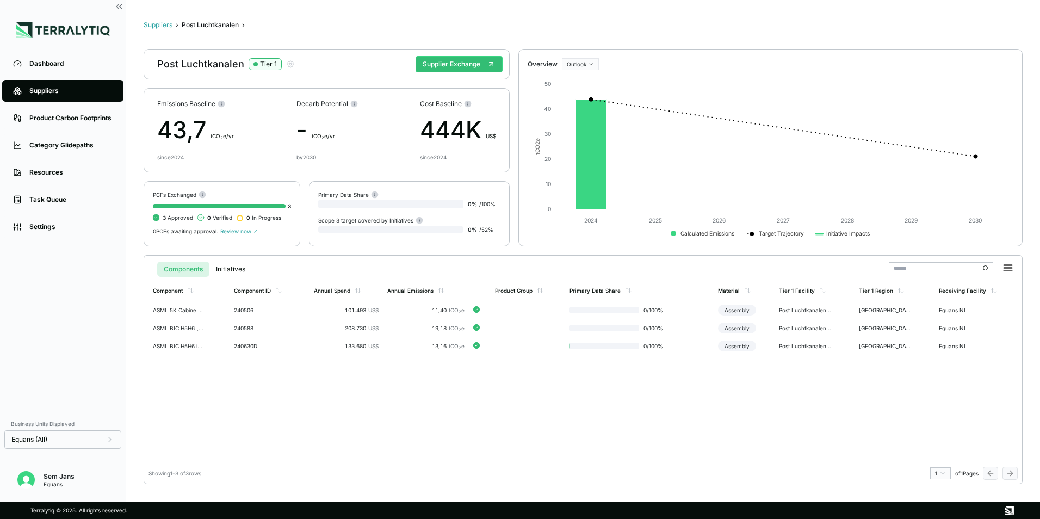
click at [157, 28] on button "Suppliers" at bounding box center [158, 25] width 29 height 9
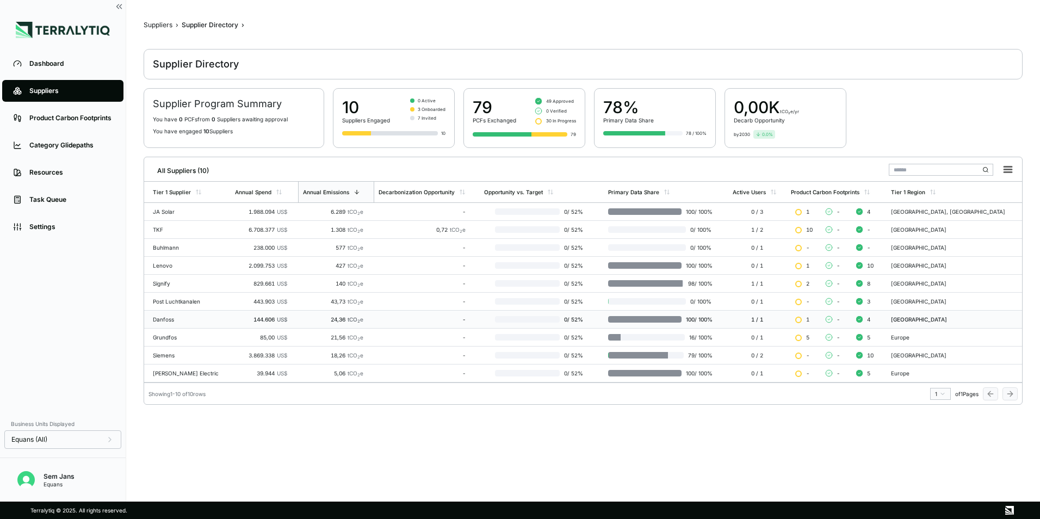
click at [170, 320] on div "Danfoss" at bounding box center [189, 319] width 73 height 7
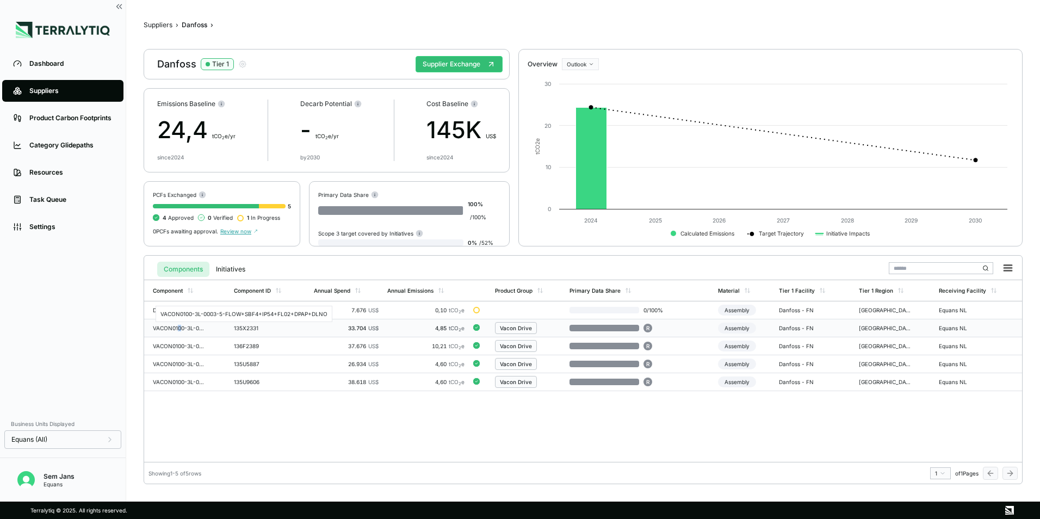
click at [179, 327] on div "VACON0100-3L-0003-5-FLOW+SBF4+IP54+FL02+DPAP+DLNO" at bounding box center [179, 328] width 52 height 7
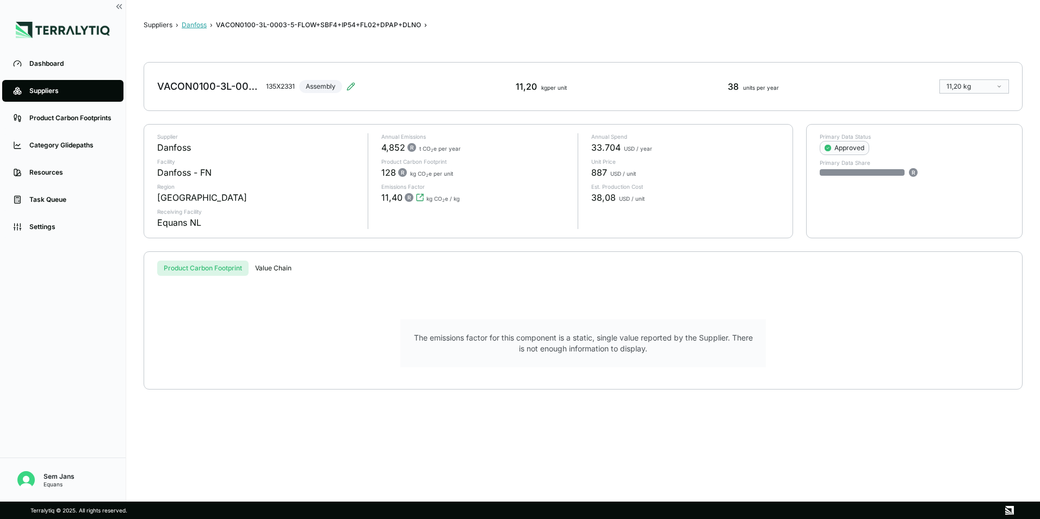
click at [195, 22] on button "Danfoss" at bounding box center [194, 25] width 25 height 9
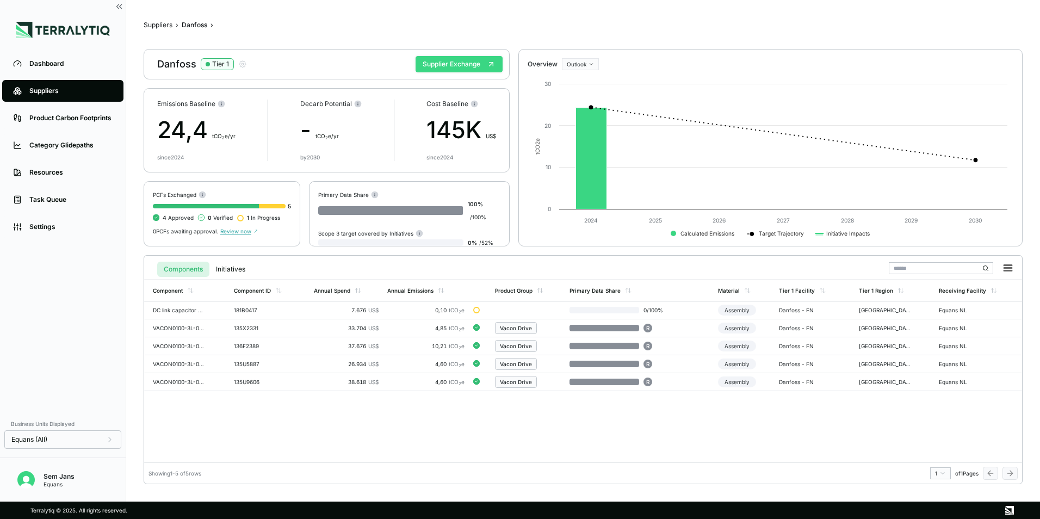
click at [463, 67] on button "Supplier Exchange" at bounding box center [459, 64] width 87 height 16
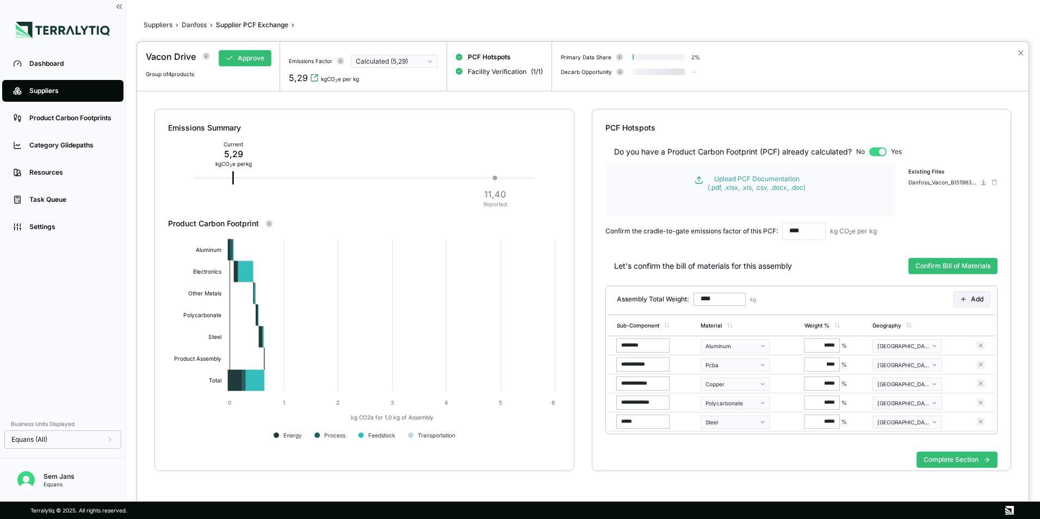
type input "******"
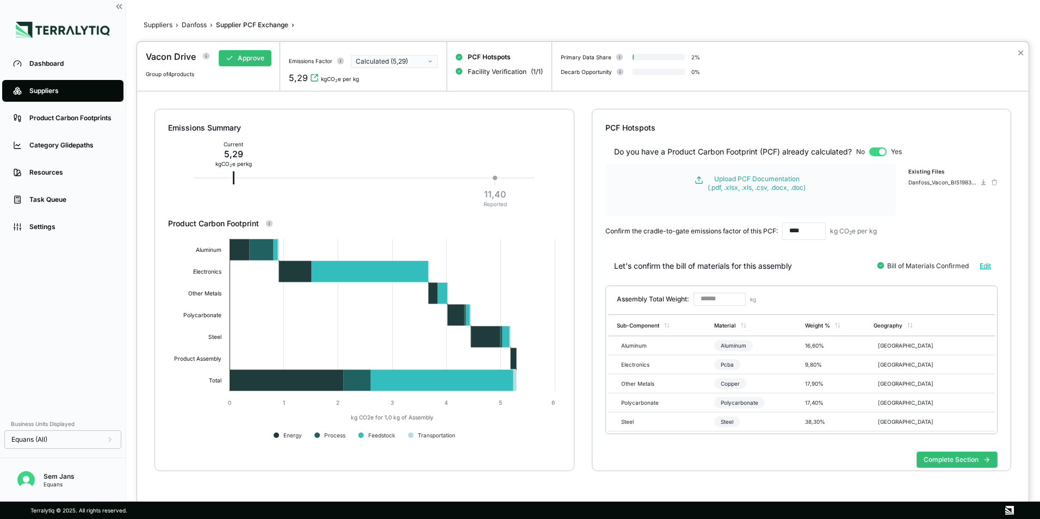
click at [182, 74] on span "Group of 4 products" at bounding box center [170, 74] width 48 height 7
click at [199, 56] on div "Vacon Drive" at bounding box center [178, 56] width 64 height 13
click at [207, 53] on circle at bounding box center [206, 55] width 7 height 7
click at [233, 104] on div "VACON0100-3L-0003-5-FLOW+SBF4+IP54+FL02+DPAP+DLNO" at bounding box center [239, 106] width 63 height 7
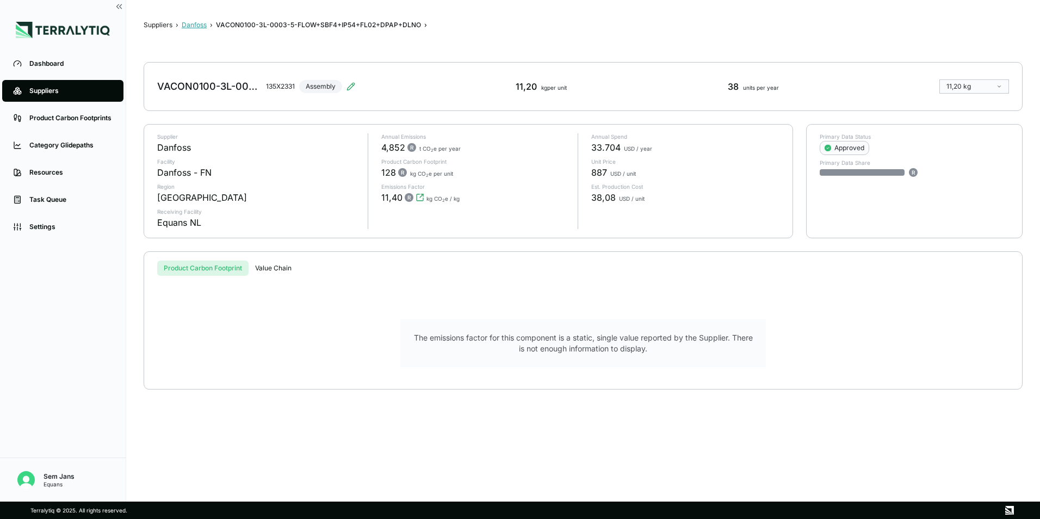
click at [196, 22] on button "Danfoss" at bounding box center [194, 25] width 25 height 9
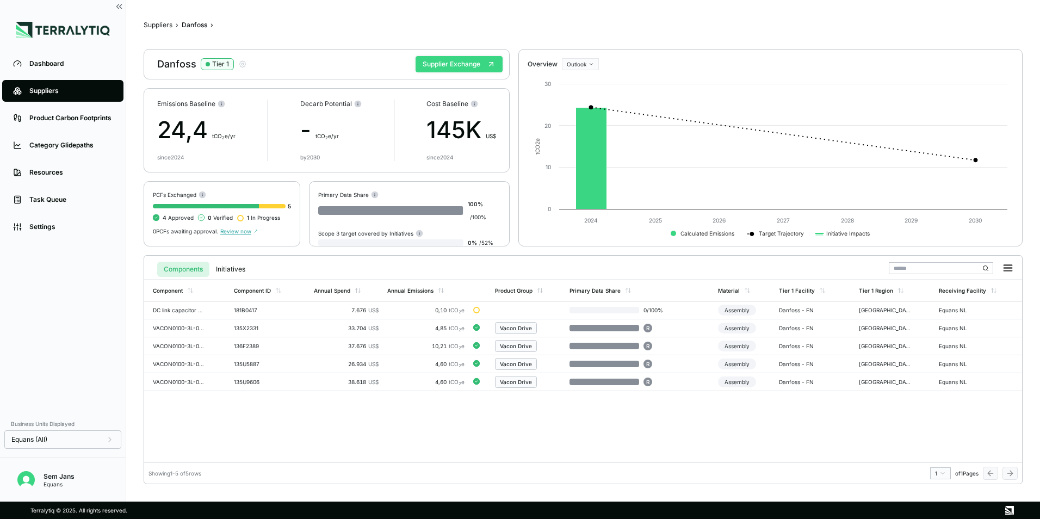
click at [418, 59] on button "Supplier Exchange" at bounding box center [459, 64] width 87 height 16
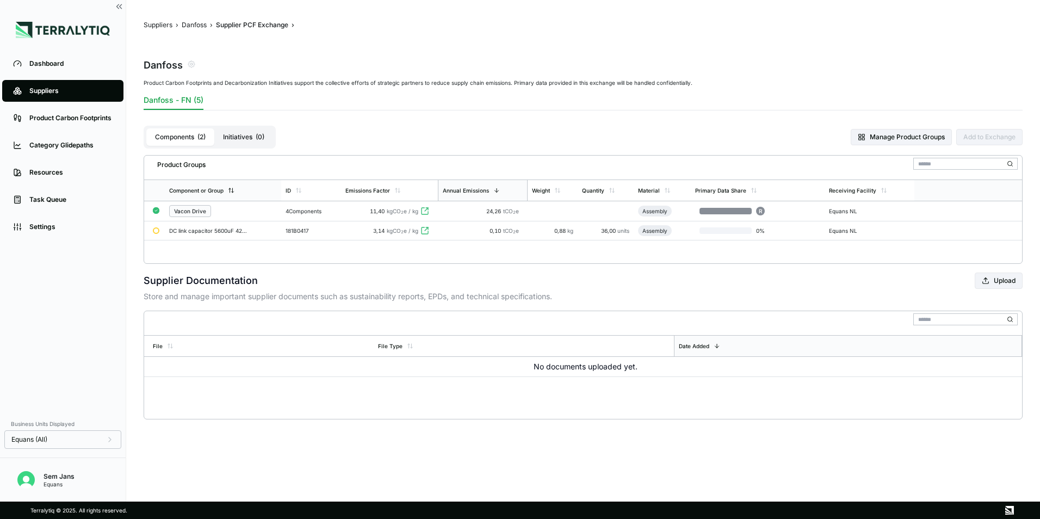
click at [221, 192] on div "Component or Group" at bounding box center [196, 190] width 54 height 7
click at [231, 193] on icon at bounding box center [232, 190] width 7 height 7
click at [186, 208] on div "Vacon Drive" at bounding box center [190, 211] width 32 height 7
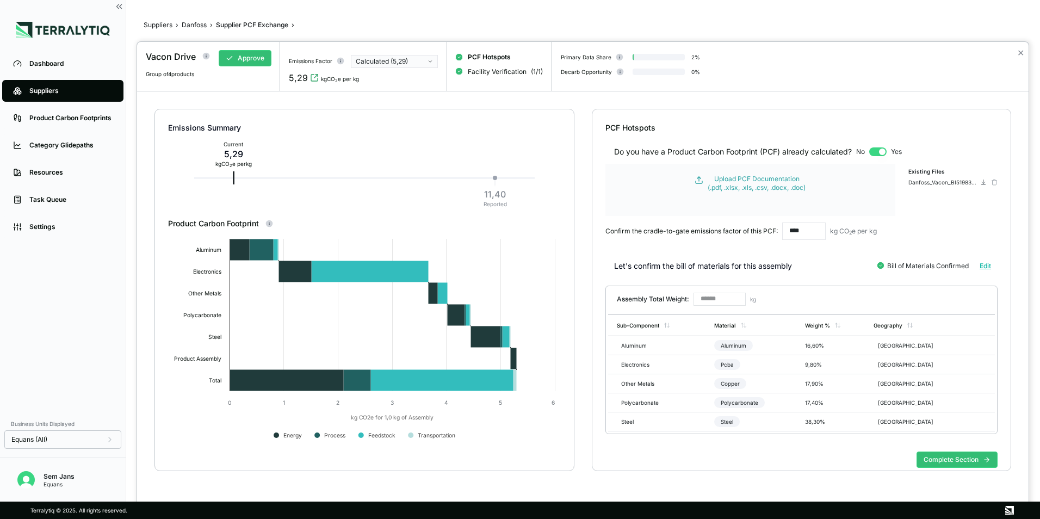
click at [390, 64] on div "Calculated (5,29)" at bounding box center [391, 61] width 70 height 9
click at [398, 59] on div "Calculated (5,29)" at bounding box center [391, 61] width 70 height 9
click at [206, 57] on circle at bounding box center [206, 55] width 7 height 7
click at [224, 106] on div "VACON0100-3L-0003-5-FLOW+SBF4+IP54+FL02+DPAP+DLNO" at bounding box center [239, 106] width 63 height 7
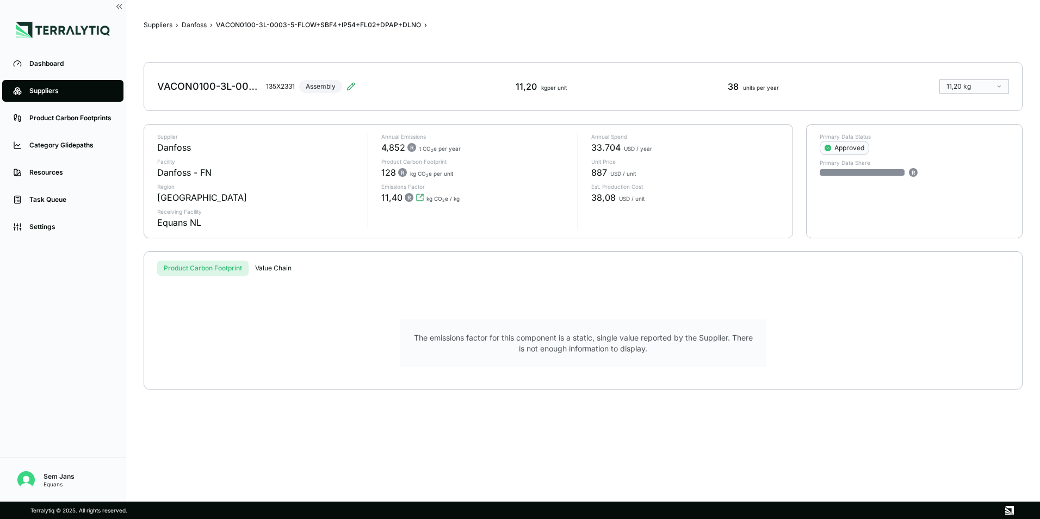
click at [204, 91] on div "VACON0100-3L-0003-5-FLOW+SBF4+IP54+FL02+DPAP+DLNO" at bounding box center [209, 86] width 104 height 13
drag, startPoint x: 536, startPoint y: 85, endPoint x: 506, endPoint y: 89, distance: 30.1
click at [506, 89] on div "VACON0100-3L-0003-5-FLOW+SBF4+IP54+FL02+DPAP+DLNO 135X2331 Assembly 11,20 kg pe…" at bounding box center [583, 86] width 879 height 49
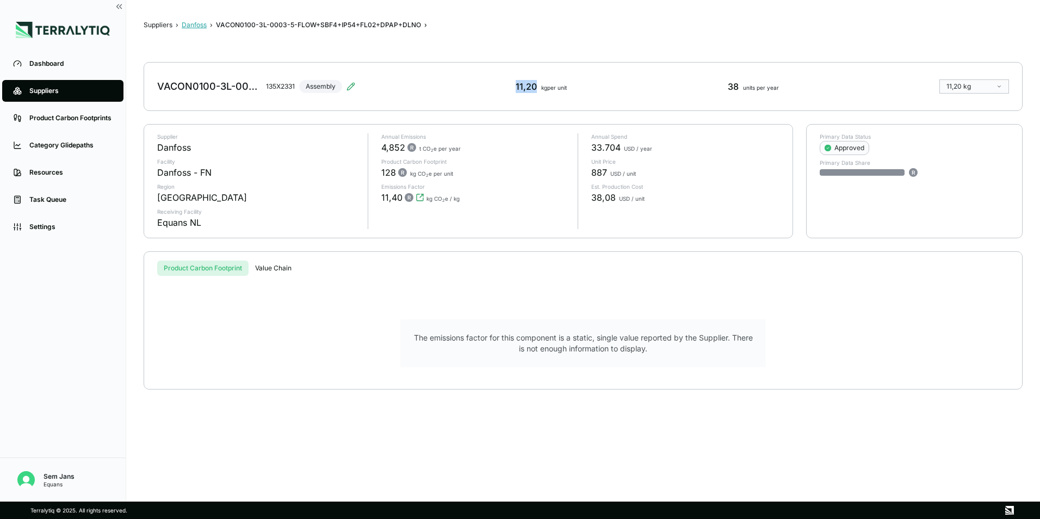
click at [203, 28] on button "Danfoss" at bounding box center [194, 25] width 25 height 9
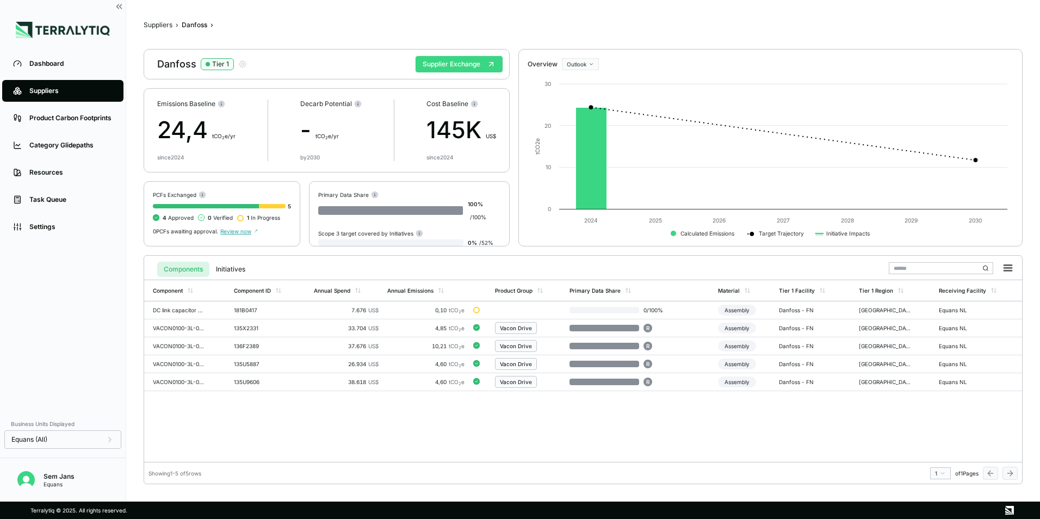
click at [430, 66] on button "Supplier Exchange" at bounding box center [459, 64] width 87 height 16
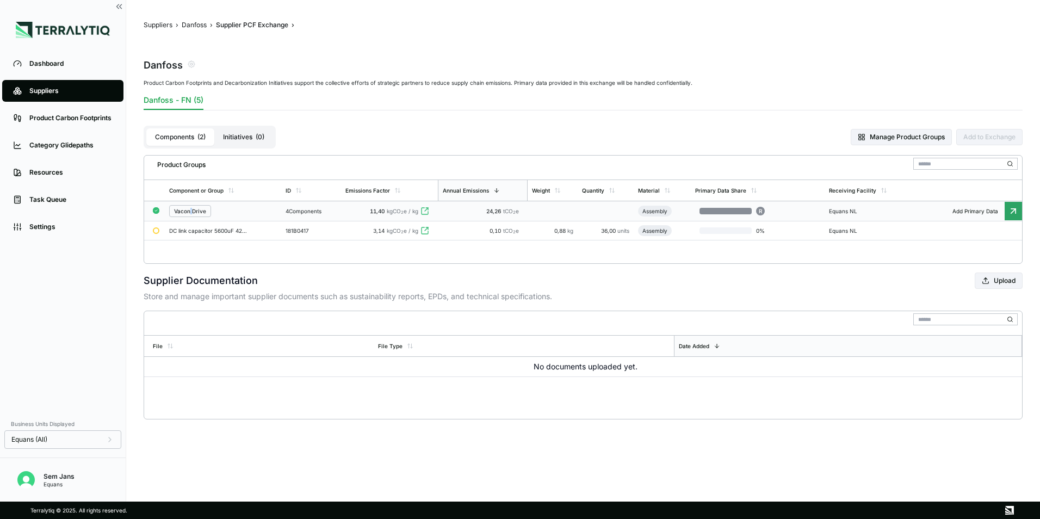
click at [191, 208] on div "Vacon Drive" at bounding box center [190, 211] width 32 height 7
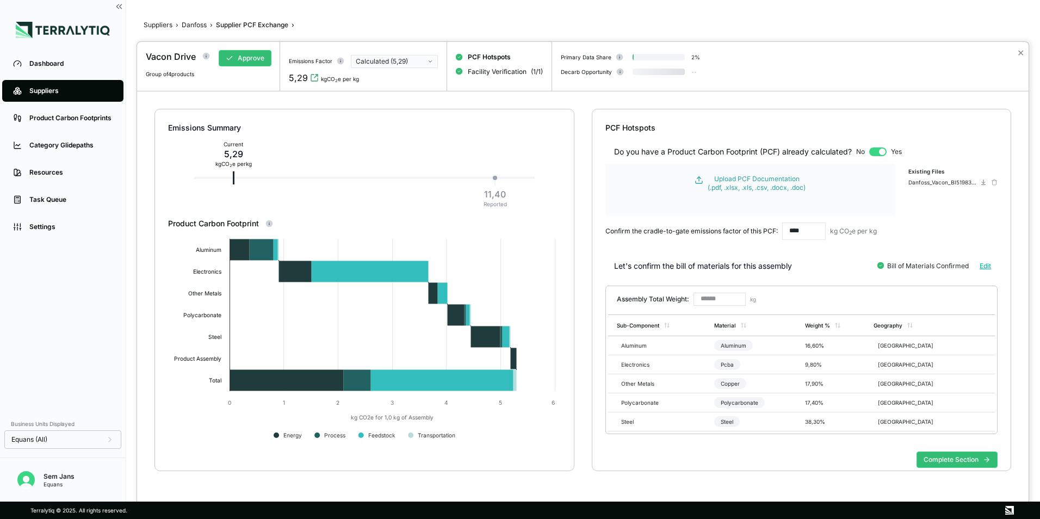
click at [208, 54] on circle at bounding box center [206, 55] width 7 height 7
click at [237, 122] on div "VACON0100-3L-0023-5-FLOW+SBF4+IP54+FL03+DPAP+DLNL" at bounding box center [239, 120] width 63 height 7
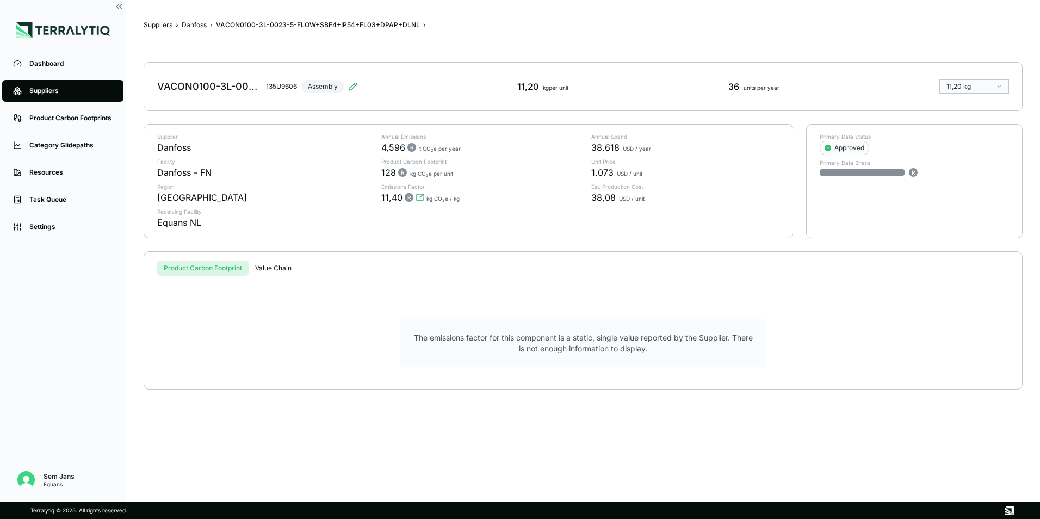
click at [194, 29] on div "Suppliers › Danfoss › VACON0100-3L-0023-5-FLOW+SBF4+IP54+FL03+DPAP+DLNL › VACON…" at bounding box center [583, 250] width 879 height 467
click at [191, 22] on button "Danfoss" at bounding box center [194, 25] width 25 height 9
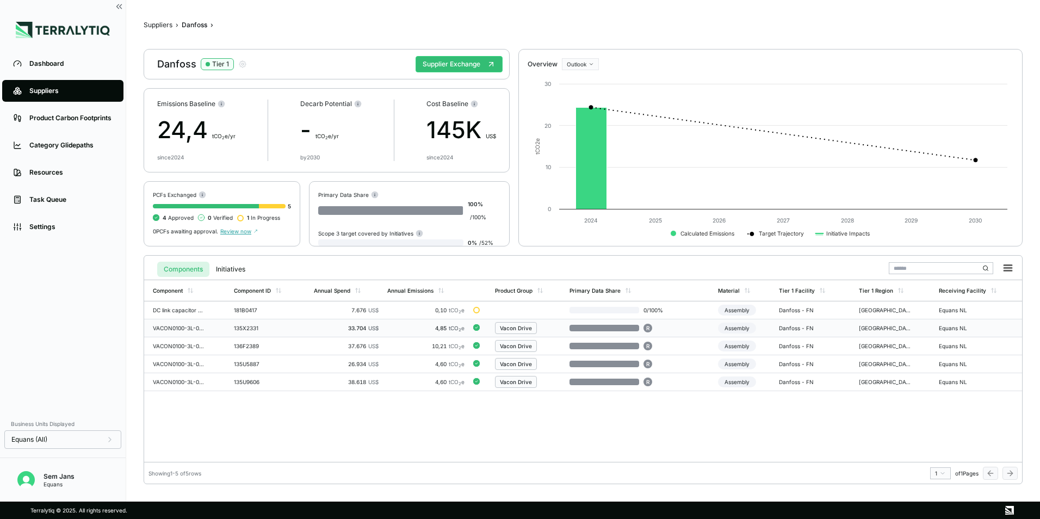
click at [178, 324] on td "VACON0100-3L-0003-5-FLOW+SBF4+IP54+FL02+DPAP+DLNO" at bounding box center [186, 328] width 85 height 18
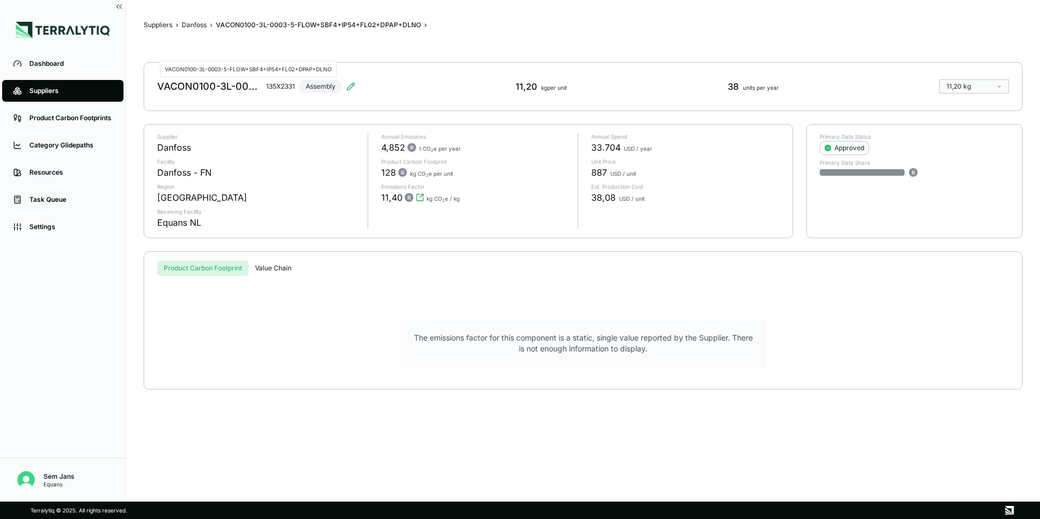
click at [224, 88] on div "VACON0100-3L-0003-5-FLOW+SBF4+IP54+FL02+DPAP+DLNO" at bounding box center [209, 86] width 104 height 13
click at [228, 87] on div "VACON0100-3L-0003-5-FLOW+SBF4+IP54+FL02+DPAP+DLNO" at bounding box center [209, 86] width 104 height 13
click at [229, 86] on div "VACON0100-3L-0003-5-FLOW+SBF4+IP54+FL02+DPAP+DLNO" at bounding box center [209, 86] width 104 height 13
click at [229, 87] on div "VACON0100-3L-0003-5-FLOW+SBF4+IP54+FL02+DPAP+DLNO" at bounding box center [209, 86] width 104 height 13
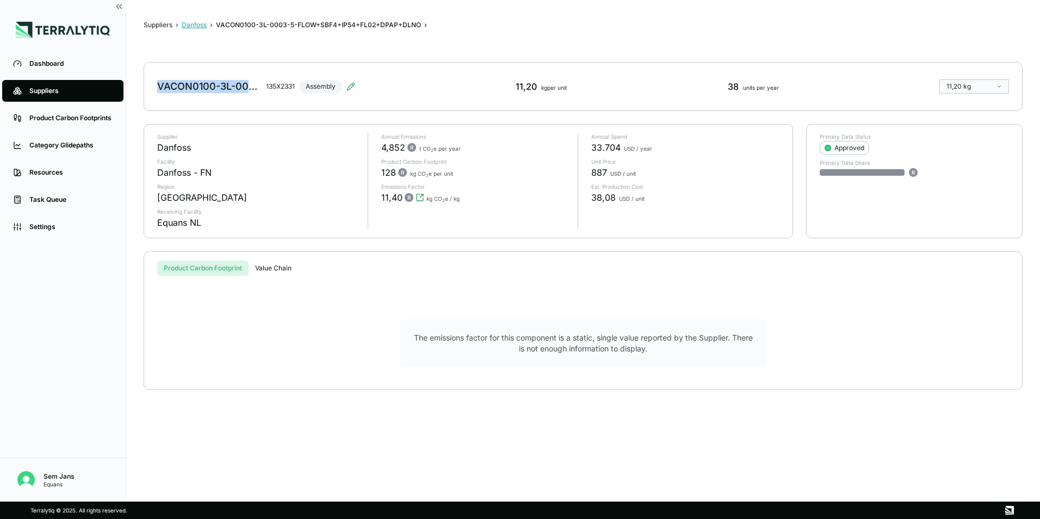
click at [203, 29] on button "Danfoss" at bounding box center [194, 25] width 25 height 9
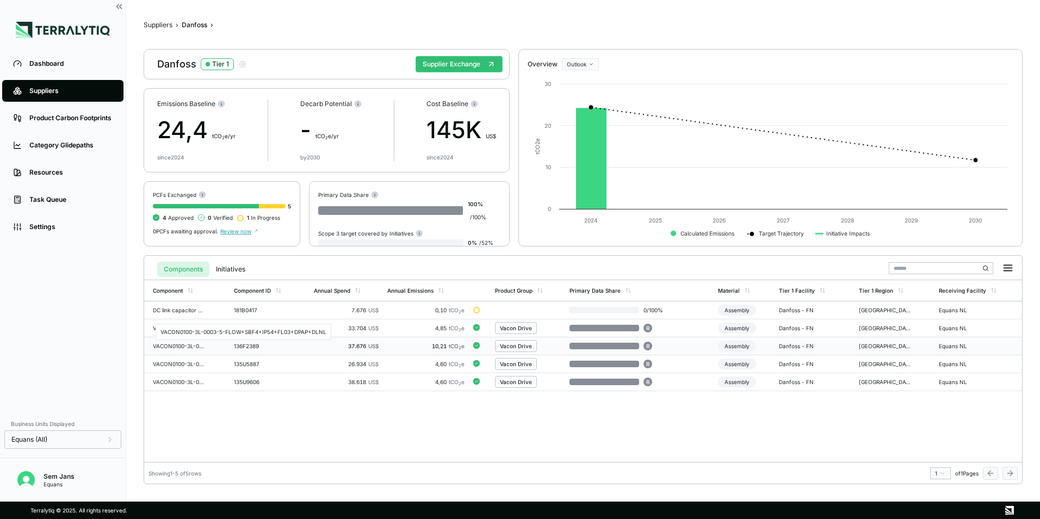
click at [183, 348] on div "VACON0100-3L-0003-5-FLOW+SBF4+IP54+FL03+DPAP+DLNL" at bounding box center [179, 346] width 52 height 7
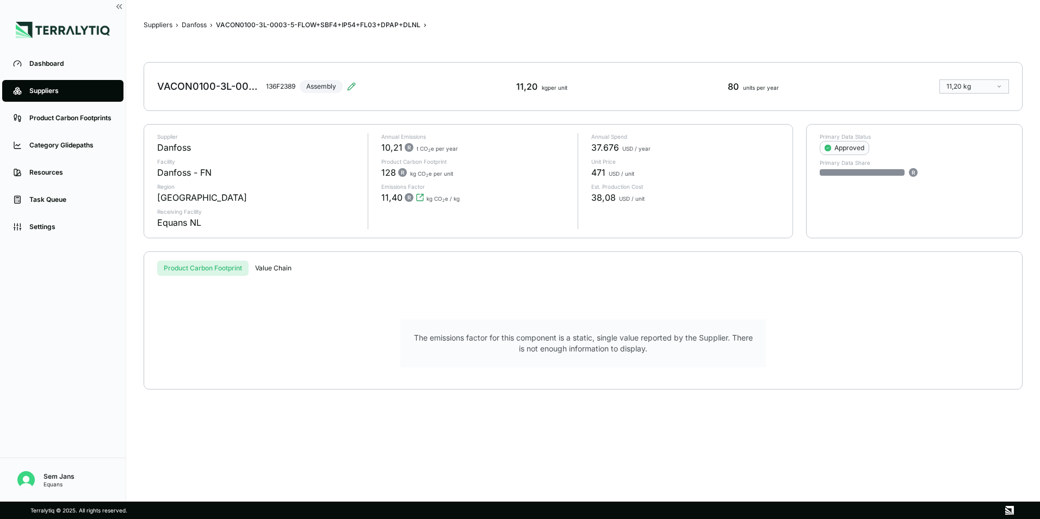
click at [220, 81] on div "VACON0100-3L-0003-5-FLOW+SBF4+IP54+FL03+DPAP+DLNL" at bounding box center [209, 86] width 104 height 13
click at [198, 26] on button "Danfoss" at bounding box center [194, 25] width 25 height 9
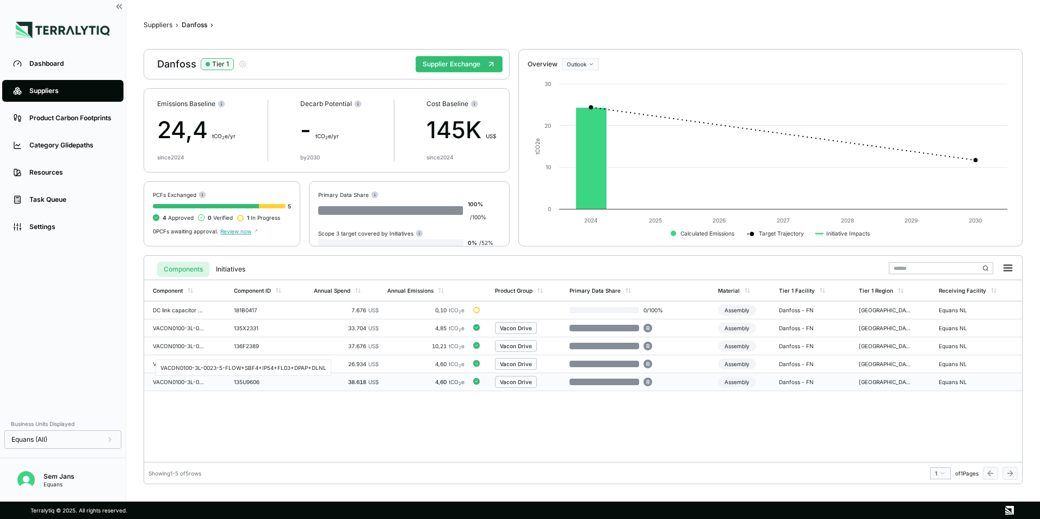
click at [169, 383] on div "VACON0100-3L-0023-5-FLOW+SBF4+IP54+FL03+DPAP+DLNL" at bounding box center [179, 382] width 52 height 7
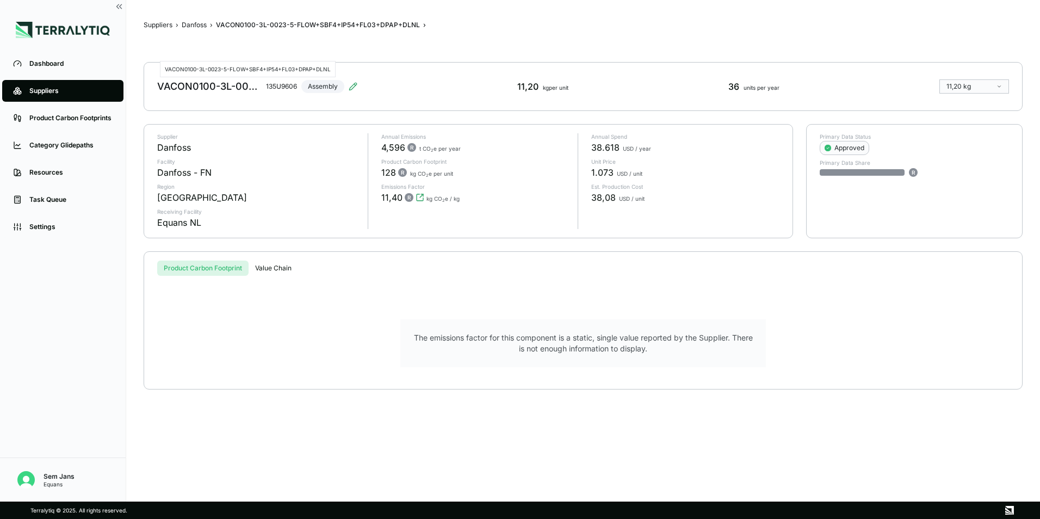
click at [210, 85] on div "VACON0100-3L-0023-5-FLOW+SBF4+IP54+FL03+DPAP+DLNL" at bounding box center [209, 86] width 104 height 13
click at [211, 85] on div "VACON0100-3L-0023-5-FLOW+SBF4+IP54+FL03+DPAP+DLNL" at bounding box center [209, 86] width 104 height 13
click at [201, 24] on button "Danfoss" at bounding box center [194, 25] width 25 height 9
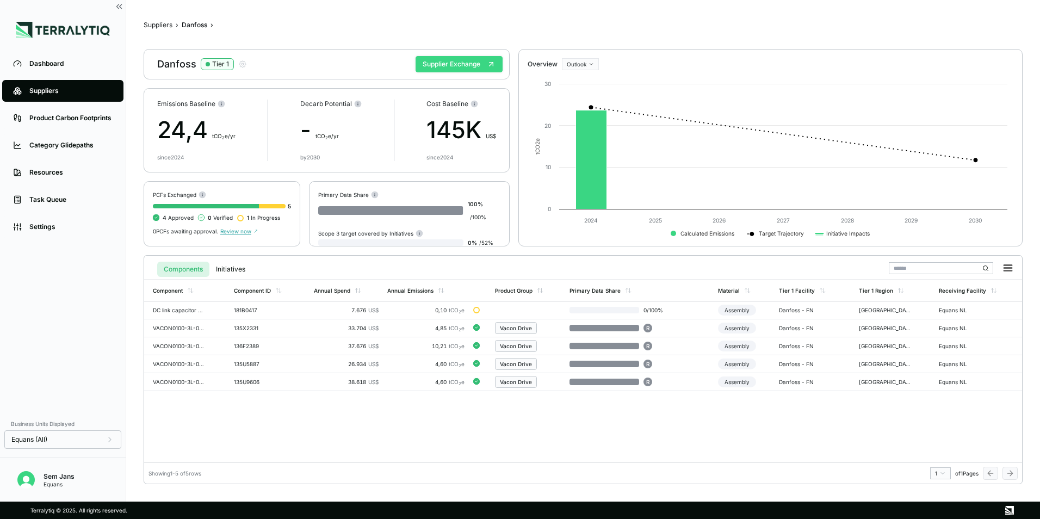
click at [455, 65] on button "Supplier Exchange" at bounding box center [459, 64] width 87 height 16
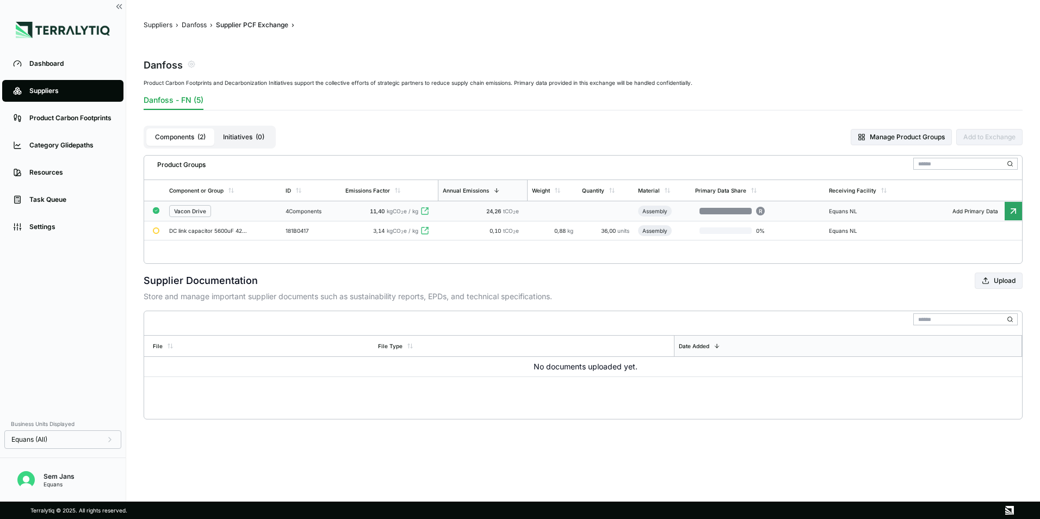
click at [186, 211] on div "Vacon Drive" at bounding box center [190, 211] width 32 height 7
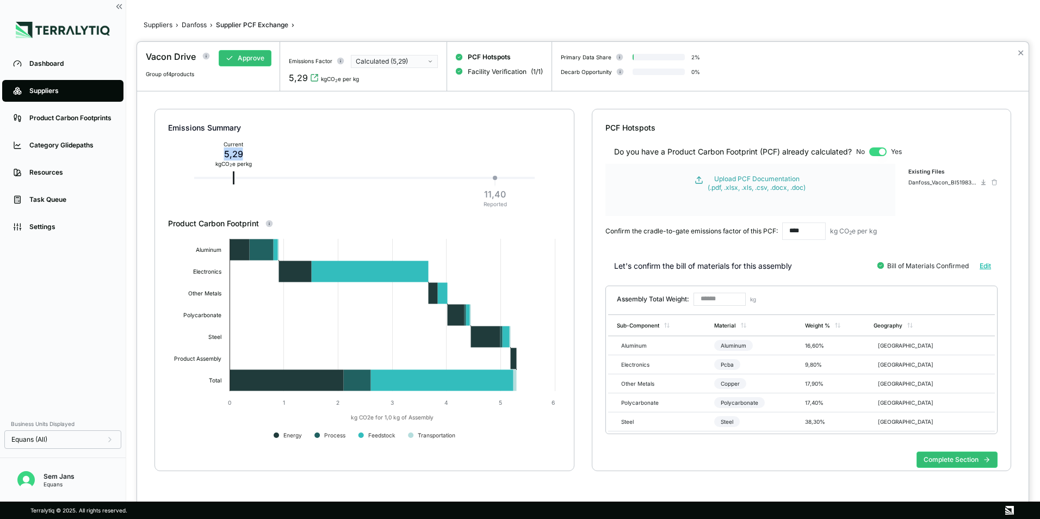
drag, startPoint x: 243, startPoint y: 153, endPoint x: 221, endPoint y: 153, distance: 21.8
click at [221, 153] on div "5,29" at bounding box center [233, 153] width 36 height 13
click at [192, 25] on div at bounding box center [520, 259] width 1040 height 519
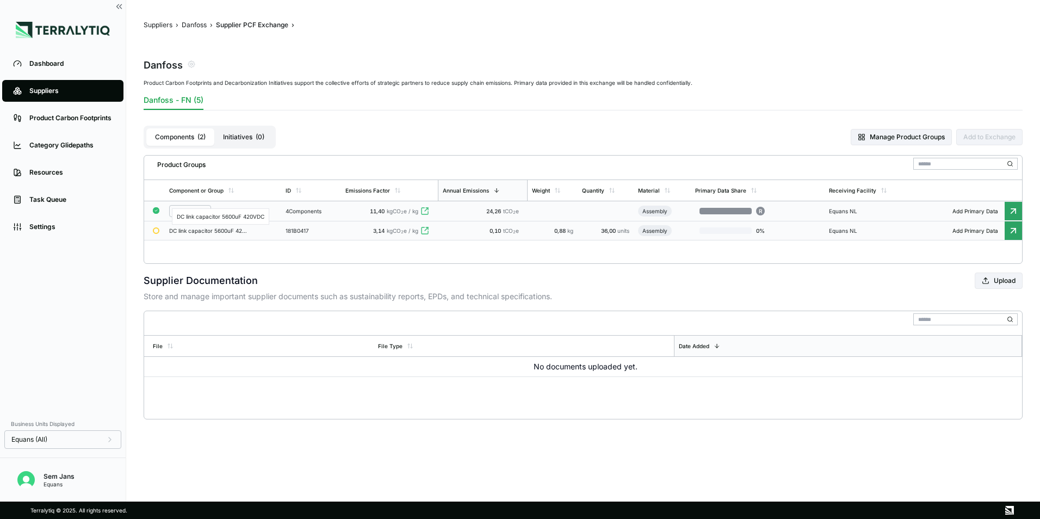
click at [217, 232] on div "DC link capacitor 5600uF 420VDC" at bounding box center [208, 230] width 78 height 7
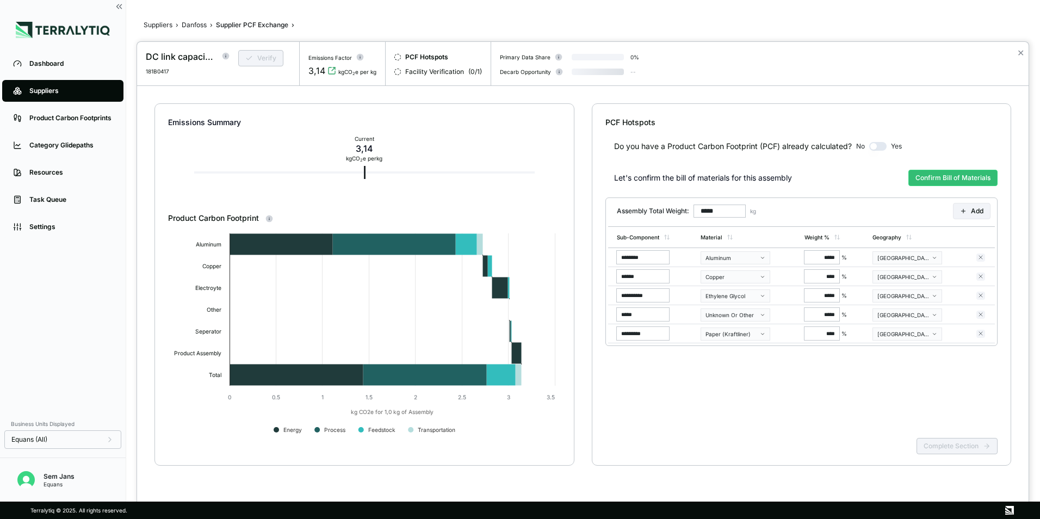
click at [173, 55] on div "DC link capacitor 5600uF 420VDC" at bounding box center [181, 56] width 70 height 13
click at [173, 56] on div "DC link capacitor 5600uF 420VDC" at bounding box center [181, 56] width 70 height 13
click at [368, 151] on div "3,14" at bounding box center [364, 148] width 36 height 13
drag, startPoint x: 375, startPoint y: 150, endPoint x: 348, endPoint y: 147, distance: 27.3
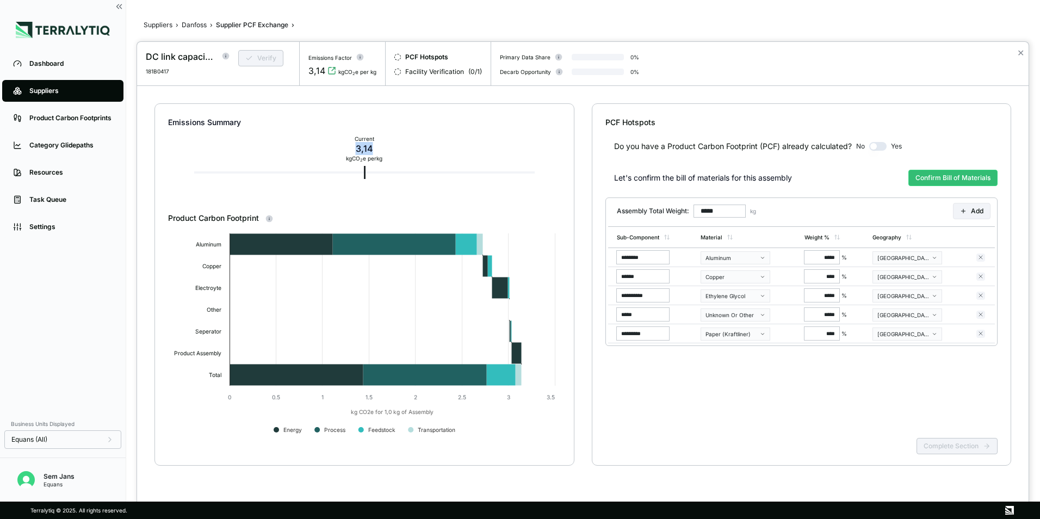
click at [348, 147] on div "3,14" at bounding box center [364, 148] width 36 height 13
click at [201, 26] on div at bounding box center [520, 259] width 1040 height 519
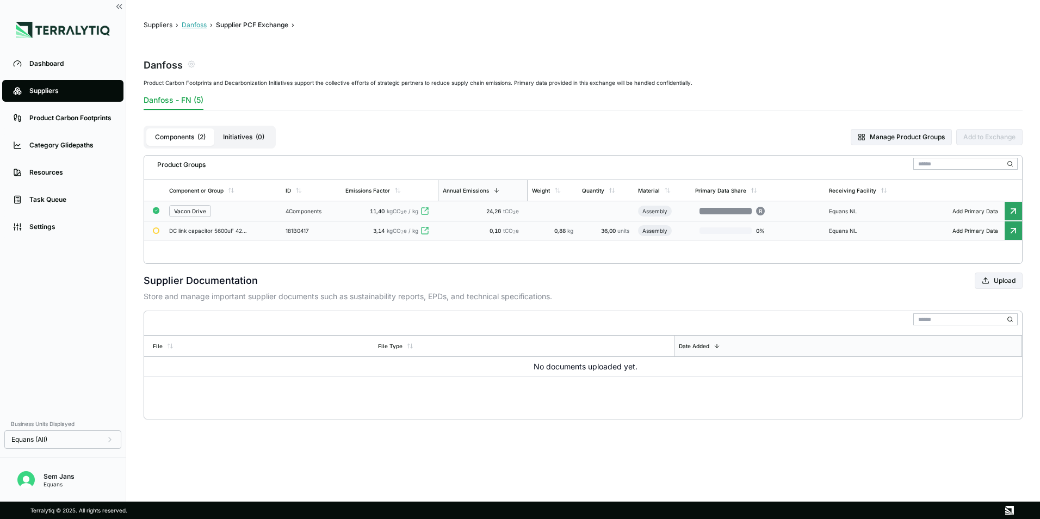
click at [201, 26] on button "Danfoss" at bounding box center [194, 25] width 25 height 9
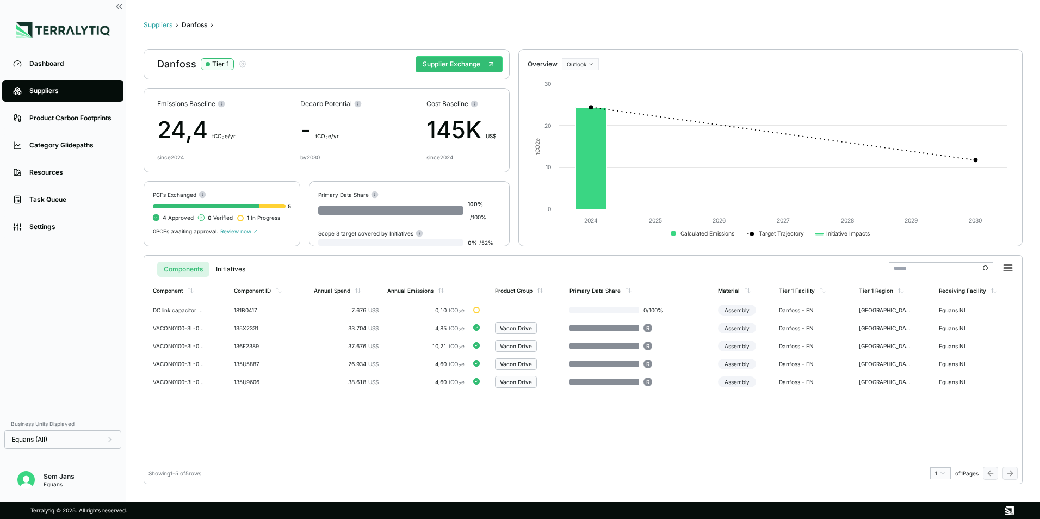
click at [158, 23] on button "Suppliers" at bounding box center [158, 25] width 29 height 9
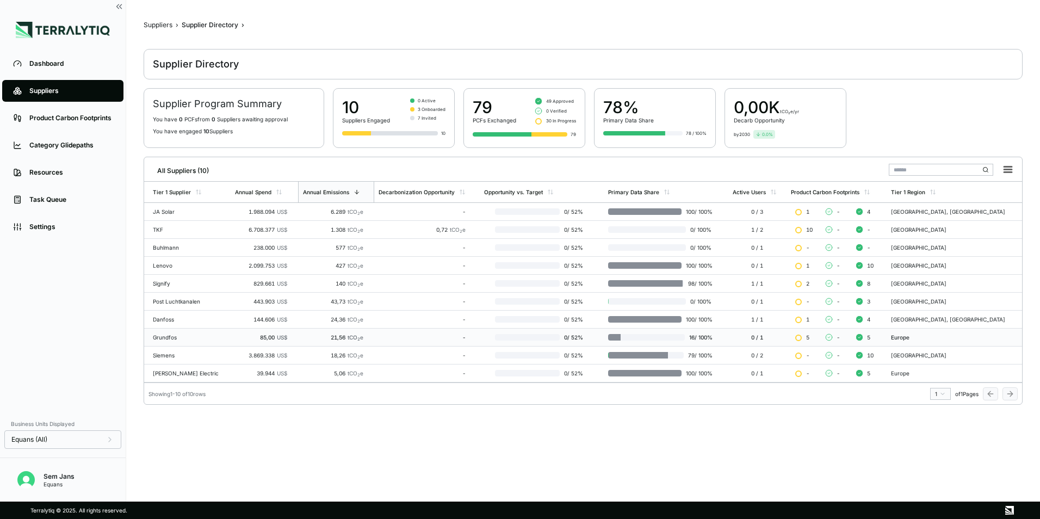
click at [173, 340] on div "Grundfos" at bounding box center [189, 337] width 73 height 7
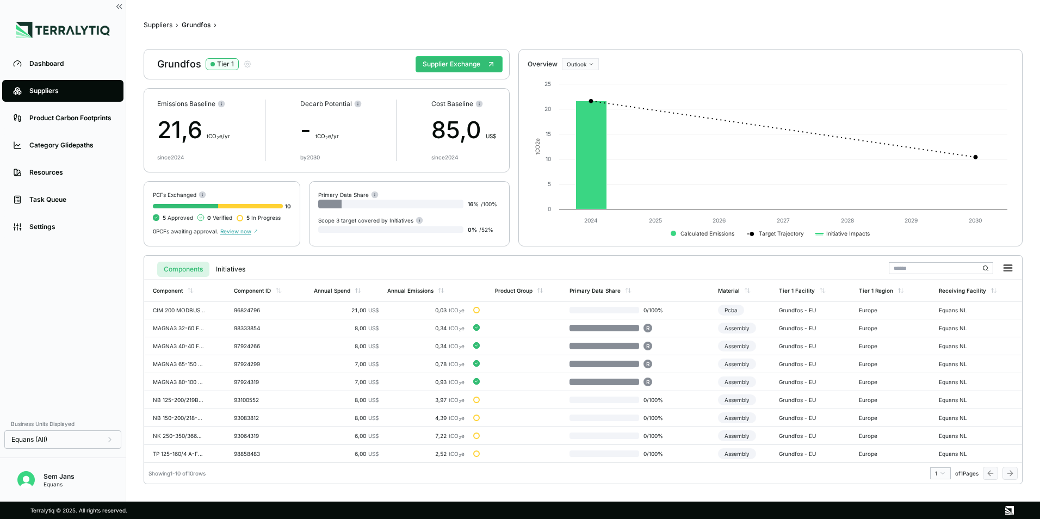
scroll to position [19, 0]
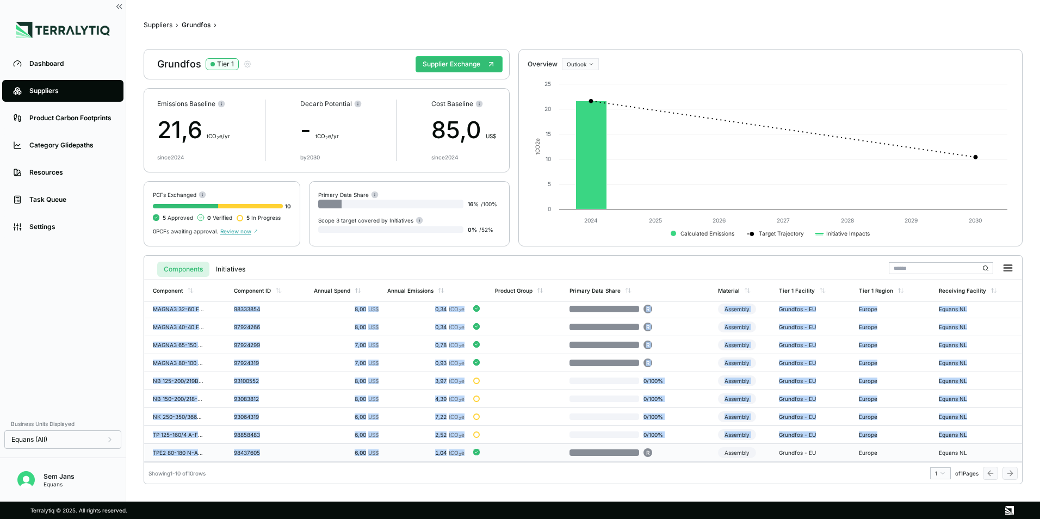
drag, startPoint x: 148, startPoint y: 309, endPoint x: 484, endPoint y: 455, distance: 366.8
click at [484, 455] on tbody "CIM 200 MODBUS RTU Add-on cpl. Packed 96824796 21,00 US$ 0,03 tCO 2 e 0 / 100 %…" at bounding box center [583, 372] width 878 height 180
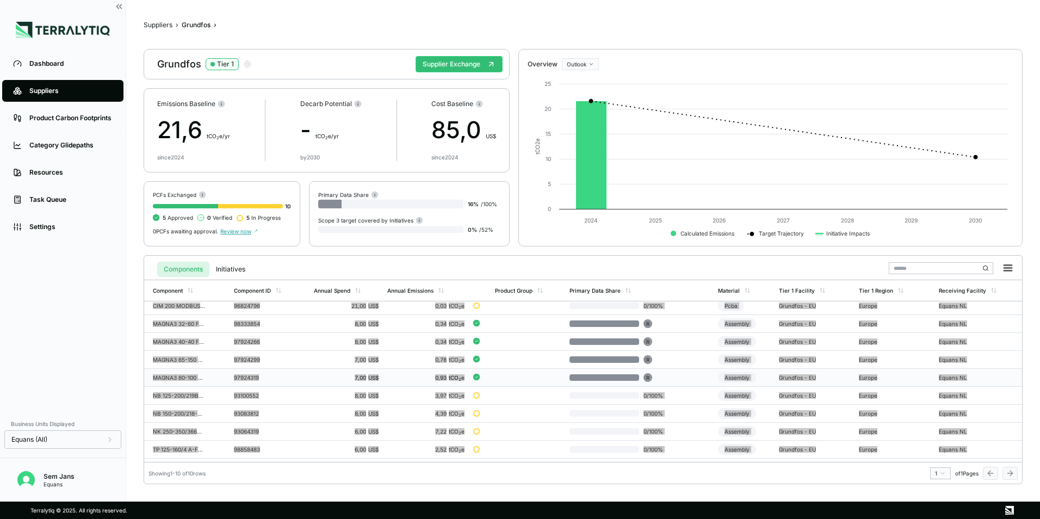
scroll to position [0, 0]
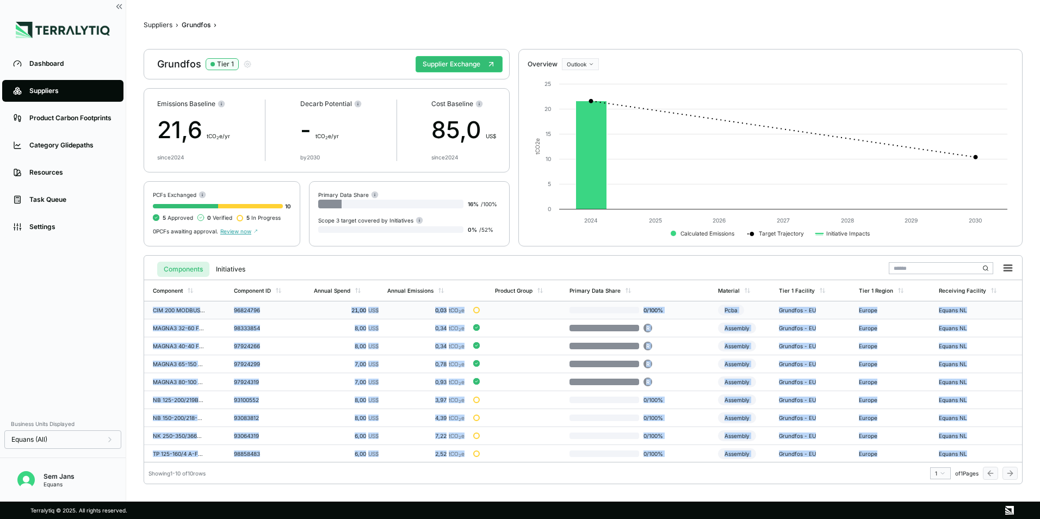
click at [187, 309] on div "CIM 200 MODBUS RTU Add-on cpl. Packed" at bounding box center [179, 310] width 52 height 7
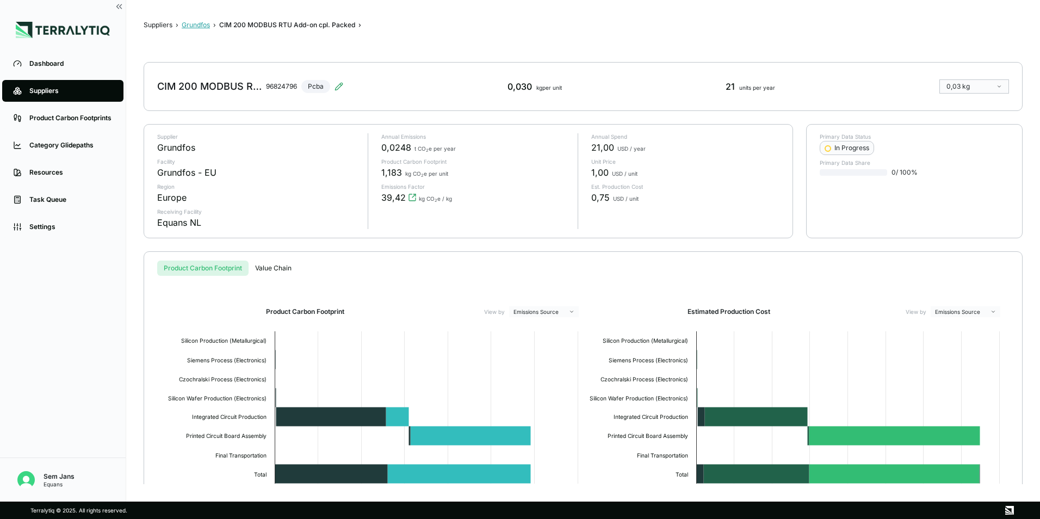
click at [193, 22] on button "Grundfos" at bounding box center [196, 25] width 28 height 9
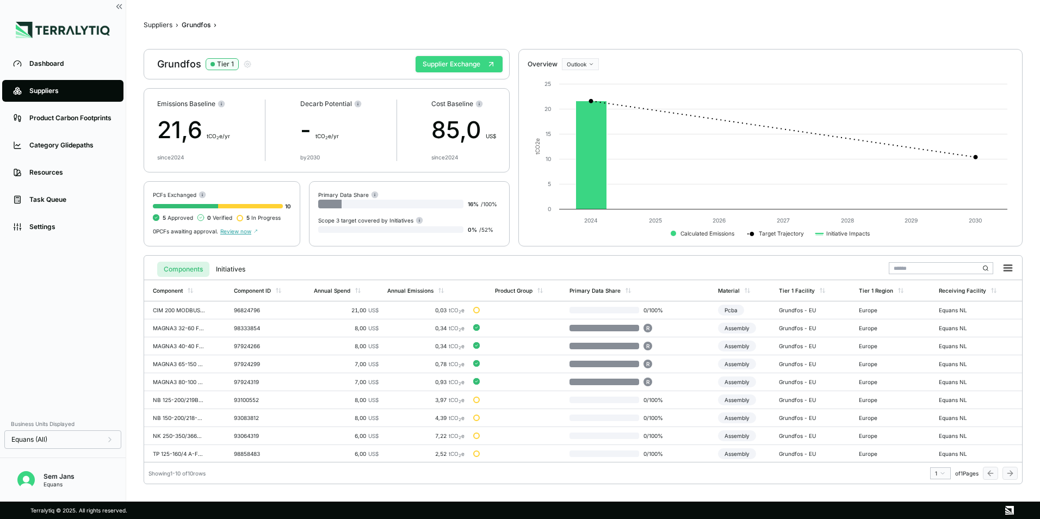
click at [482, 67] on button "Supplier Exchange" at bounding box center [459, 64] width 87 height 16
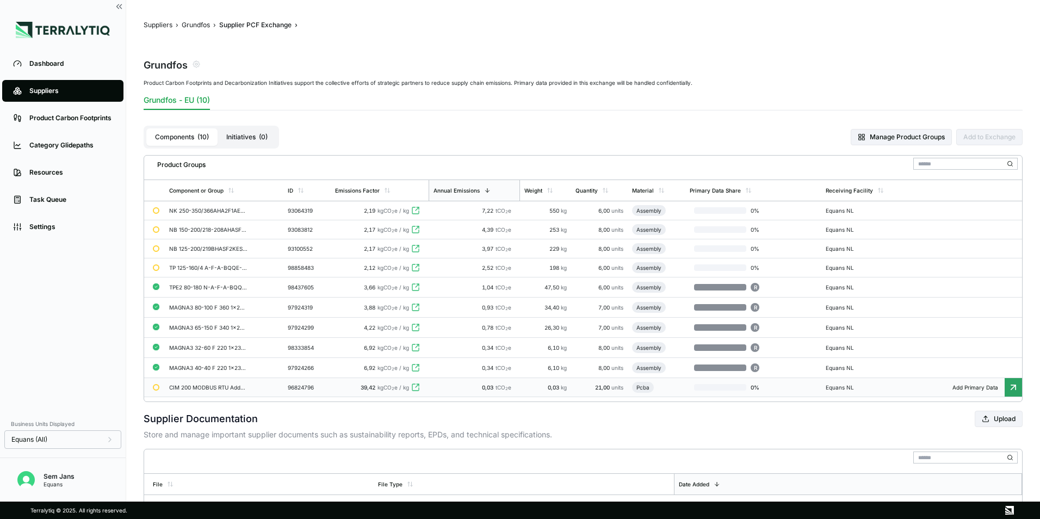
drag, startPoint x: 164, startPoint y: 208, endPoint x: 532, endPoint y: 395, distance: 413.2
click at [532, 395] on tbody "NK 250-350/366AHA2F1AESBQQEQW5 93064319 2,19 kgCO 2 e / kg 7,22 tCO 2 e 550 kg …" at bounding box center [583, 299] width 878 height 196
click at [415, 75] on div "Grundfos" at bounding box center [583, 64] width 879 height 30
click at [221, 288] on div "TPE2 80-180 N-A-F-A-BQQE-IWB" at bounding box center [208, 287] width 78 height 7
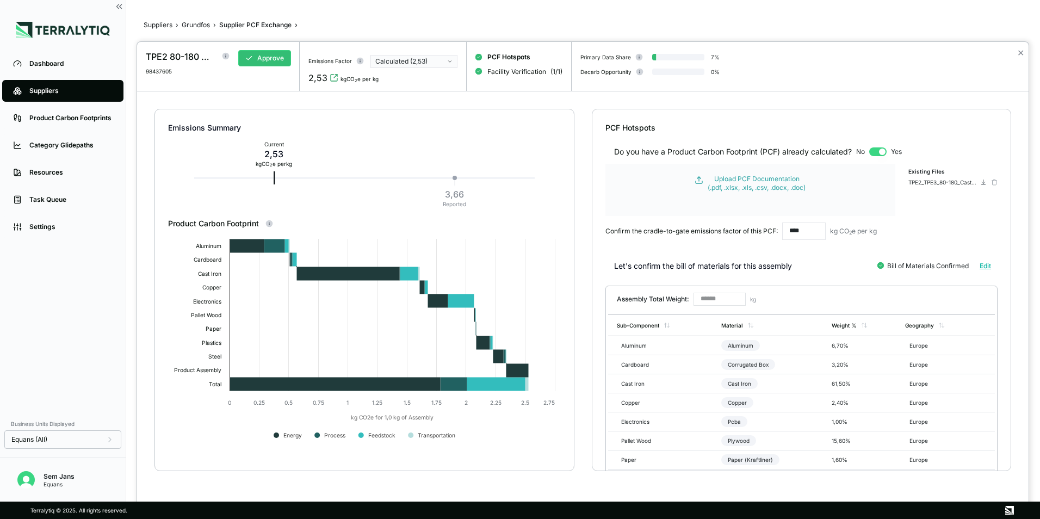
click at [284, 156] on div "2,53" at bounding box center [274, 153] width 36 height 13
drag, startPoint x: 285, startPoint y: 155, endPoint x: 262, endPoint y: 157, distance: 23.0
click at [262, 157] on div "2,53" at bounding box center [274, 153] width 36 height 13
click at [250, 210] on div "Emissions Summary Current 2,53 kg CO 2 e per kg 3,66 Reported" at bounding box center [364, 163] width 393 height 109
click at [206, 27] on div at bounding box center [520, 259] width 1040 height 519
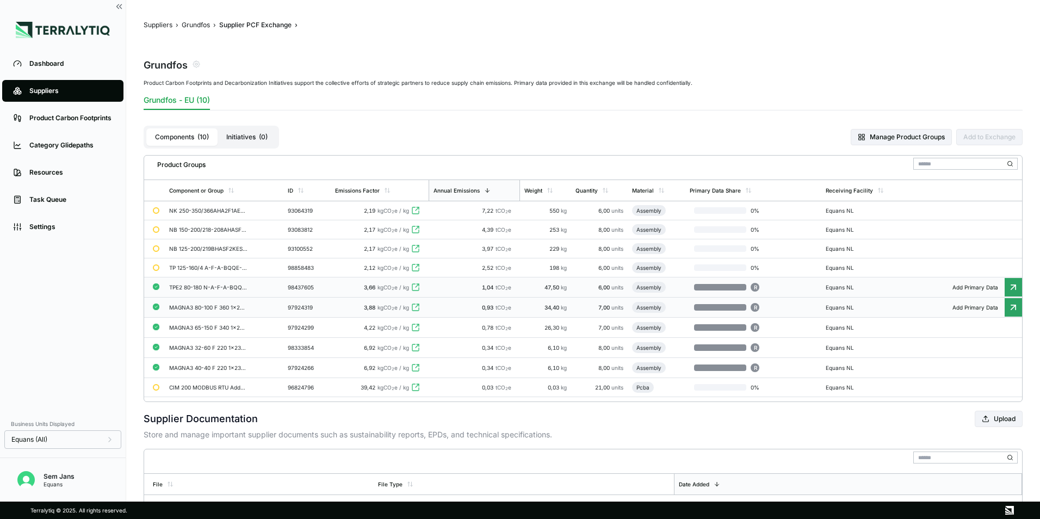
click at [202, 312] on td "MAGNA3 80-100 F 360 1x230V PN10" at bounding box center [224, 308] width 119 height 20
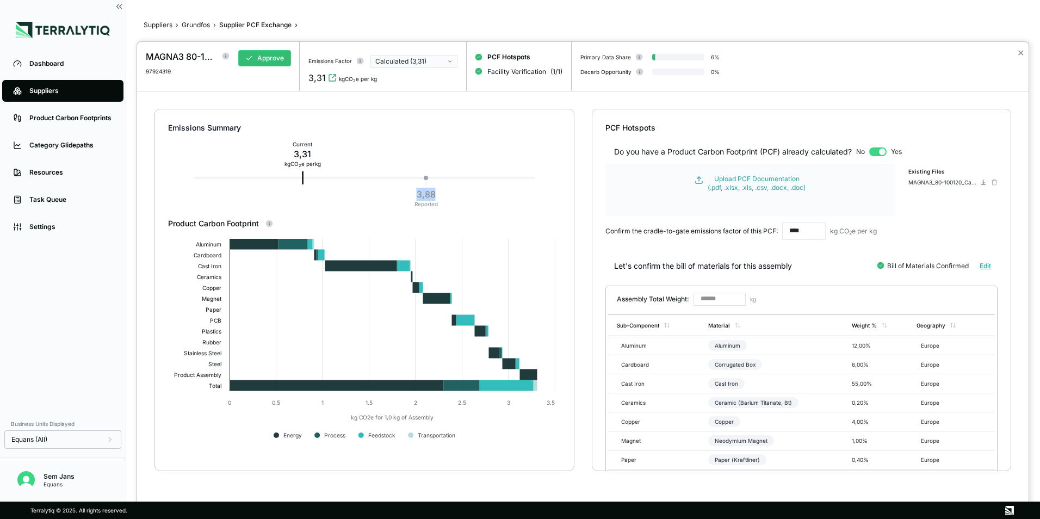
drag, startPoint x: 439, startPoint y: 195, endPoint x: 412, endPoint y: 193, distance: 26.2
click at [412, 193] on div "3,88 Reported" at bounding box center [426, 198] width 32 height 24
click at [190, 24] on div at bounding box center [520, 259] width 1040 height 519
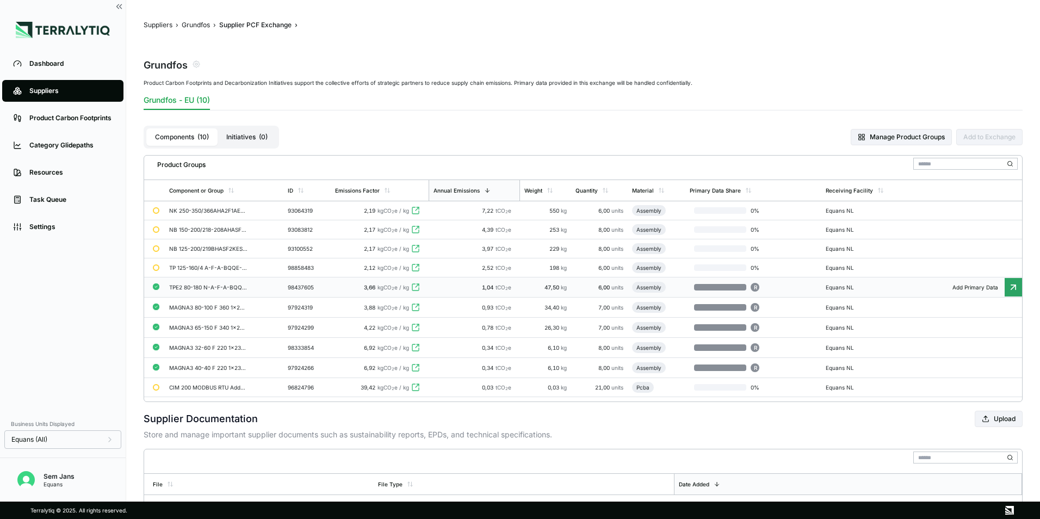
click at [212, 288] on div "TPE2 80-180 N-A-F-A-BQQE-IWB" at bounding box center [208, 287] width 78 height 7
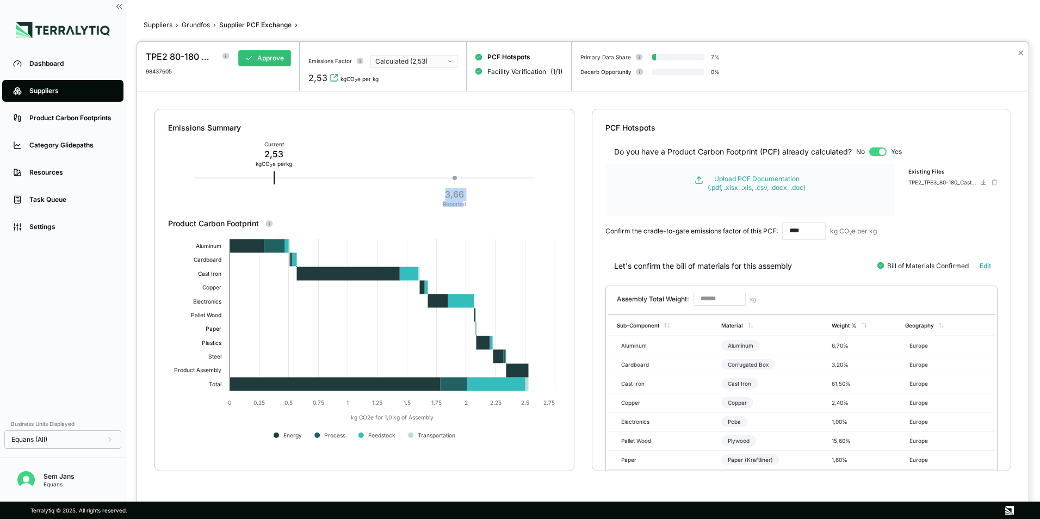
drag, startPoint x: 462, startPoint y: 200, endPoint x: 445, endPoint y: 189, distance: 20.1
click at [445, 189] on div "3,66 Reported" at bounding box center [455, 198] width 32 height 24
drag, startPoint x: 445, startPoint y: 189, endPoint x: 492, endPoint y: 199, distance: 48.3
click at [492, 199] on div "Emissions Summary Current 2,53 kg CO 2 e per kg 3,66 Reported" at bounding box center [364, 163] width 393 height 109
click at [199, 26] on div at bounding box center [520, 259] width 1040 height 519
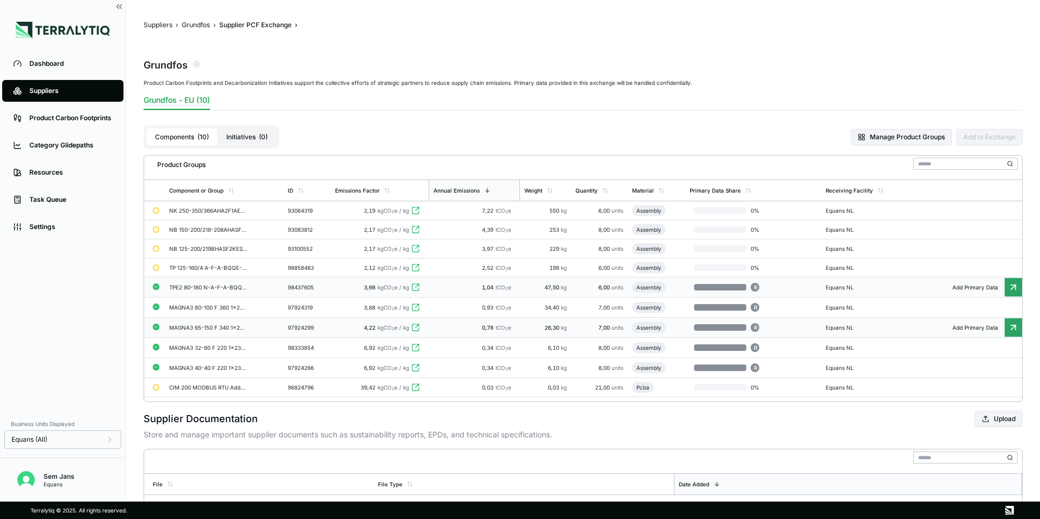
click at [297, 329] on div "97924299" at bounding box center [307, 327] width 39 height 7
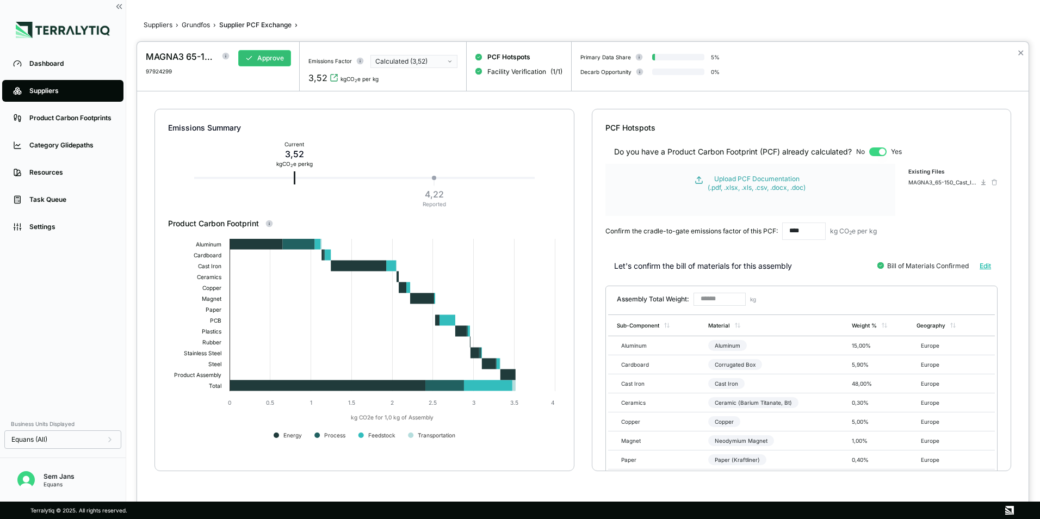
click at [440, 193] on div "4,22" at bounding box center [434, 194] width 23 height 13
drag, startPoint x: 445, startPoint y: 195, endPoint x: 425, endPoint y: 195, distance: 19.6
click at [425, 195] on div "4,22" at bounding box center [434, 194] width 23 height 13
click at [345, 207] on div "Emissions Summary Current 3,52 kg CO 2 e per kg 4,22 Reported" at bounding box center [364, 163] width 393 height 109
drag, startPoint x: 309, startPoint y: 154, endPoint x: 279, endPoint y: 153, distance: 30.5
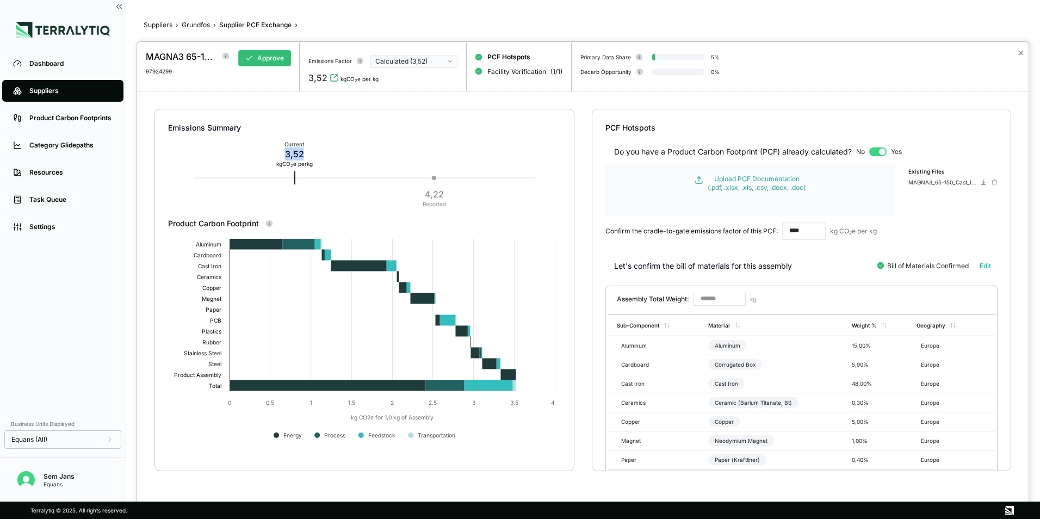
click at [279, 153] on div "3,52" at bounding box center [294, 153] width 36 height 13
click at [193, 26] on div at bounding box center [520, 259] width 1040 height 519
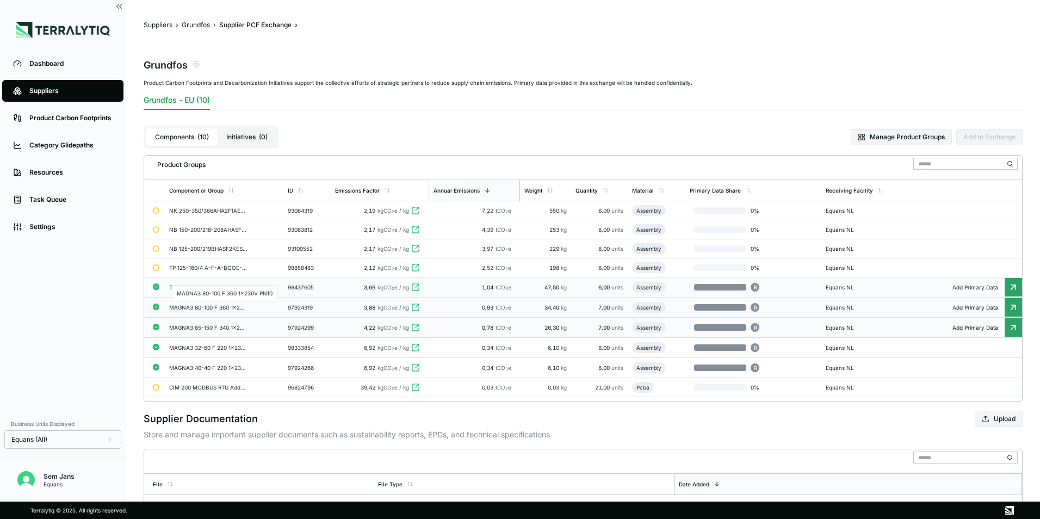
click at [207, 306] on div "MAGNA3 80-100 F 360 1x230V PN10" at bounding box center [208, 307] width 78 height 7
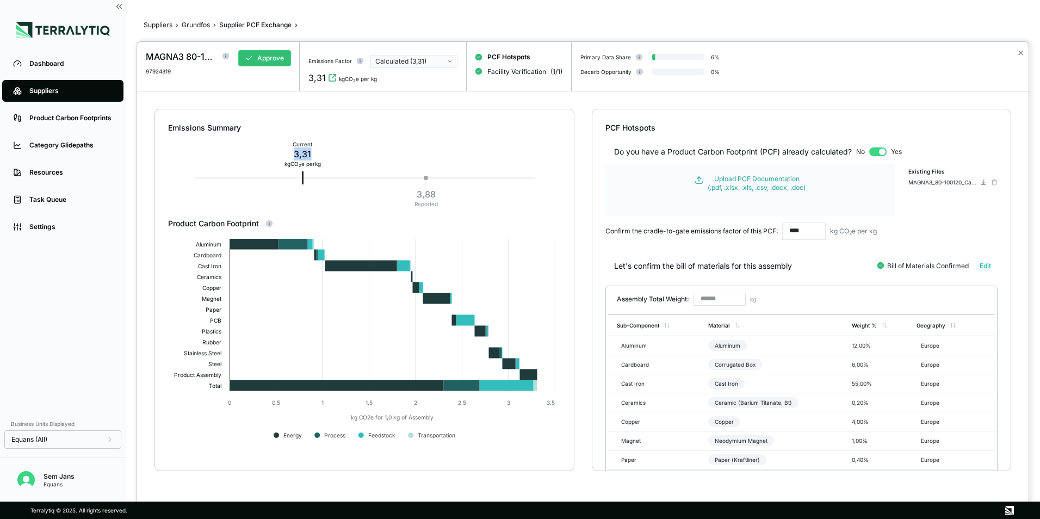
drag, startPoint x: 315, startPoint y: 153, endPoint x: 285, endPoint y: 156, distance: 30.6
click at [285, 156] on div "3,31" at bounding box center [303, 153] width 36 height 13
click at [199, 28] on div at bounding box center [520, 259] width 1040 height 519
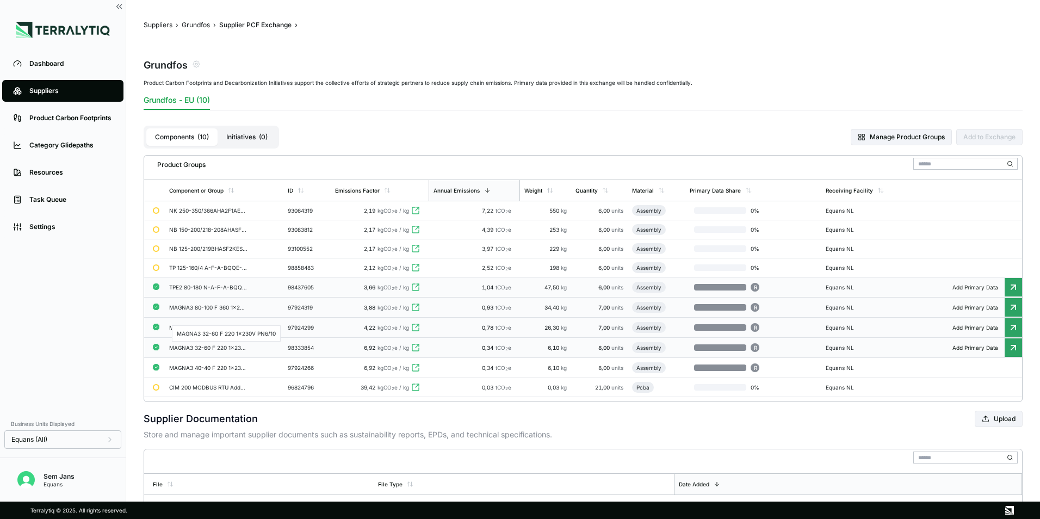
click at [193, 345] on div "MAGNA3 32-60 F 220 1x230V PN6/10" at bounding box center [208, 347] width 78 height 7
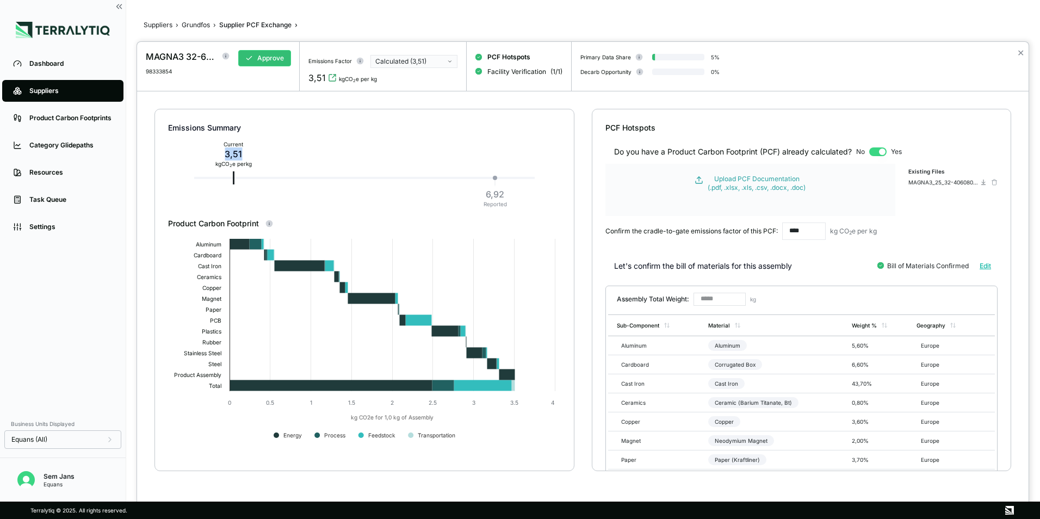
drag, startPoint x: 252, startPoint y: 150, endPoint x: 217, endPoint y: 153, distance: 35.5
click at [217, 153] on div "Current 3,51 kg CO 2 e per kg" at bounding box center [233, 154] width 45 height 30
click at [199, 26] on div at bounding box center [520, 259] width 1040 height 519
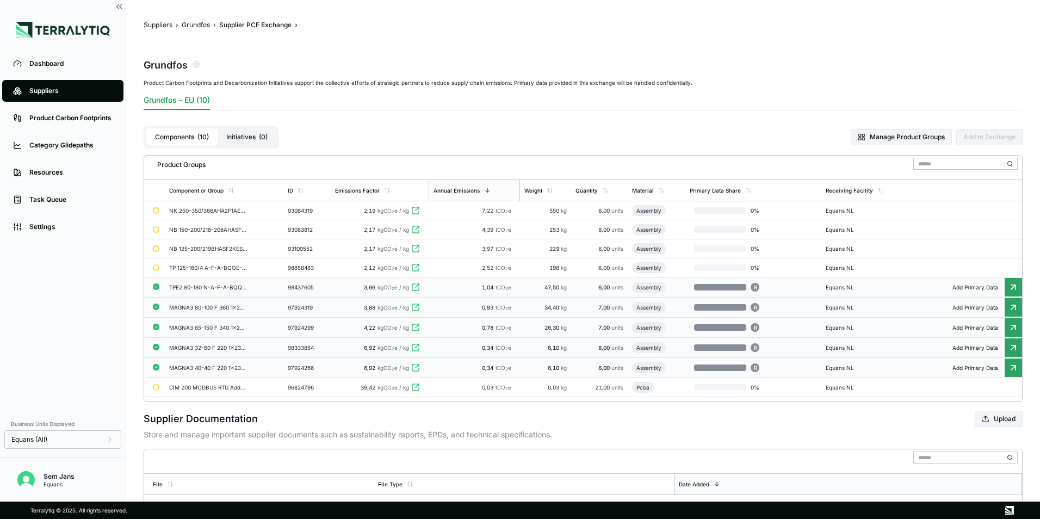
click at [194, 365] on div "MAGNA3 40-40 F 220 1x230V PN6/10" at bounding box center [208, 368] width 78 height 7
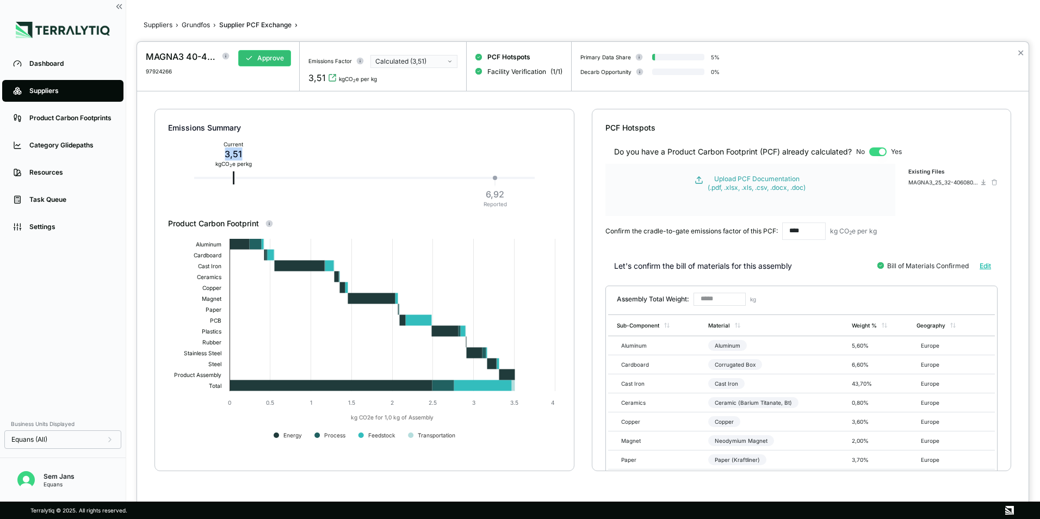
drag, startPoint x: 248, startPoint y: 154, endPoint x: 214, endPoint y: 155, distance: 34.3
click at [214, 155] on div "Current 3,51 kg CO 2 e per kg" at bounding box center [233, 154] width 45 height 30
click at [333, 77] on icon "View audit trail" at bounding box center [332, 77] width 9 height 9
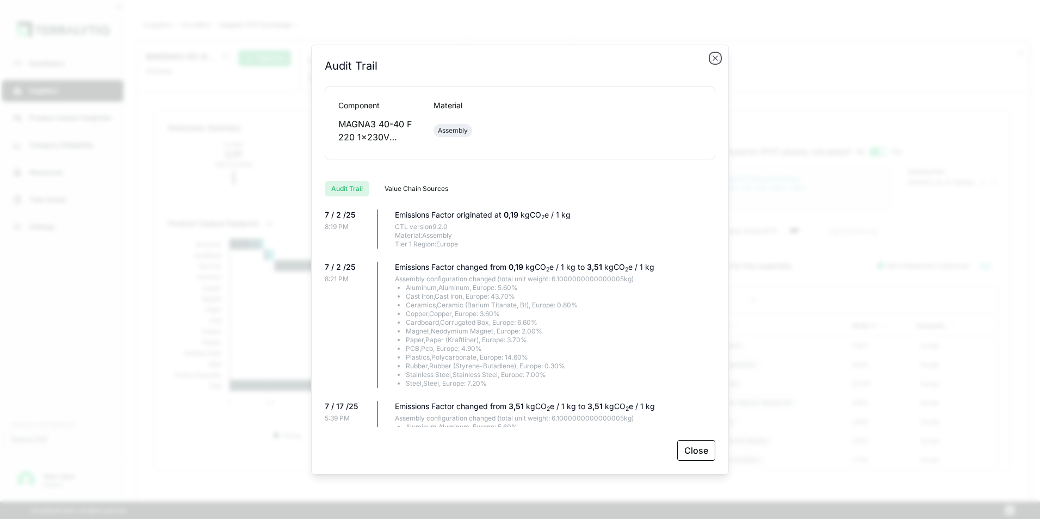
click at [713, 59] on icon "button" at bounding box center [715, 58] width 9 height 9
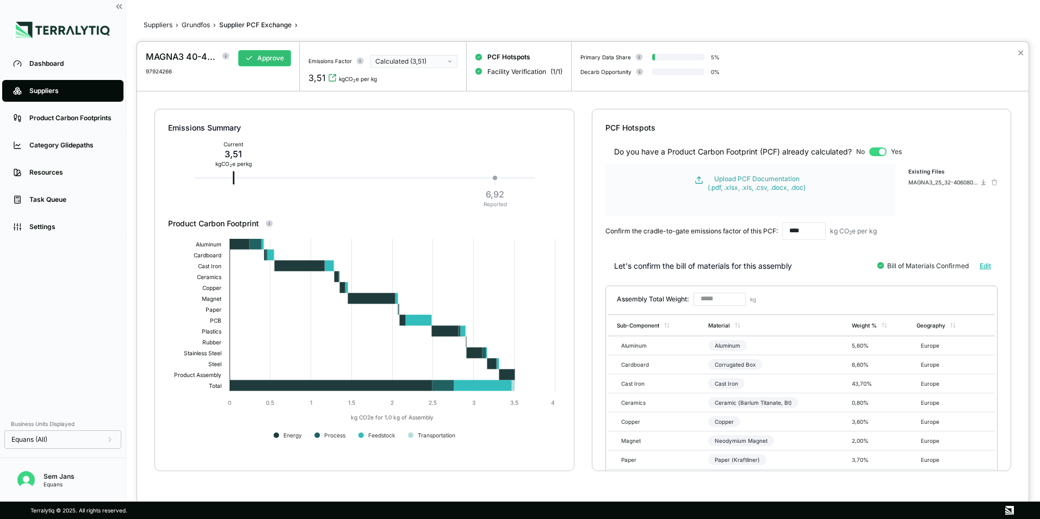
click at [184, 25] on div at bounding box center [520, 259] width 1040 height 519
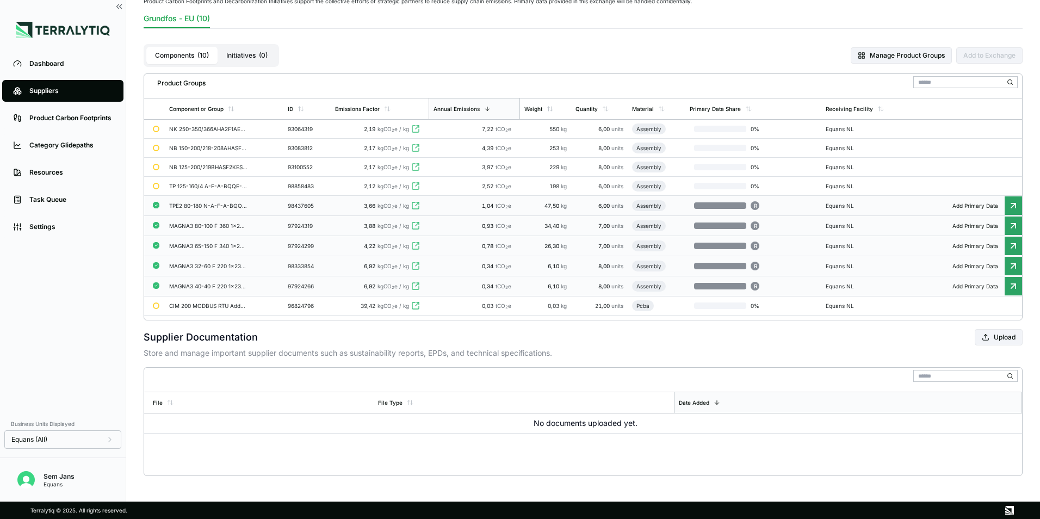
scroll to position [82, 0]
click at [1018, 17] on icon "close" at bounding box center [1022, 19] width 8 height 9
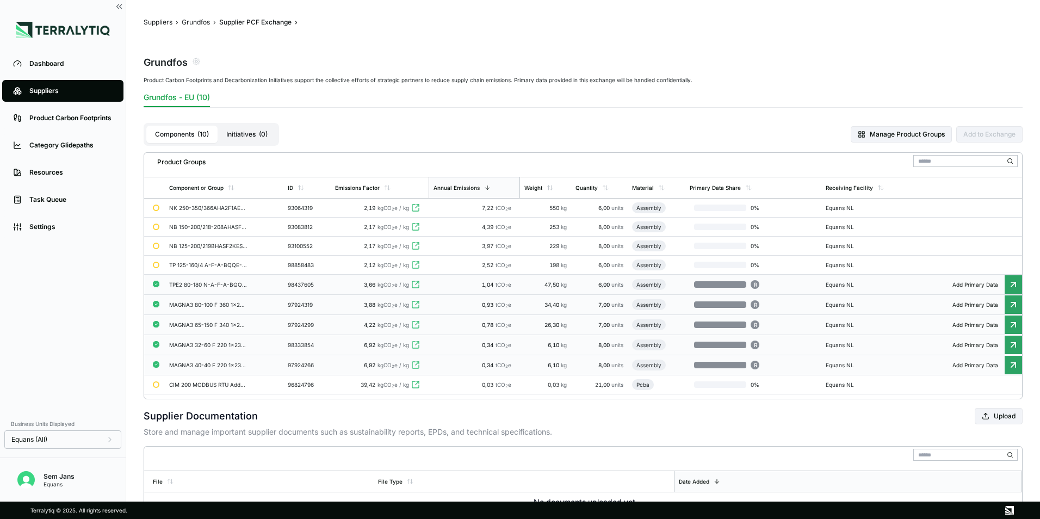
scroll to position [0, 0]
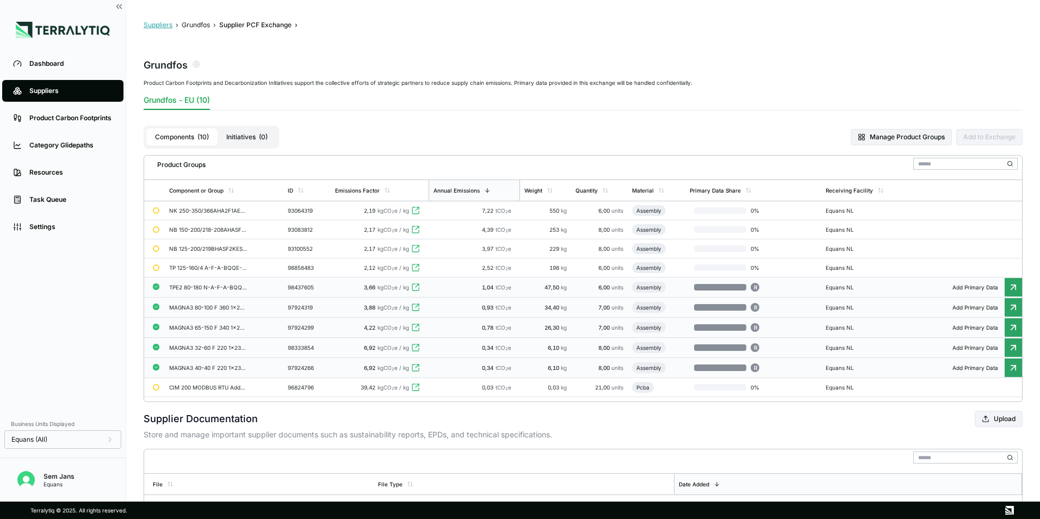
click at [165, 26] on button "Suppliers" at bounding box center [158, 25] width 29 height 9
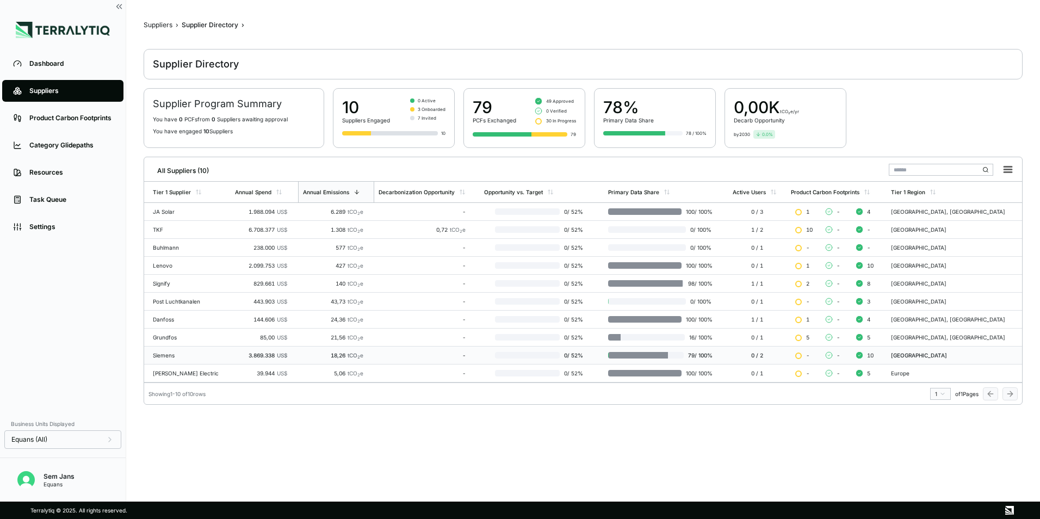
click at [177, 357] on div "Siemens" at bounding box center [189, 355] width 73 height 7
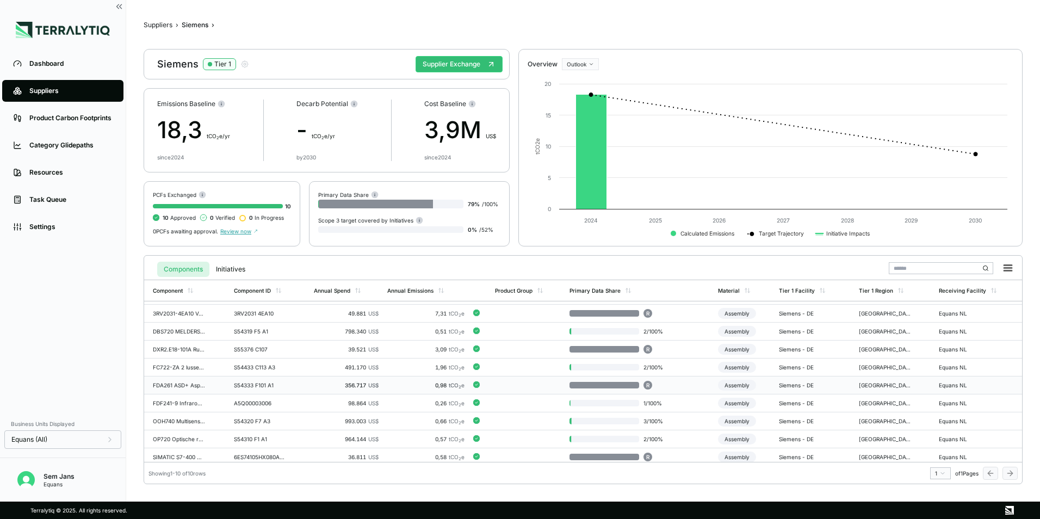
scroll to position [19, 0]
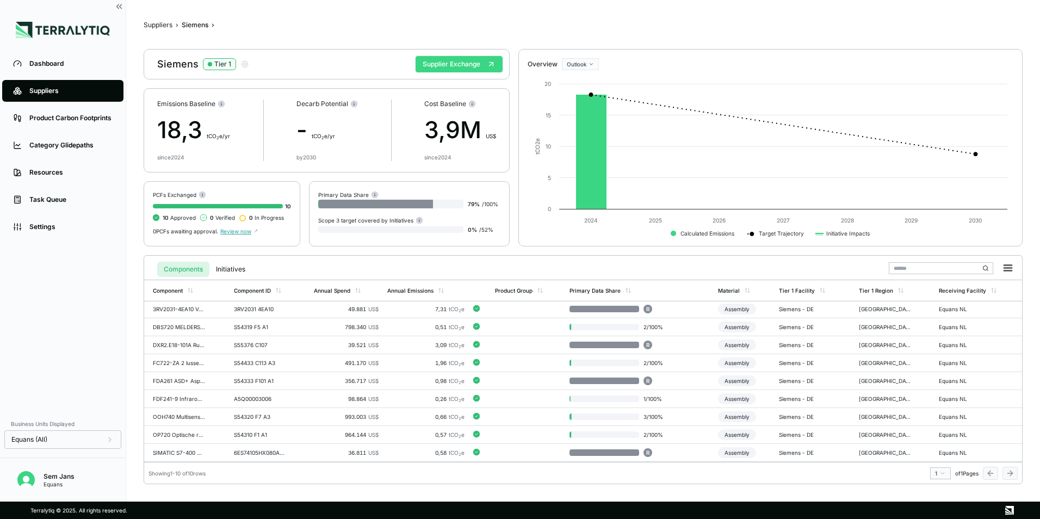
click at [466, 58] on button "Supplier Exchange" at bounding box center [459, 64] width 87 height 16
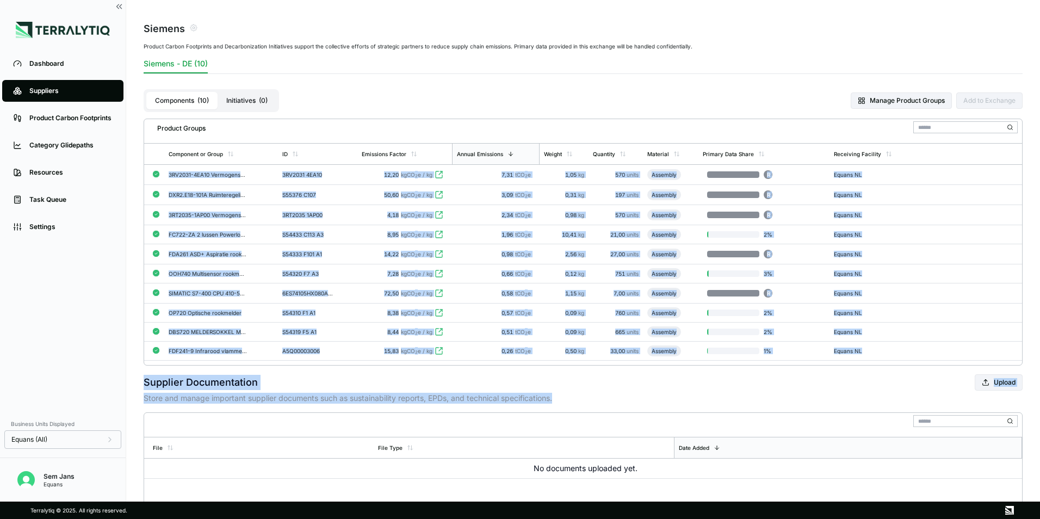
scroll to position [82, 0]
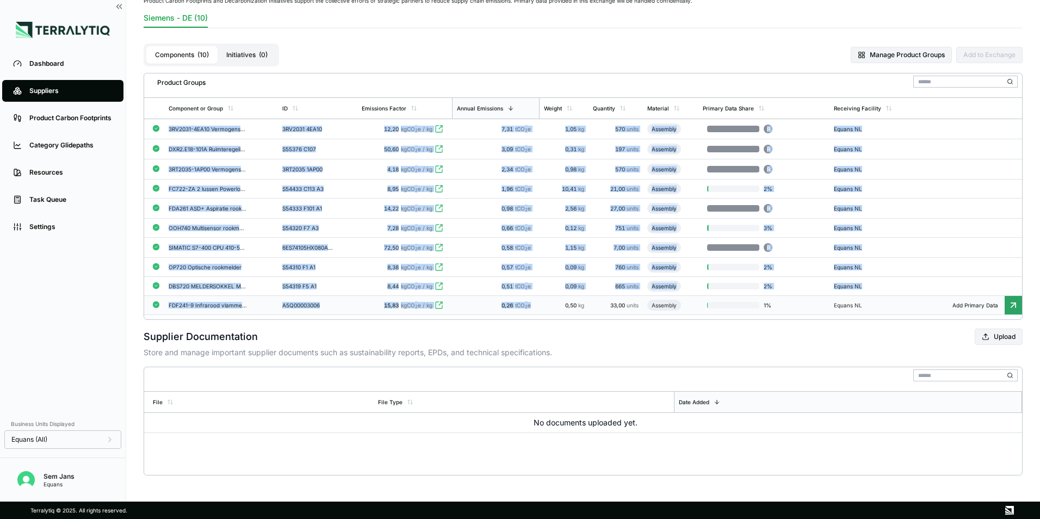
drag, startPoint x: 145, startPoint y: 205, endPoint x: 556, endPoint y: 303, distance: 422.0
click at [556, 303] on tbody "3RV2031-4EA10 Vermogenschakelaar 3RV2031 4EA10 12,20 kgCO 2 e / kg 7,31 tCO 2 e…" at bounding box center [583, 217] width 878 height 196
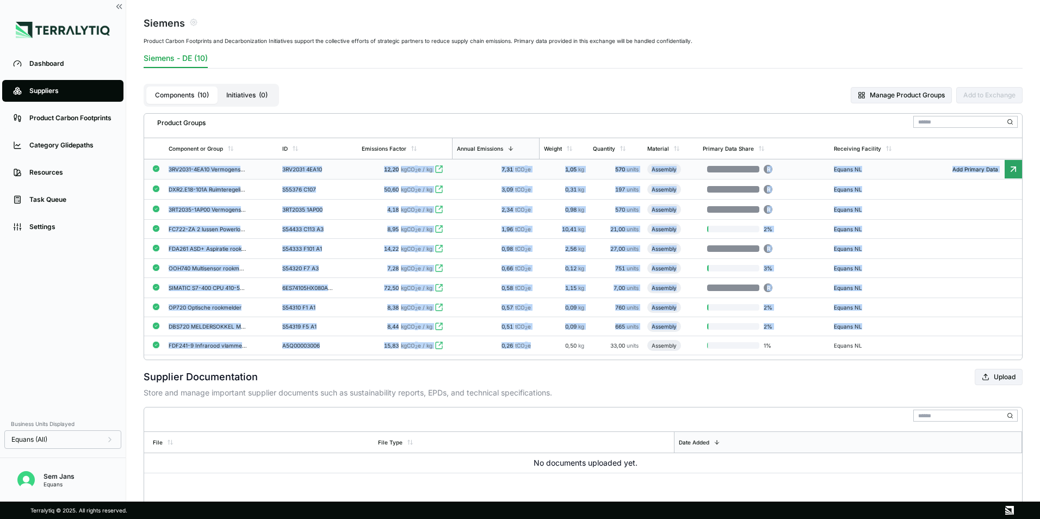
scroll to position [0, 0]
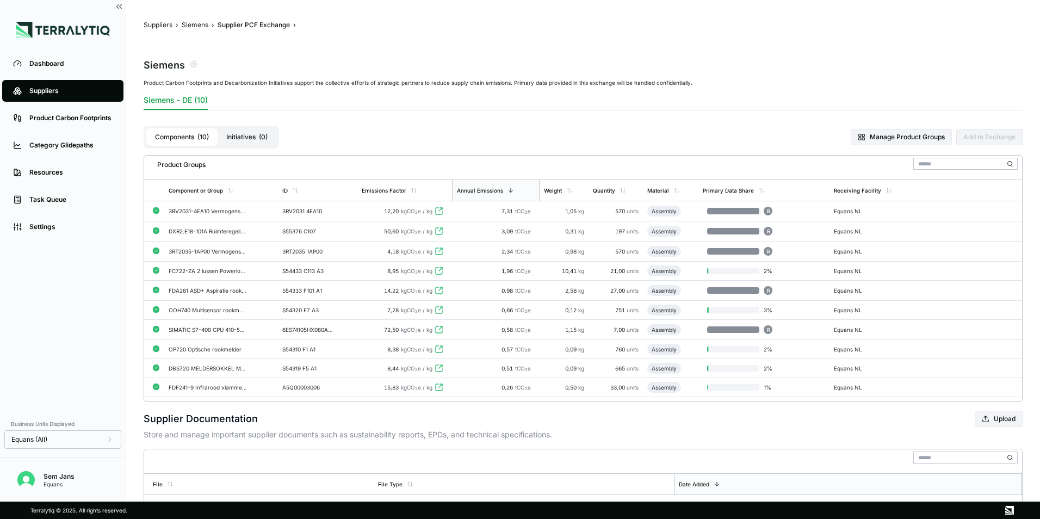
click at [524, 469] on div at bounding box center [583, 461] width 878 height 24
click at [213, 212] on div "3RV2031-4EA10 Vermogenschakelaar" at bounding box center [208, 211] width 78 height 7
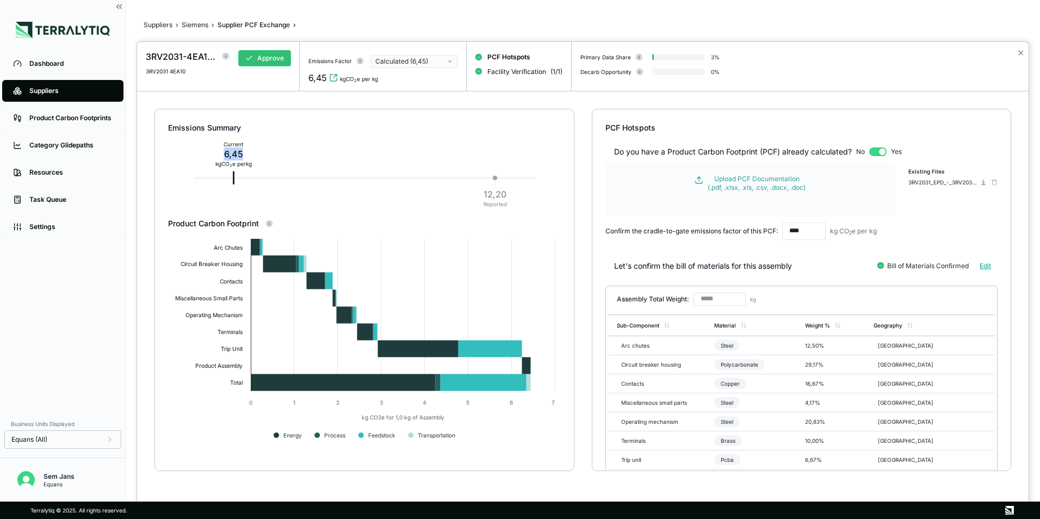
drag, startPoint x: 248, startPoint y: 155, endPoint x: 220, endPoint y: 156, distance: 27.2
click at [220, 156] on div "Current 6,45 kg CO 2 e per kg" at bounding box center [233, 154] width 45 height 30
click at [190, 28] on div at bounding box center [520, 259] width 1040 height 519
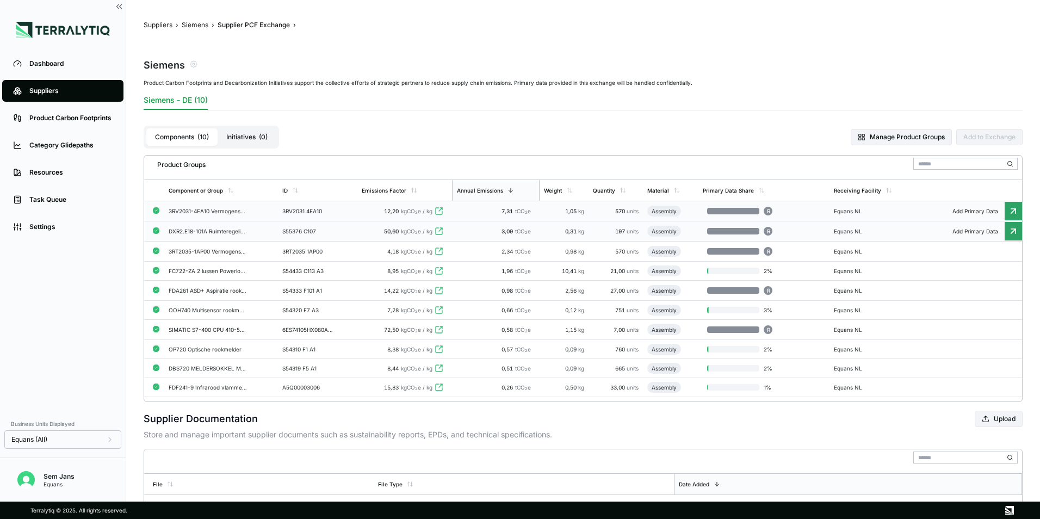
click at [293, 234] on div "S55376 C107" at bounding box center [308, 231] width 52 height 7
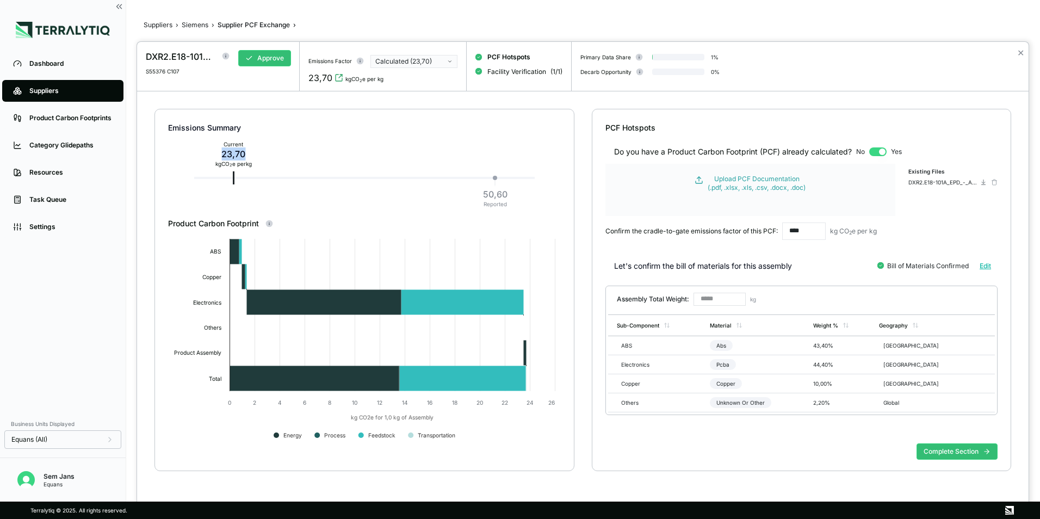
drag, startPoint x: 256, startPoint y: 156, endPoint x: 211, endPoint y: 151, distance: 44.9
click at [211, 151] on div "Current 23,70 kg CO 2 e per kg" at bounding box center [233, 154] width 45 height 30
click at [199, 25] on div at bounding box center [520, 259] width 1040 height 519
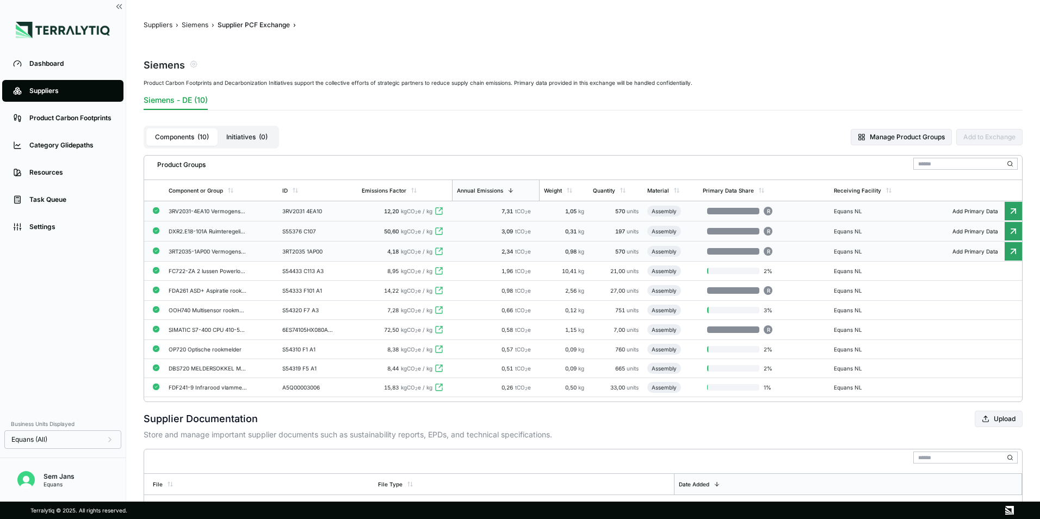
click at [223, 249] on div "3RT2035-1AP00 Vermogensrelais" at bounding box center [208, 251] width 78 height 7
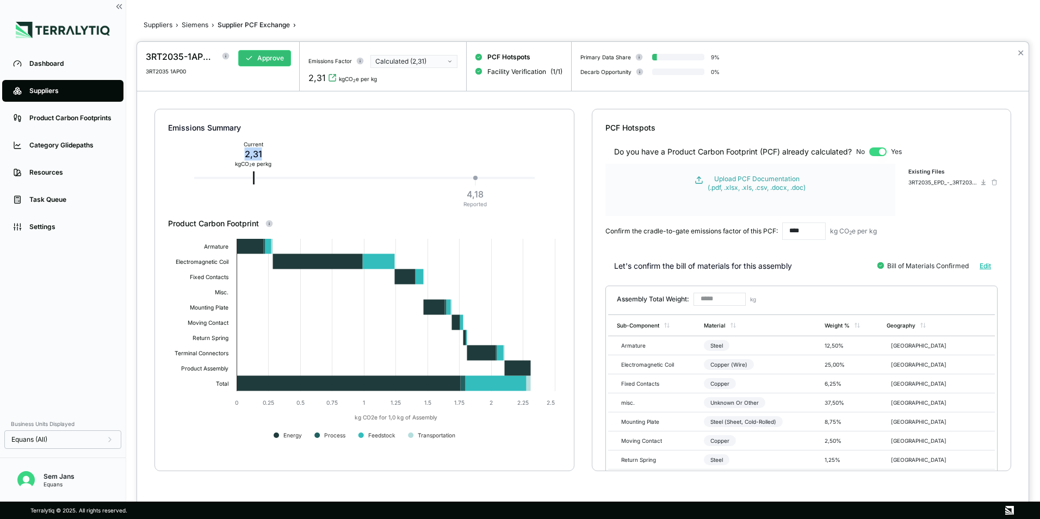
drag, startPoint x: 269, startPoint y: 154, endPoint x: 244, endPoint y: 156, distance: 25.6
click at [244, 156] on div "2,31" at bounding box center [253, 153] width 36 height 13
click at [190, 32] on div at bounding box center [520, 259] width 1040 height 519
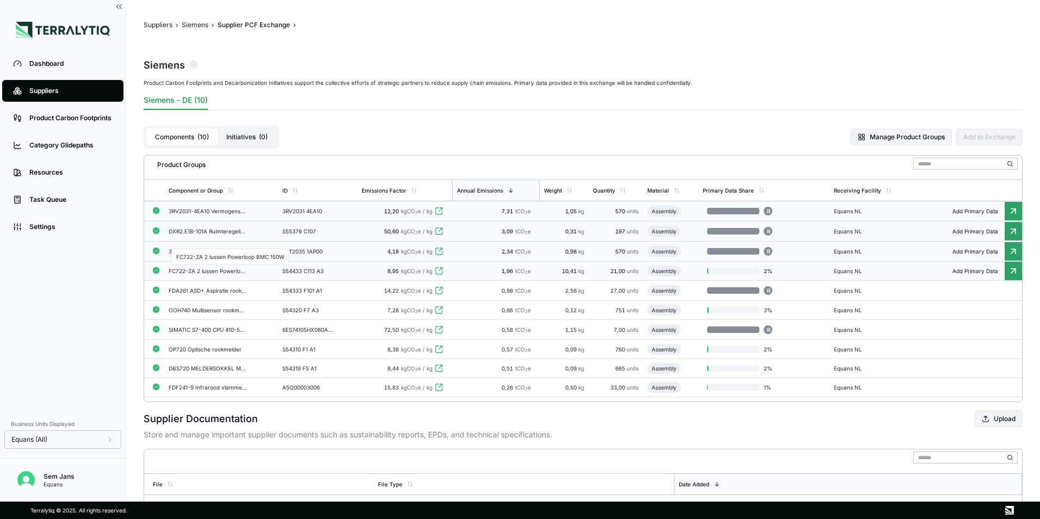
click at [218, 272] on div "FC722-ZA 2 lussen Powerloop BMC 150W" at bounding box center [208, 271] width 78 height 7
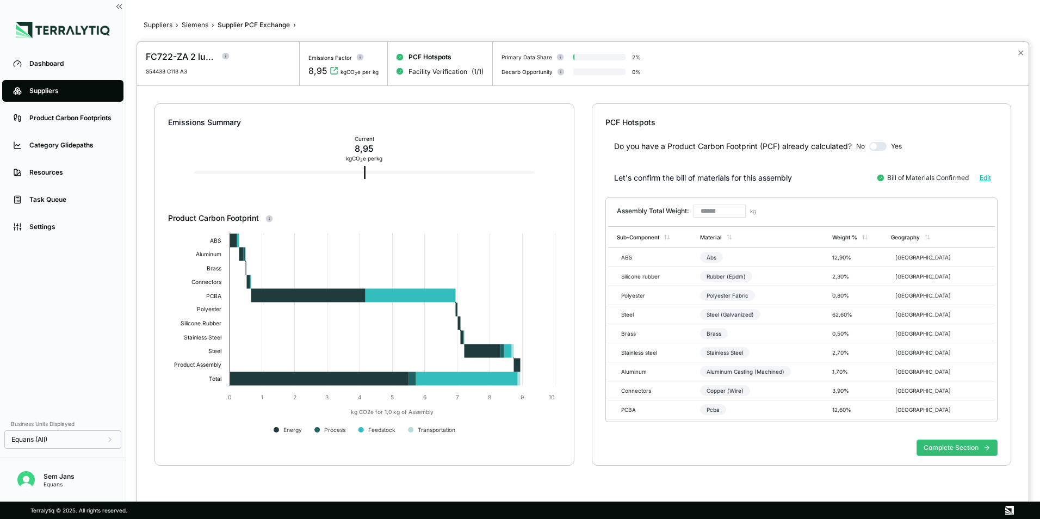
click at [199, 24] on div at bounding box center [520, 259] width 1040 height 519
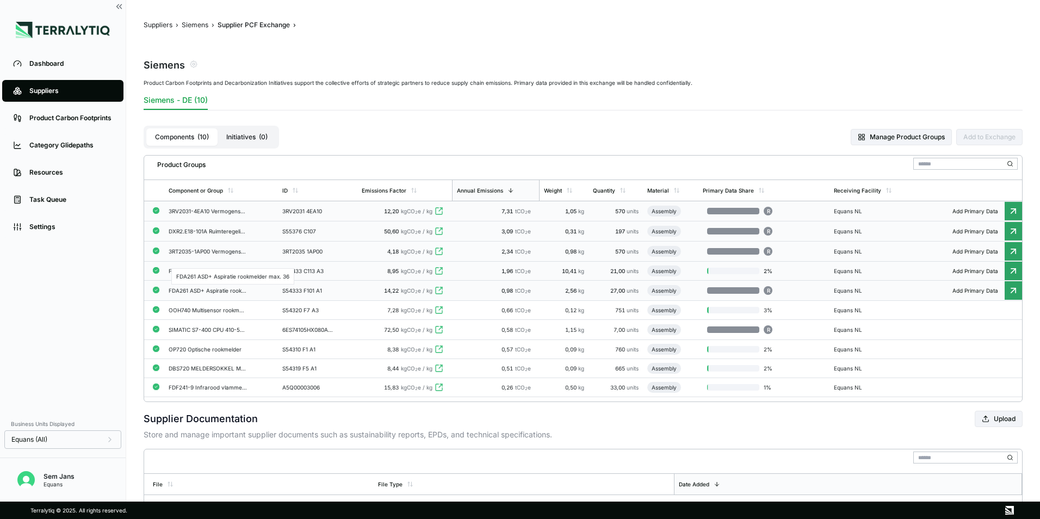
click at [217, 287] on div "FDA261 ASD+ Aspiratie rookmelder max. 36" at bounding box center [208, 290] width 78 height 7
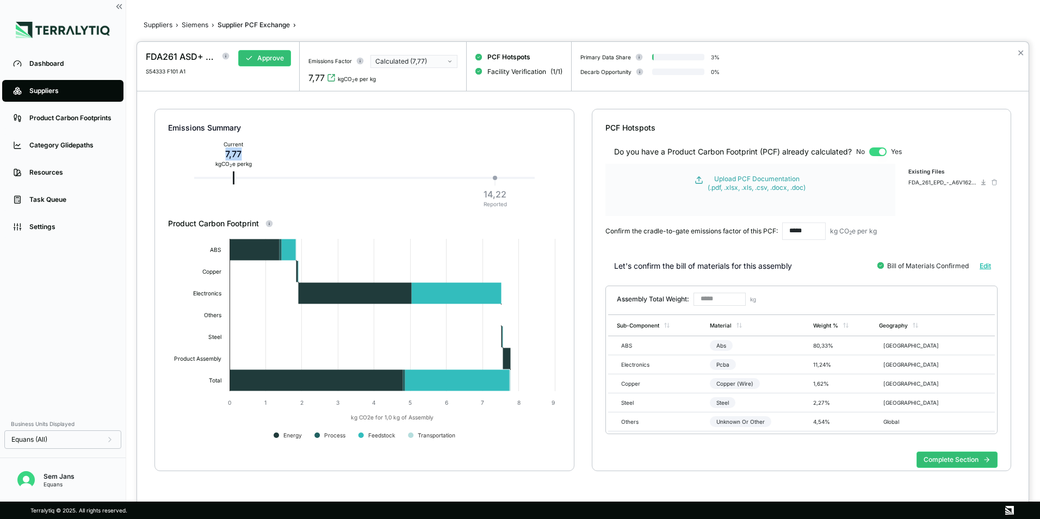
drag, startPoint x: 250, startPoint y: 152, endPoint x: 220, endPoint y: 158, distance: 30.5
click at [220, 158] on div "7,77" at bounding box center [233, 153] width 36 height 13
click at [192, 27] on div at bounding box center [520, 259] width 1040 height 519
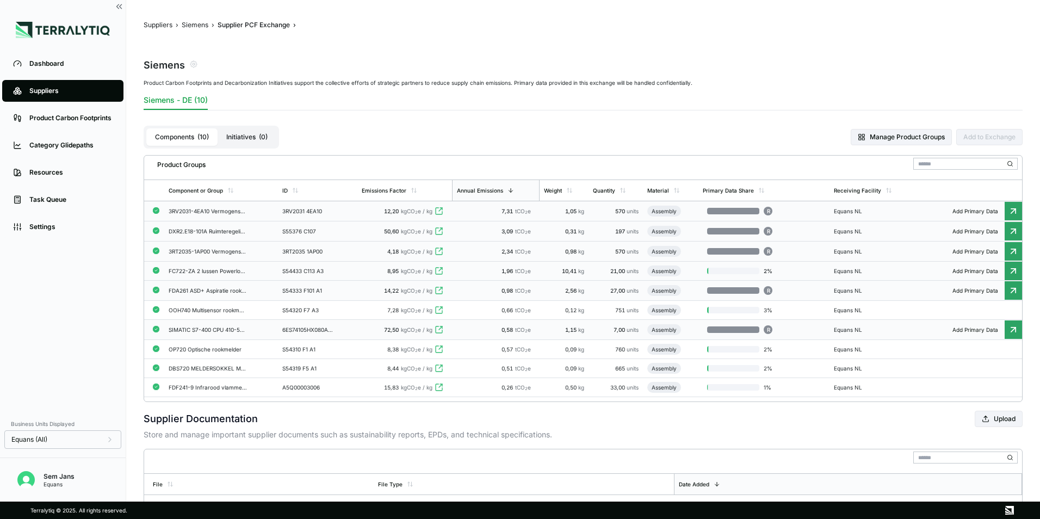
click at [186, 330] on div "SIMATIC S7-400 CPU 410-5H PROCESS AUTOMA" at bounding box center [208, 329] width 78 height 7
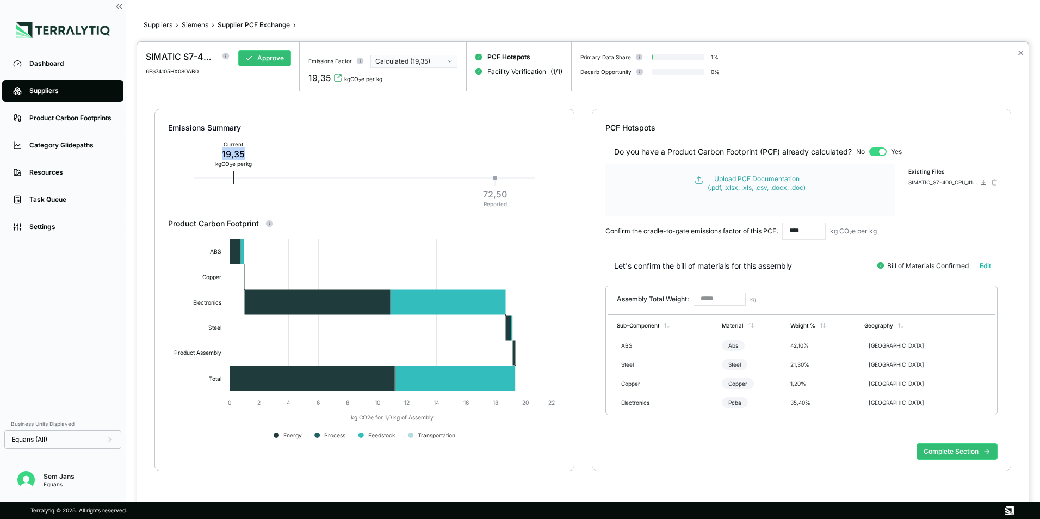
drag, startPoint x: 250, startPoint y: 156, endPoint x: 220, endPoint y: 155, distance: 30.0
click at [220, 155] on div "19,35" at bounding box center [233, 153] width 36 height 13
click at [199, 24] on div at bounding box center [520, 259] width 1040 height 519
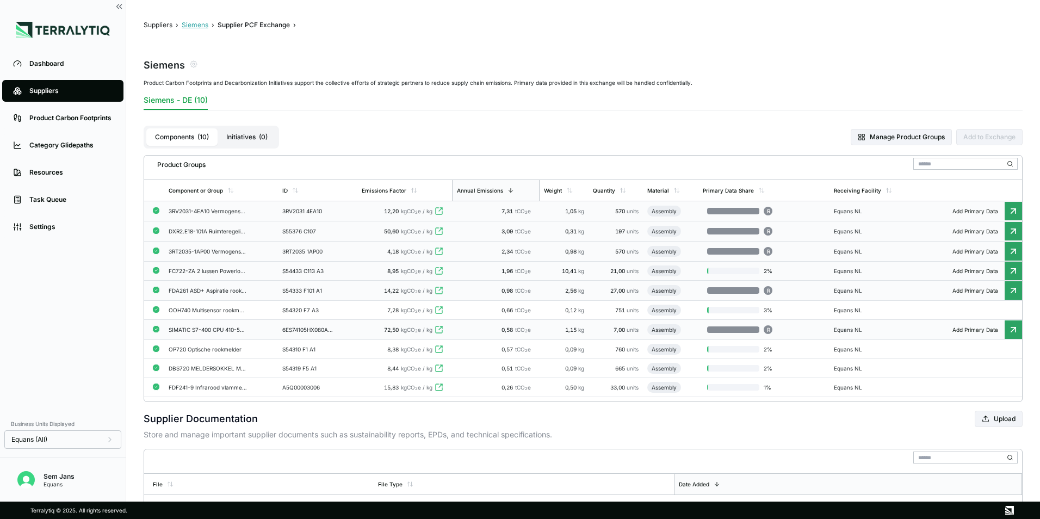
click at [189, 23] on button "Siemens" at bounding box center [195, 25] width 27 height 9
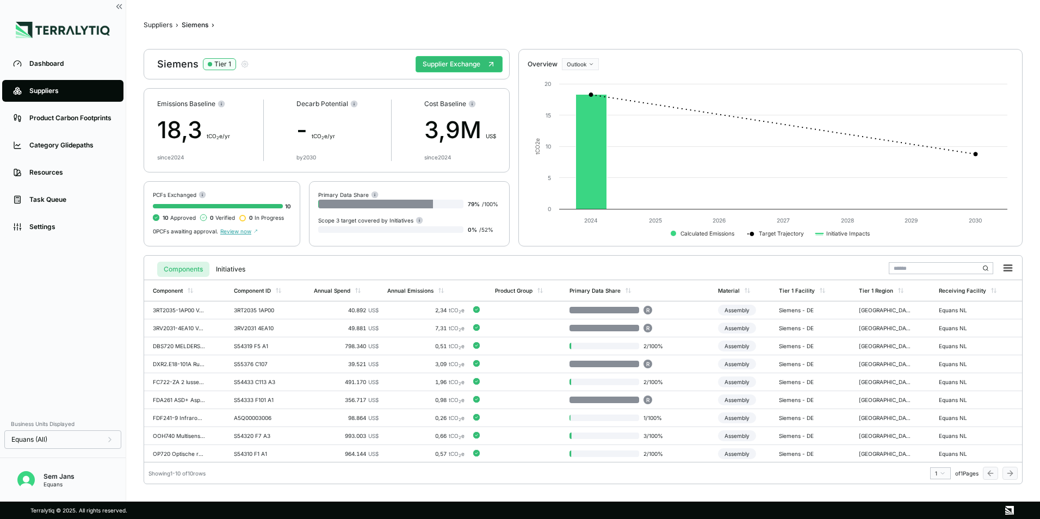
click at [153, 32] on div "Suppliers › Siemens › Siemens Tier 1 Supplier Exchange Emissions Baseline 18,3 …" at bounding box center [583, 250] width 879 height 467
click at [161, 24] on button "Suppliers" at bounding box center [158, 25] width 29 height 9
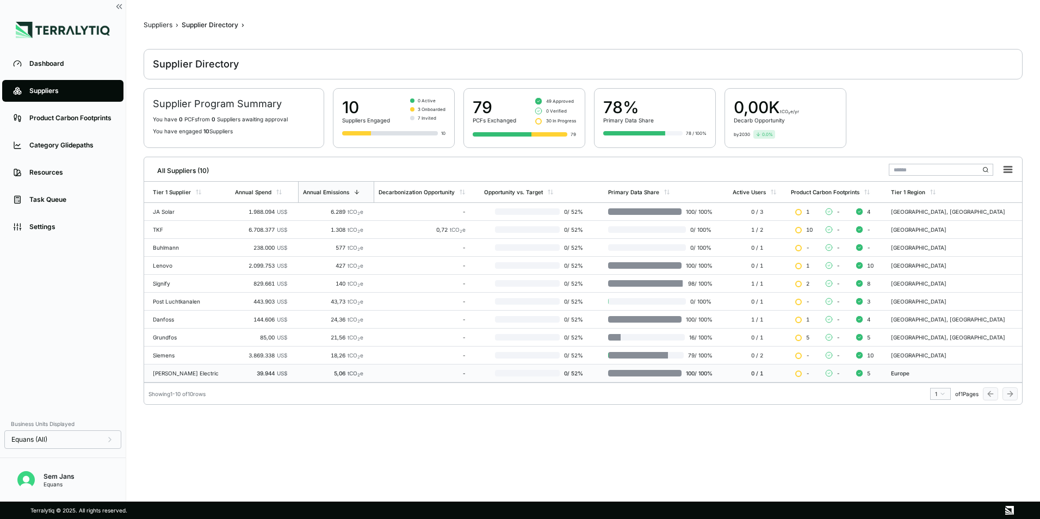
click at [168, 371] on div "[PERSON_NAME] Electric" at bounding box center [189, 373] width 73 height 7
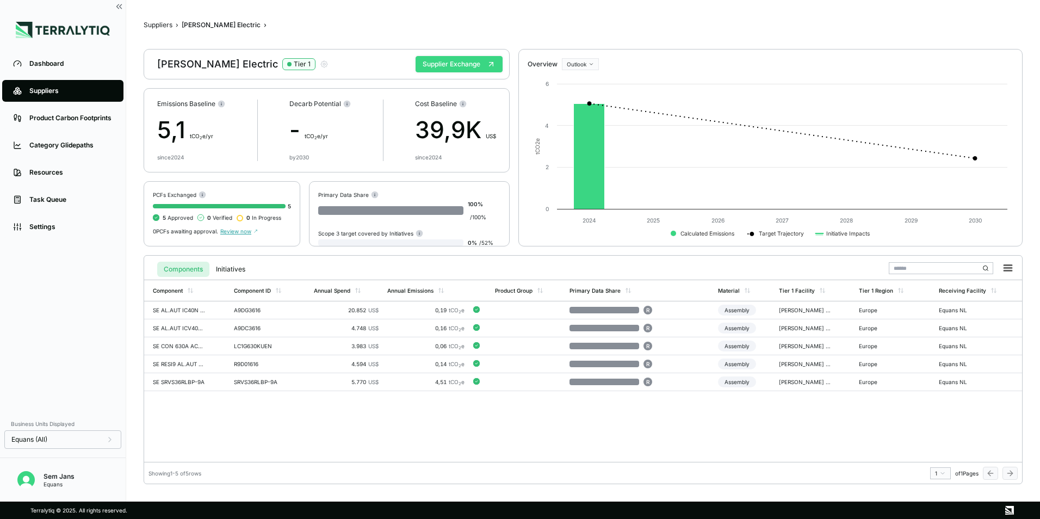
click at [467, 59] on button "Supplier Exchange" at bounding box center [459, 64] width 87 height 16
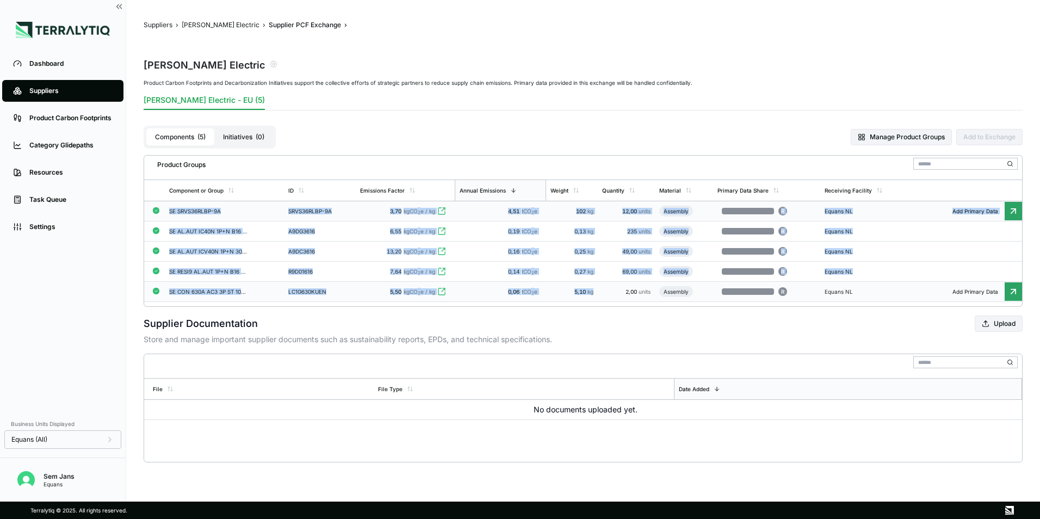
drag, startPoint x: 171, startPoint y: 210, endPoint x: 598, endPoint y: 293, distance: 434.8
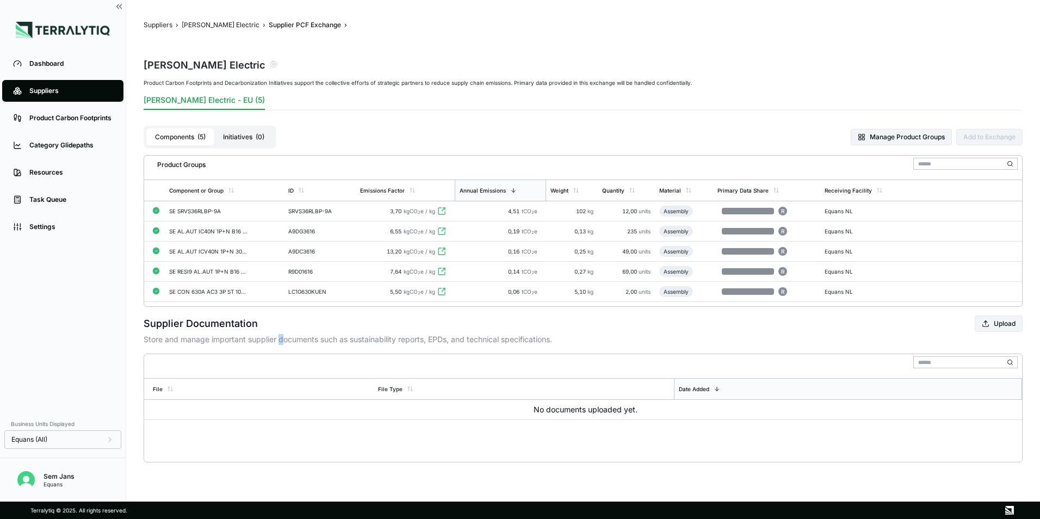
drag, startPoint x: 282, startPoint y: 341, endPoint x: 274, endPoint y: 341, distance: 8.2
click at [274, 341] on p "Store and manage important supplier documents such as sustainability reports, E…" at bounding box center [583, 339] width 879 height 11
click at [196, 210] on div "SE SRVS36RLBP-9A" at bounding box center [208, 211] width 78 height 7
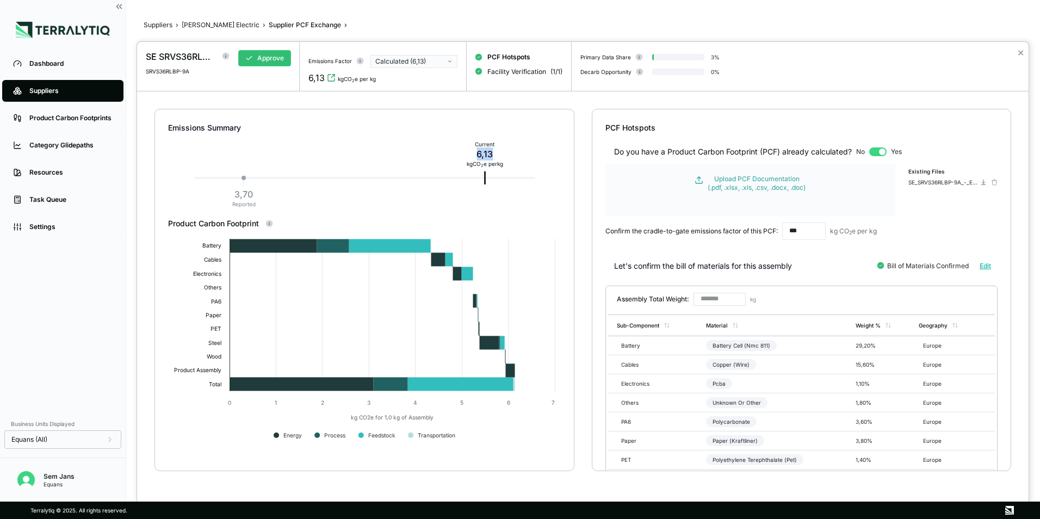
drag, startPoint x: 501, startPoint y: 156, endPoint x: 474, endPoint y: 158, distance: 27.3
click at [474, 158] on div "6,13" at bounding box center [485, 153] width 36 height 13
copy div "6,13"
click at [215, 24] on div at bounding box center [520, 259] width 1040 height 519
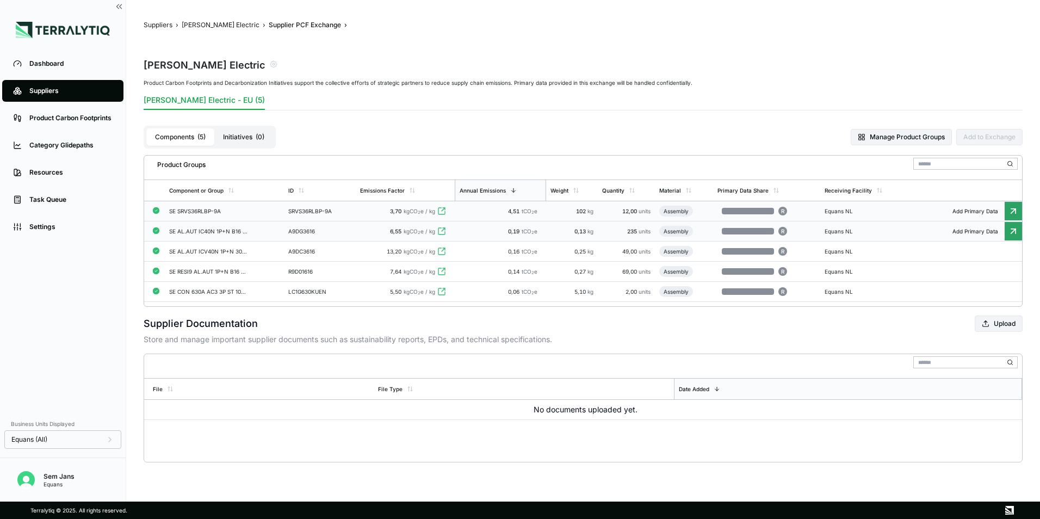
click at [380, 233] on div "6,55 kgCO 2 e / kg" at bounding box center [405, 231] width 90 height 7
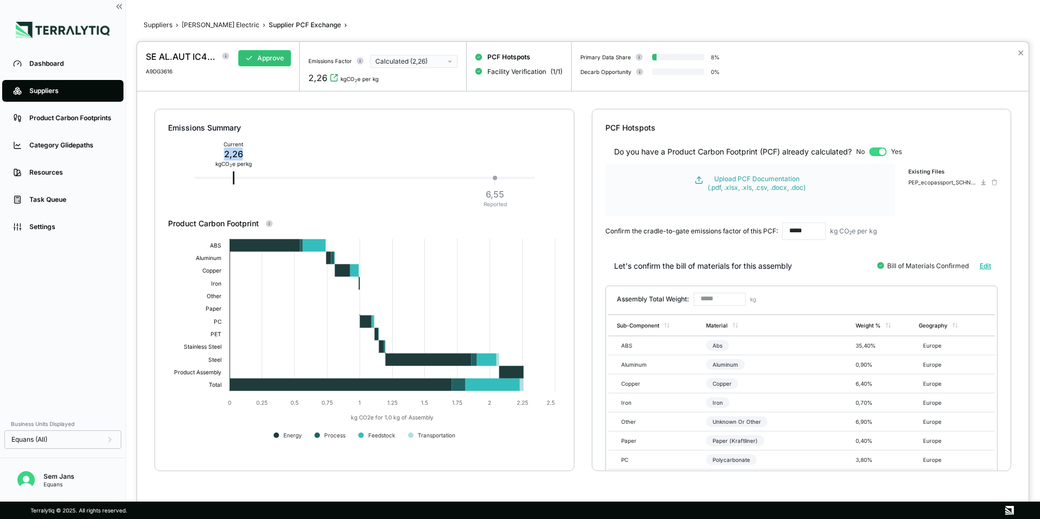
drag, startPoint x: 249, startPoint y: 152, endPoint x: 221, endPoint y: 152, distance: 27.8
click at [221, 152] on div "2,26" at bounding box center [233, 153] width 36 height 13
copy div "2,26"
click at [208, 22] on div at bounding box center [520, 259] width 1040 height 519
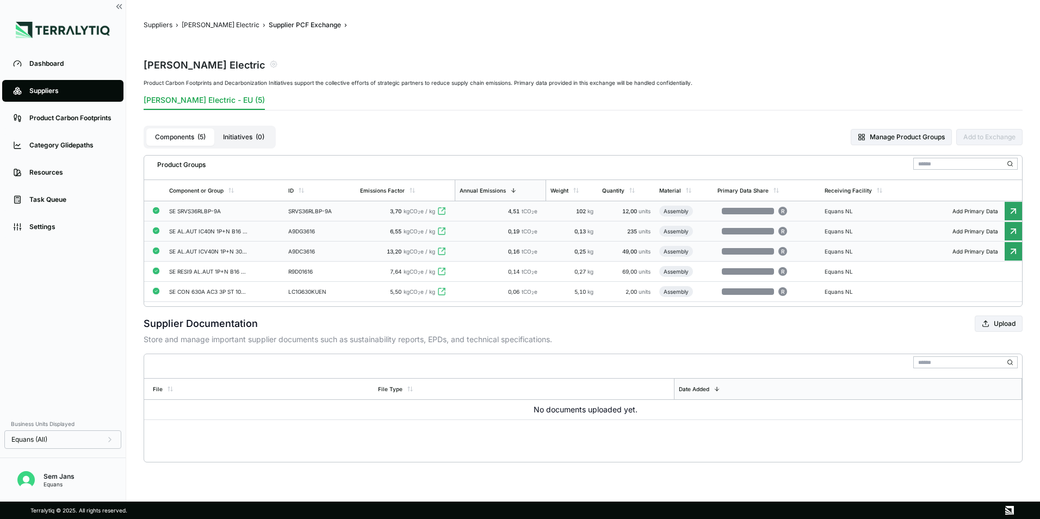
click at [193, 248] on div "SE AL.AUT ICV40N 1P+N 30MAA" at bounding box center [208, 251] width 78 height 7
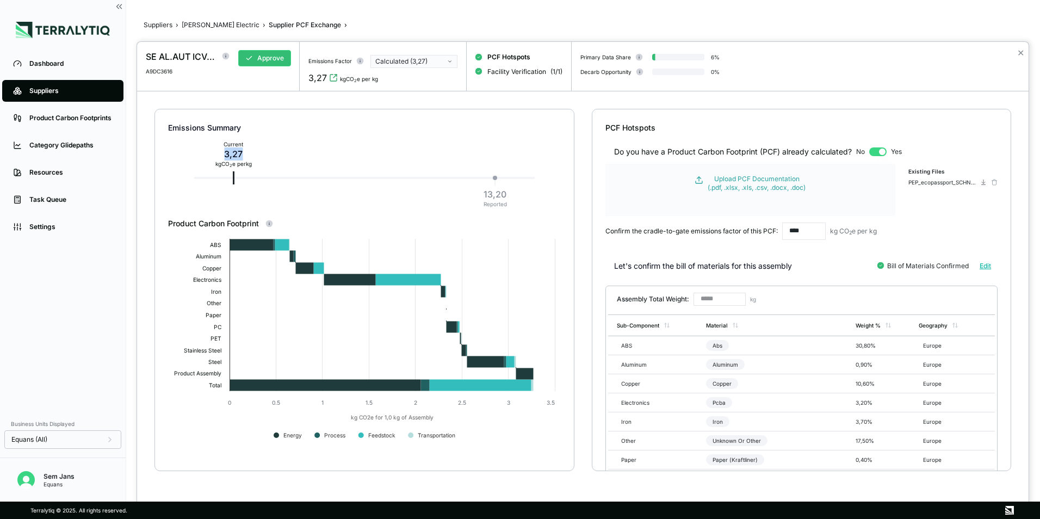
drag, startPoint x: 252, startPoint y: 151, endPoint x: 214, endPoint y: 159, distance: 38.5
click at [215, 159] on div "3,27" at bounding box center [233, 153] width 36 height 13
copy div "3,27"
click at [201, 28] on div at bounding box center [520, 259] width 1040 height 519
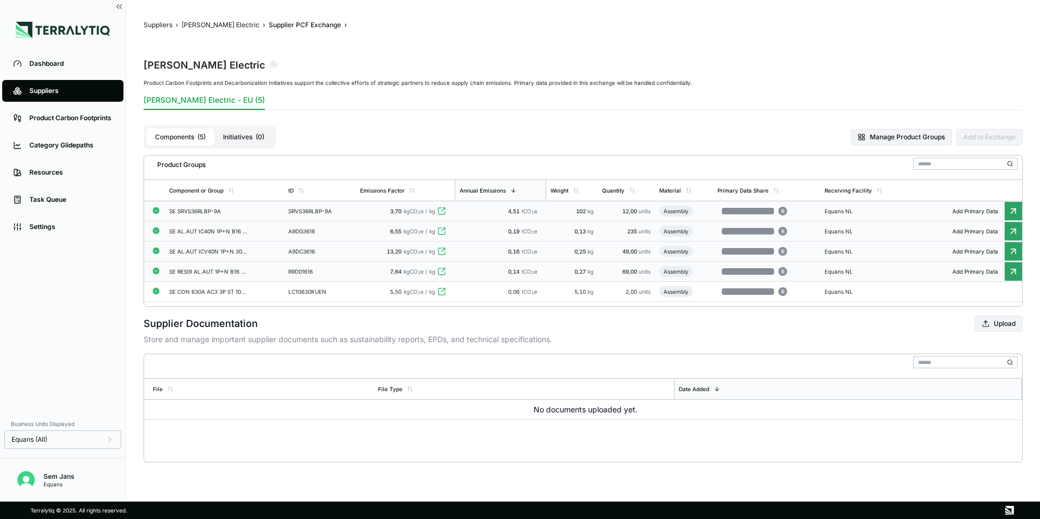
click at [190, 272] on div "SE RESI9 AL.AUT 1P+N B16 30MA" at bounding box center [208, 271] width 78 height 7
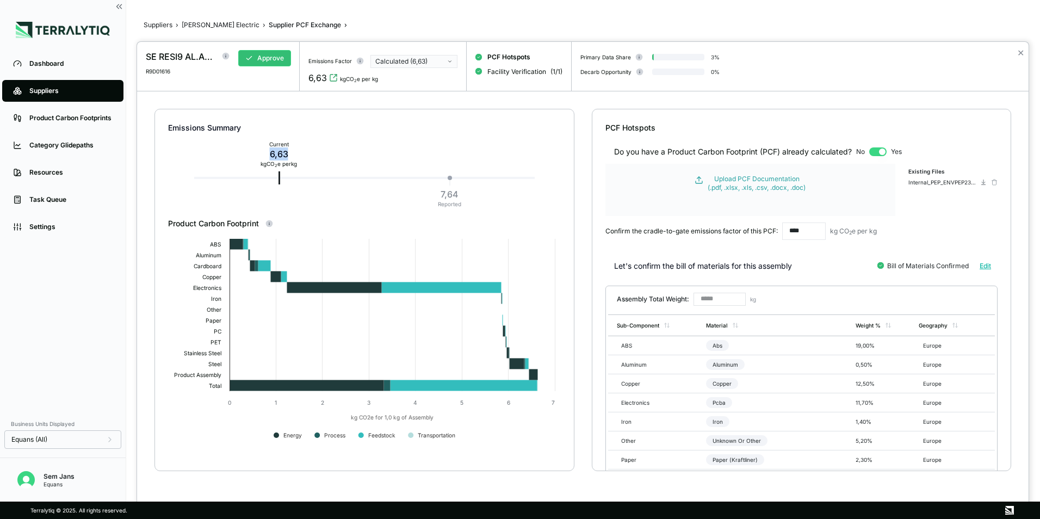
drag, startPoint x: 294, startPoint y: 156, endPoint x: 266, endPoint y: 152, distance: 29.0
click at [266, 152] on div "6,63" at bounding box center [279, 153] width 36 height 13
copy div "6,63"
click at [216, 24] on div at bounding box center [520, 259] width 1040 height 519
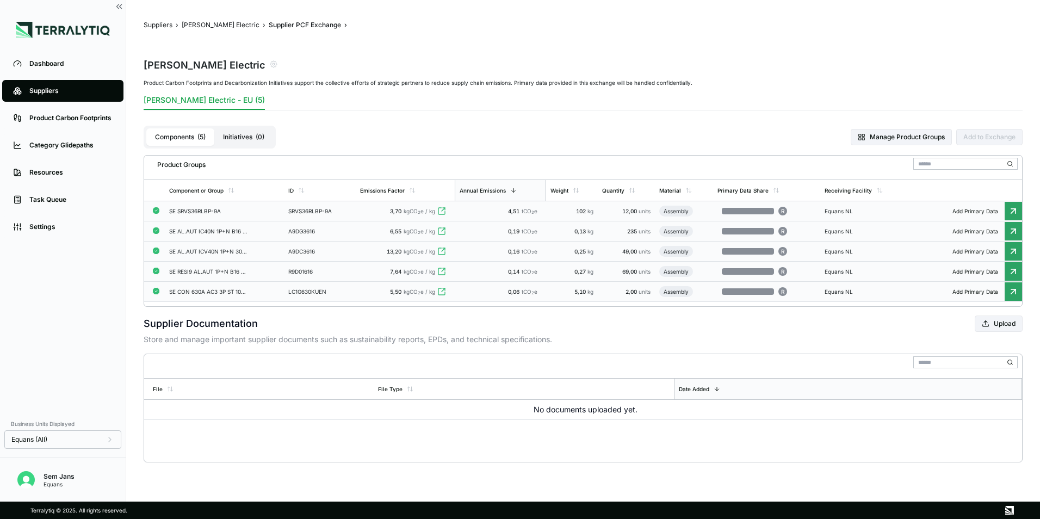
click at [207, 291] on div "SE CON 630A AC3 3P ST 100-250V" at bounding box center [208, 291] width 78 height 7
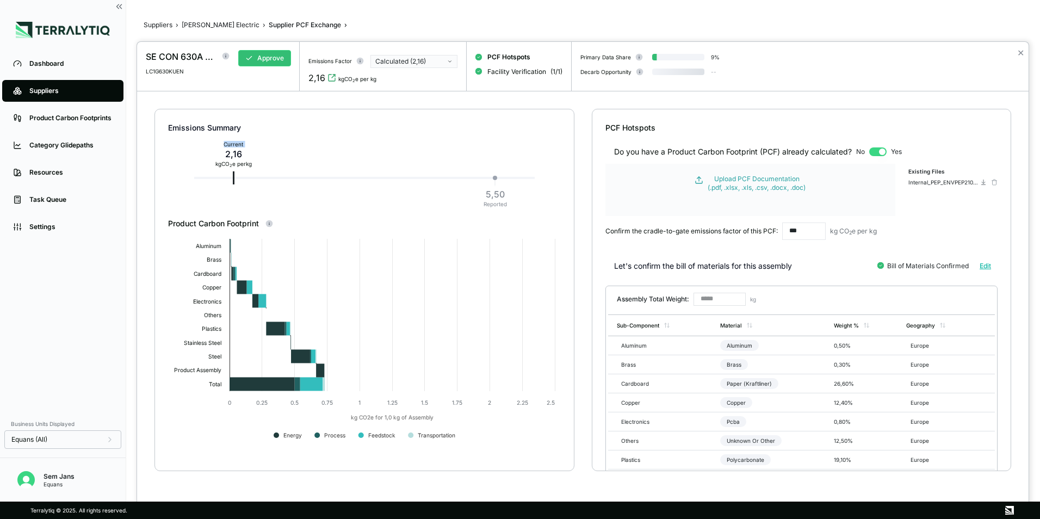
drag, startPoint x: 258, startPoint y: 155, endPoint x: 216, endPoint y: 156, distance: 41.9
click at [216, 156] on div "Emissions Summary Current 2,16 kg CO 2 e per kg 5,50 Reported" at bounding box center [364, 163] width 393 height 109
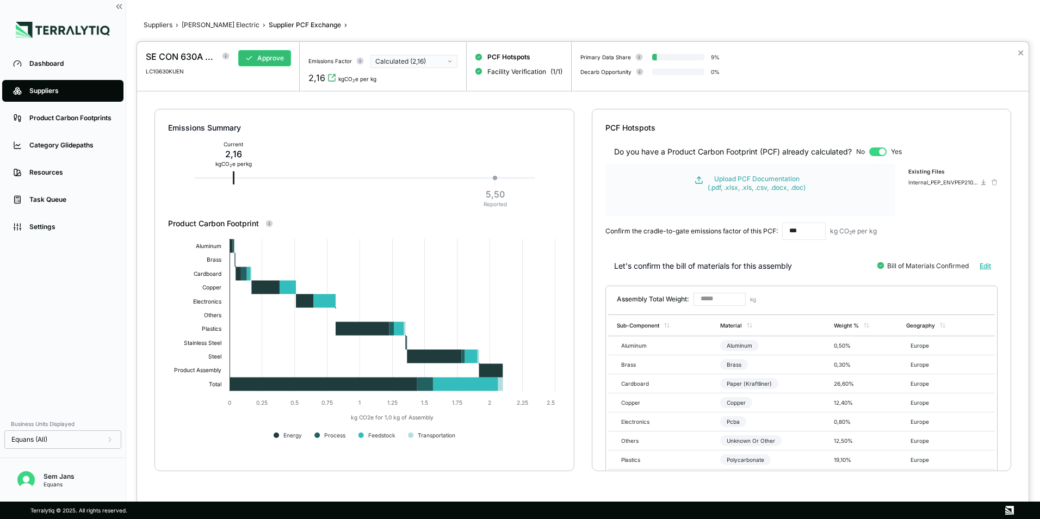
drag, startPoint x: 216, startPoint y: 156, endPoint x: 262, endPoint y: 157, distance: 46.3
click at [263, 157] on div "Emissions Summary Current 2,16 kg CO 2 e per kg 5,50 Reported" at bounding box center [364, 163] width 393 height 109
drag, startPoint x: 244, startPoint y: 158, endPoint x: 213, endPoint y: 154, distance: 31.3
click at [213, 154] on div "Current 2,16 kg CO 2 e per kg" at bounding box center [233, 154] width 45 height 30
copy div "2,16"
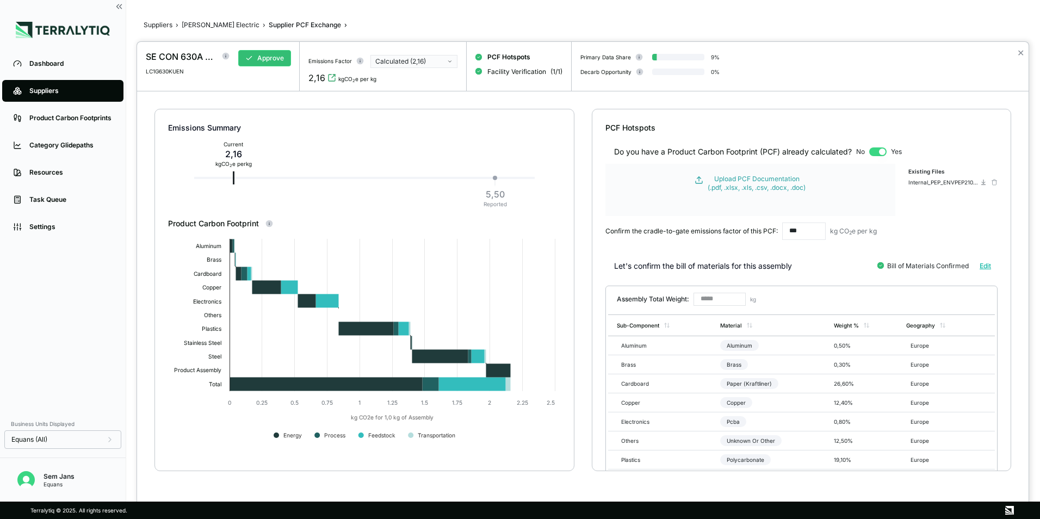
click at [150, 26] on div at bounding box center [520, 259] width 1040 height 519
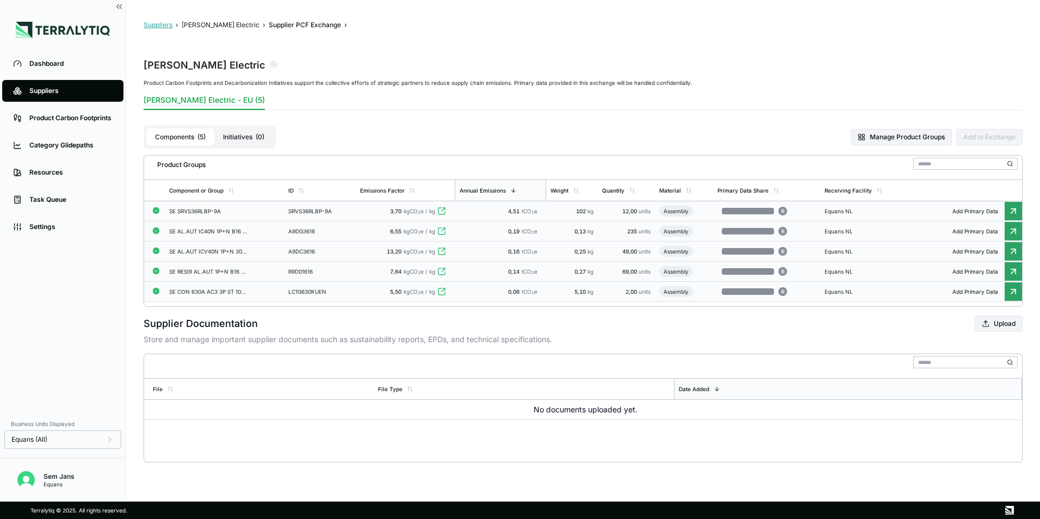
click at [160, 25] on button "Suppliers" at bounding box center [158, 25] width 29 height 9
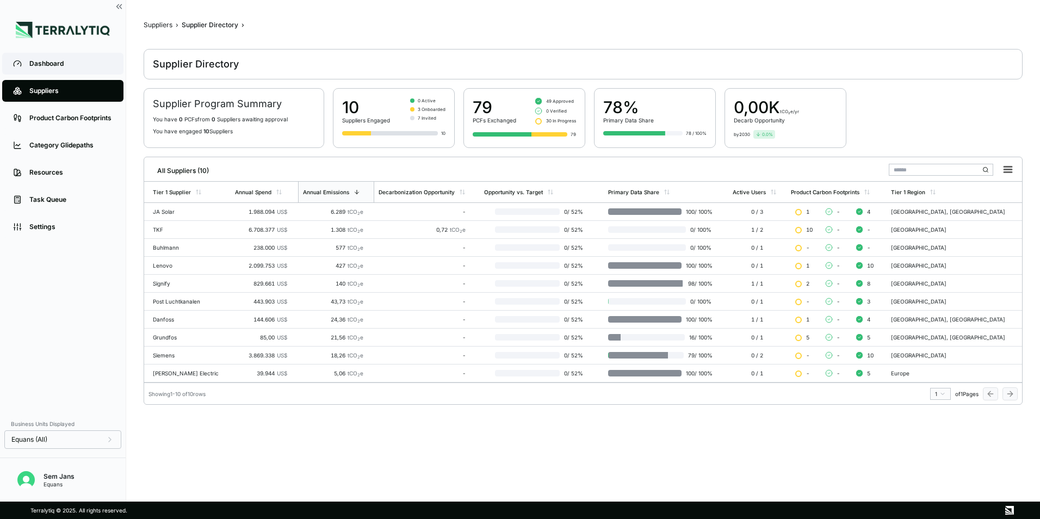
click at [45, 70] on link "Dashboard" at bounding box center [62, 64] width 121 height 22
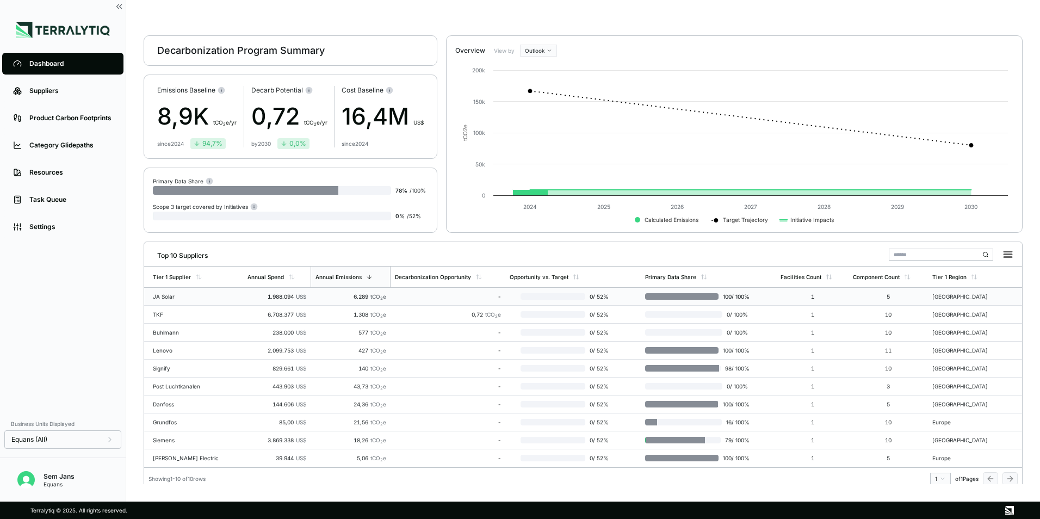
scroll to position [21, 0]
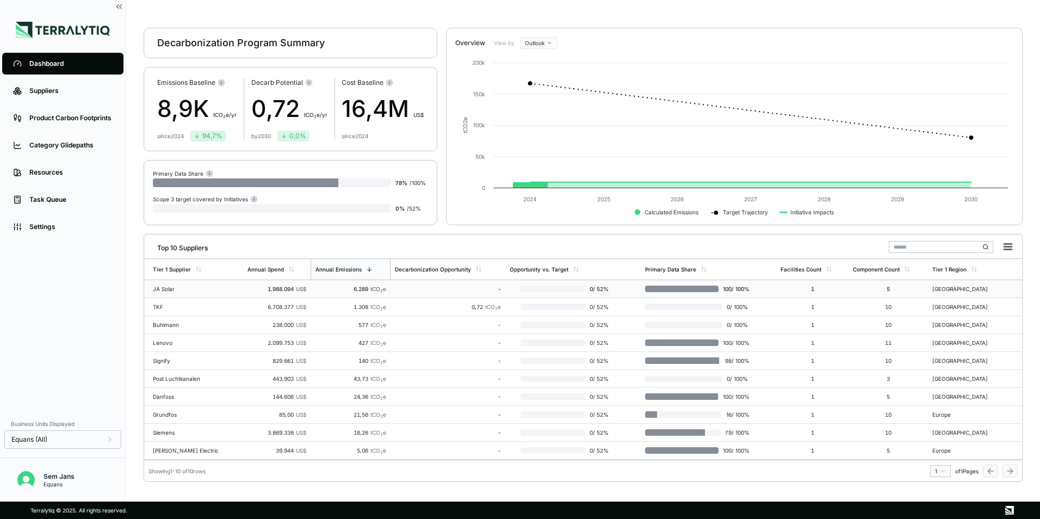
click at [196, 289] on div "JA Solar" at bounding box center [188, 289] width 70 height 7
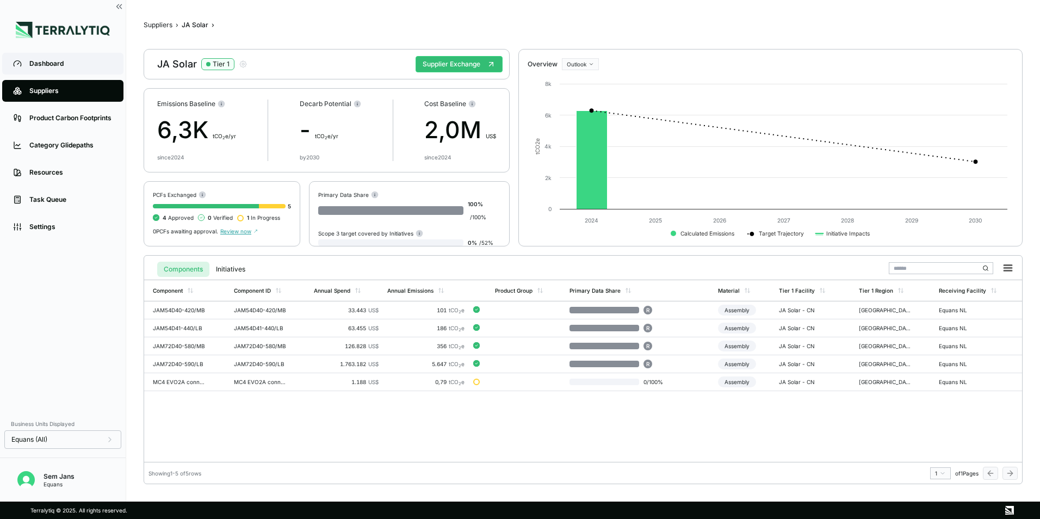
click at [52, 62] on div "Dashboard" at bounding box center [70, 63] width 83 height 9
